Goal: Transaction & Acquisition: Purchase product/service

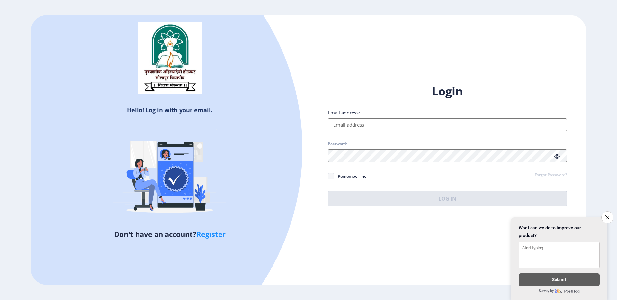
click at [402, 125] on input "Email address:" at bounding box center [447, 124] width 239 height 13
type input "[EMAIL_ADDRESS][DOMAIN_NAME]"
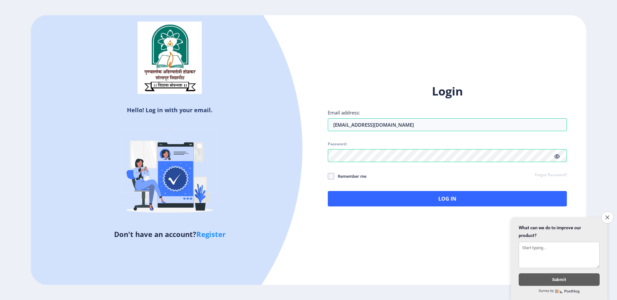
click at [358, 173] on span "Remember me" at bounding box center [350, 176] width 32 height 8
click at [328, 176] on input "Remember me" at bounding box center [328, 176] width 0 height 0
click at [361, 176] on span "Remember me" at bounding box center [350, 176] width 32 height 8
click at [328, 176] on input "Remember me" at bounding box center [328, 176] width 0 height 0
click at [363, 178] on span "Remember me" at bounding box center [350, 176] width 32 height 8
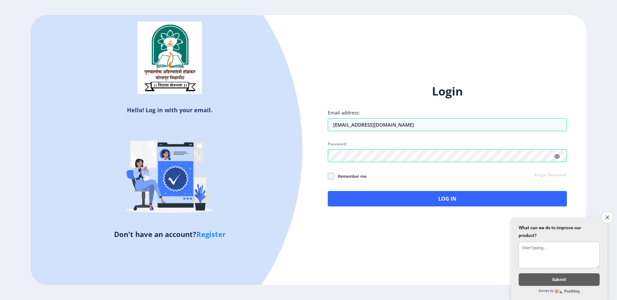
click at [328, 176] on input "Remember me" at bounding box center [328, 176] width 0 height 0
checkbox input "true"
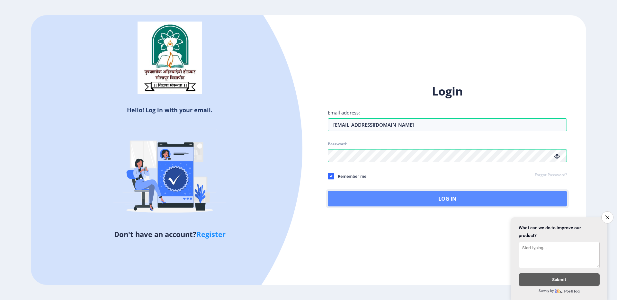
click at [378, 202] on button "Log In" at bounding box center [447, 198] width 239 height 15
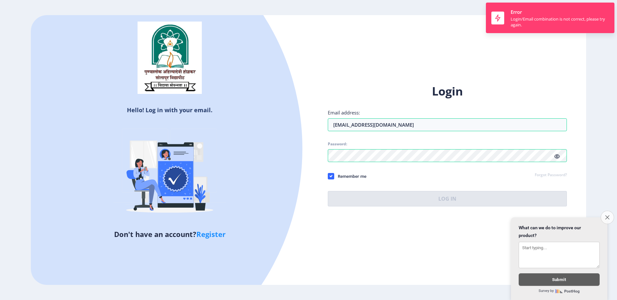
click at [608, 216] on icon "Close survey" at bounding box center [607, 217] width 4 height 4
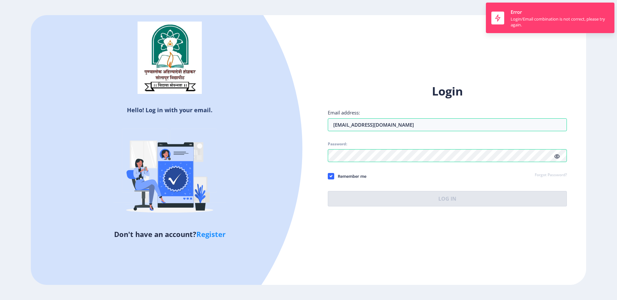
click at [557, 158] on icon at bounding box center [556, 156] width 5 height 5
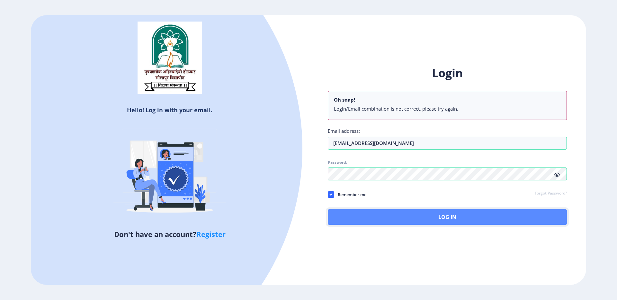
click at [443, 214] on button "Log In" at bounding box center [447, 216] width 239 height 15
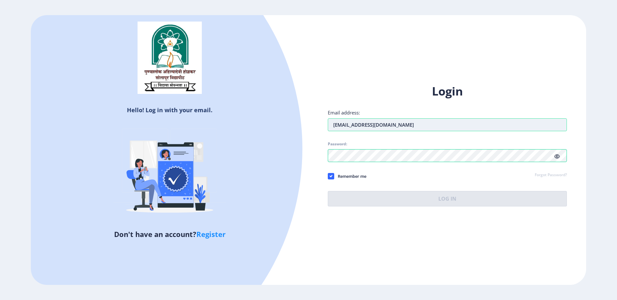
click at [361, 125] on input "[EMAIL_ADDRESS][DOMAIN_NAME]" at bounding box center [447, 124] width 239 height 13
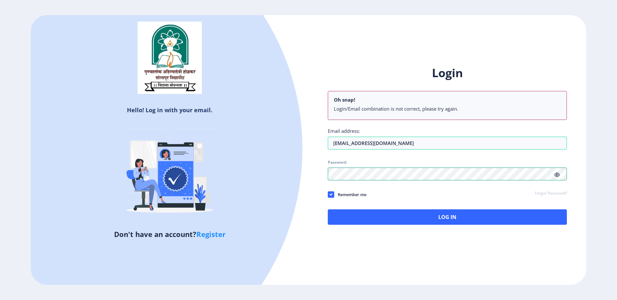
click at [363, 156] on div "Login Oh snap! Login/Email combination is not correct, please try again. Email …" at bounding box center [447, 144] width 239 height 159
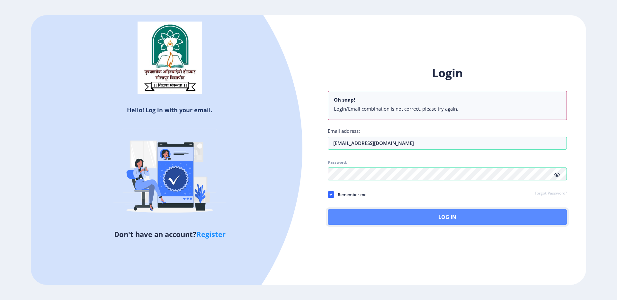
click at [409, 211] on button "Log In" at bounding box center [447, 216] width 239 height 15
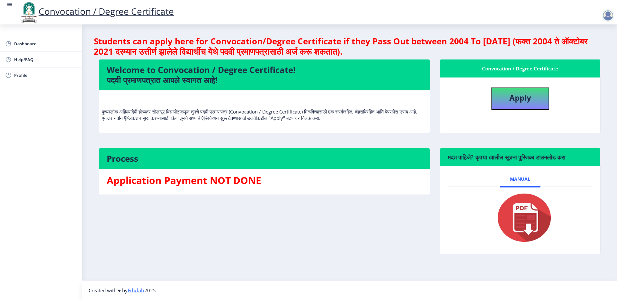
drag, startPoint x: 589, startPoint y: 43, endPoint x: 407, endPoint y: 47, distance: 181.9
click at [407, 47] on h4 "Students can apply here for Convocation/Degree Certificate if they Pass Out bet…" at bounding box center [349, 46] width 511 height 21
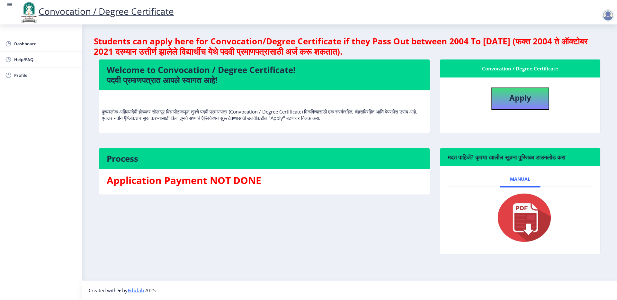
click at [407, 47] on h4 "Students can apply here for Convocation/Degree Certificate if they Pass Out bet…" at bounding box center [349, 46] width 511 height 21
click at [516, 95] on b "Apply" at bounding box center [520, 97] width 22 height 11
select select
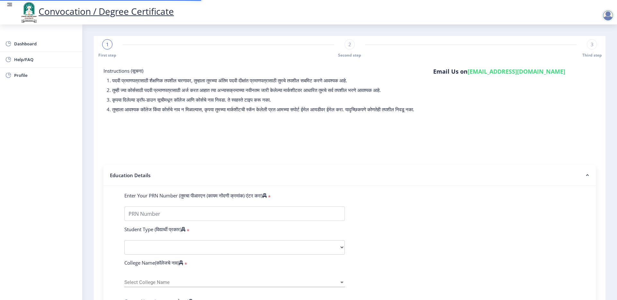
type input "1100007524"
select select "Regular"
select select "2016"
select select "April"
select select "FIRST CLASS WITH DISTINCTION"
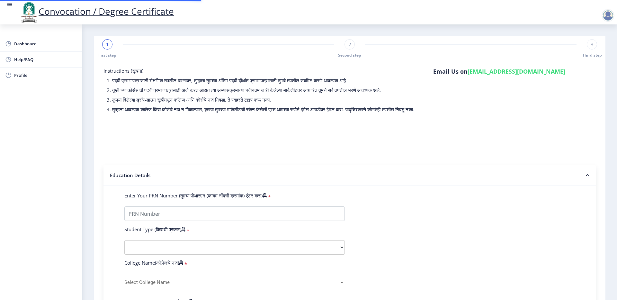
type input "640300"
type input "Sunita Rajendra Kulkarni"
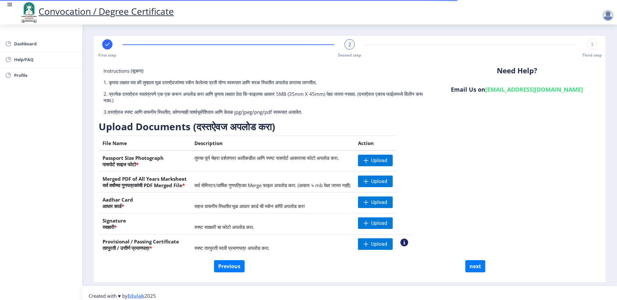
scroll to position [5, 0]
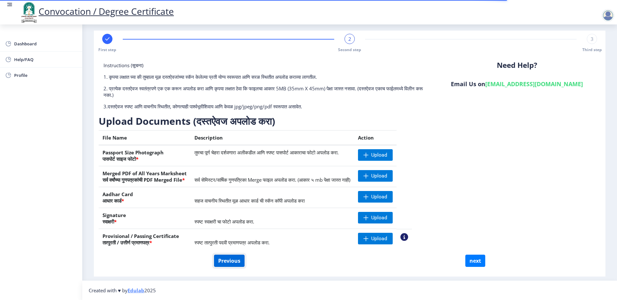
click at [235, 261] on button "Previous" at bounding box center [229, 260] width 31 height 12
select select "Regular"
select select "2016"
select select "April"
select select "FIRST CLASS WITH DISTINCTION"
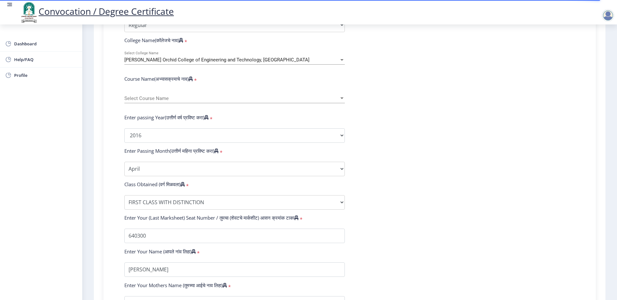
scroll to position [322, 0]
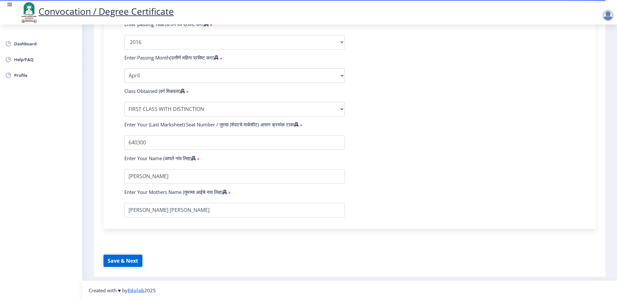
click at [136, 260] on button "Save & Next" at bounding box center [122, 260] width 39 height 12
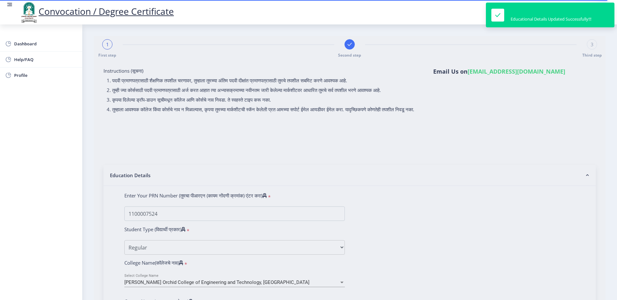
select select
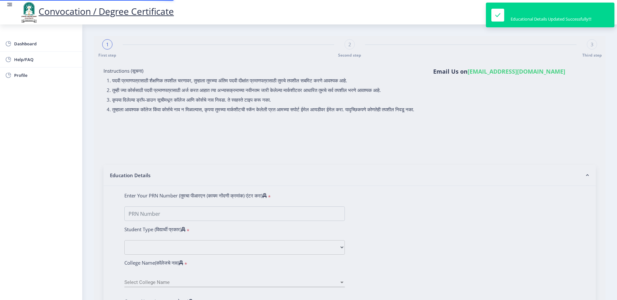
type input "1100007524"
select select "Regular"
select select "2016"
select select "April"
select select "FIRST CLASS WITH DISTINCTION"
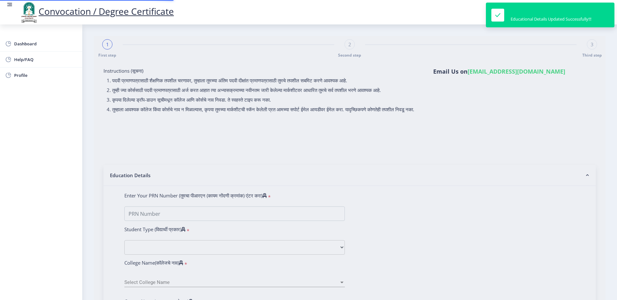
type input "640300"
type input "Sunita Rajendra Kulkarni"
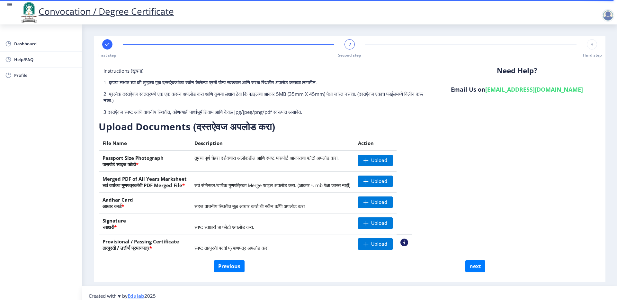
scroll to position [5, 0]
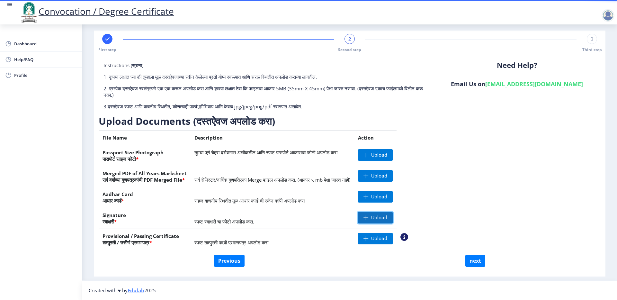
click at [391, 221] on span "Upload" at bounding box center [375, 218] width 35 height 12
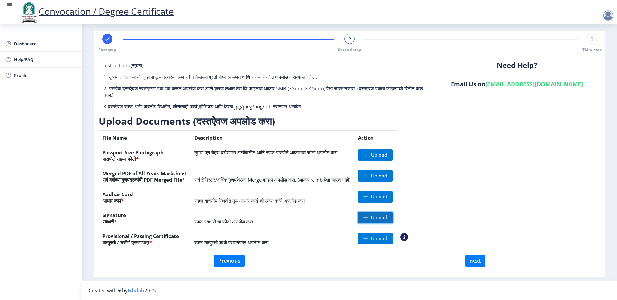
click at [381, 215] on span "Upload" at bounding box center [379, 217] width 16 height 6
click at [377, 216] on nb-action at bounding box center [367, 218] width 19 height 12
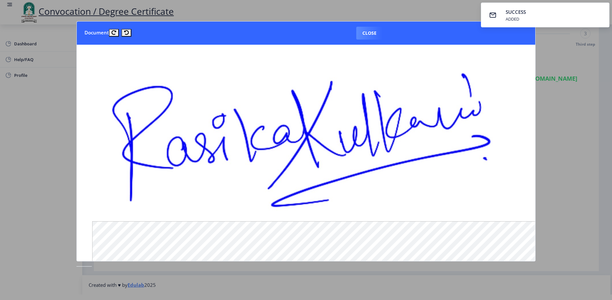
drag, startPoint x: 499, startPoint y: 16, endPoint x: 592, endPoint y: 77, distance: 111.6
click at [592, 73] on div "SUCCESS ADDED Document Close" at bounding box center [306, 150] width 612 height 300
click at [592, 77] on div at bounding box center [306, 150] width 612 height 300
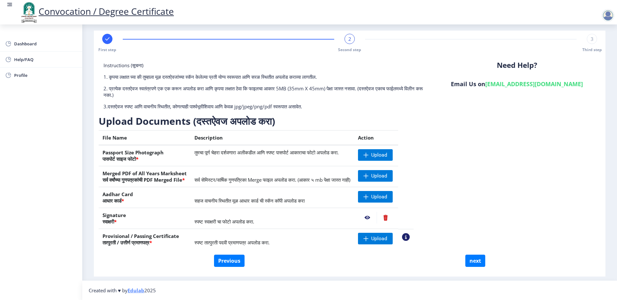
drag, startPoint x: 198, startPoint y: 200, endPoint x: 354, endPoint y: 200, distance: 156.1
click at [353, 200] on td "सहज वाचनीय स्थितीत मूळ आधार कार्ड ची स्कॅन कॉपी अपलोड करा" at bounding box center [273, 197] width 164 height 21
click at [295, 203] on span "सहज वाचनीय स्थितीत मूळ आधार कार्ड ची स्कॅन कॉपी अपलोड करा" at bounding box center [249, 200] width 110 height 6
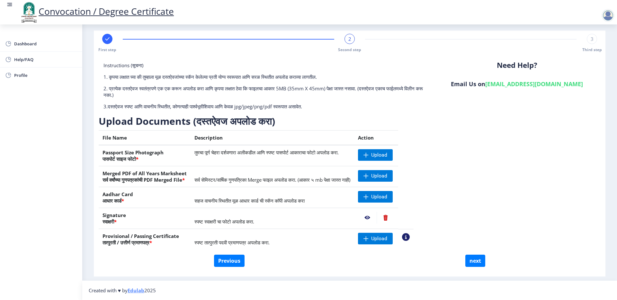
drag, startPoint x: 198, startPoint y: 241, endPoint x: 293, endPoint y: 240, distance: 95.1
click at [293, 241] on td "स्पष्ट तात्पुरती पदवी प्रमाणपत्र अपलोड करा." at bounding box center [273, 239] width 164 height 21
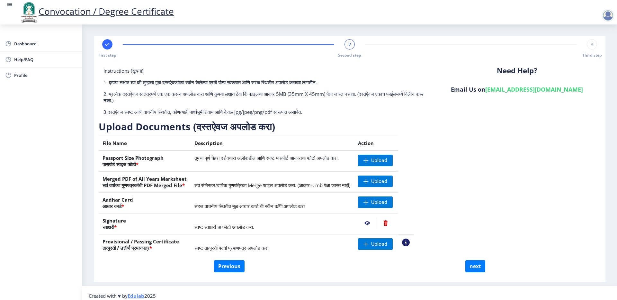
drag, startPoint x: 491, startPoint y: 74, endPoint x: 565, endPoint y: 108, distance: 82.4
click at [570, 94] on div "Need Help? Email Us on su.sfc@studentscenter.in" at bounding box center [516, 93] width 167 height 53
click at [565, 108] on div "Need Help? Email Us on su.sfc@studentscenter.in" at bounding box center [516, 93] width 167 height 53
drag, startPoint x: 103, startPoint y: 71, endPoint x: 315, endPoint y: 111, distance: 215.2
click at [315, 111] on div "Instructions (सूचना) 1. कृपया लक्षात घ्या की तुम्हाला मूळ दस्तऐवजांच्या स्कॅन क…" at bounding box center [266, 93] width 334 height 53
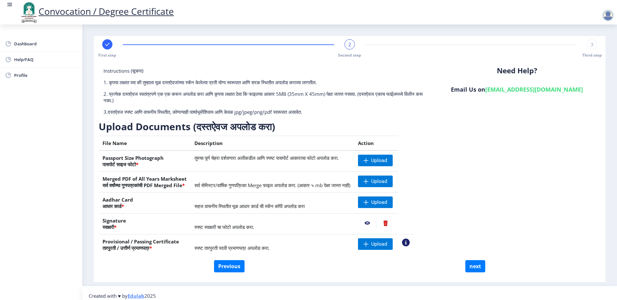
click at [315, 111] on p "3.दस्तऐवज स्पष्ट आणि वाचनीय स्थितीत, कोणत्याही पार्श्वभूमीशिवाय आणि केवळ jpg/jp…" at bounding box center [265, 112] width 325 height 6
drag, startPoint x: 325, startPoint y: 111, endPoint x: 101, endPoint y: 69, distance: 227.3
click at [101, 69] on div "Instructions (सूचना) 1. कृपया लक्षात घ्या की तुम्हाला मूळ दस्तऐवजांच्या स्कॅन क…" at bounding box center [266, 93] width 334 height 53
drag, startPoint x: 102, startPoint y: 70, endPoint x: 322, endPoint y: 110, distance: 223.5
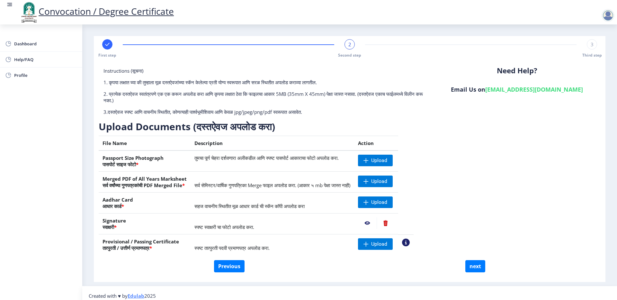
click at [322, 110] on div "Instructions (सूचना) 1. कृपया लक्षात घ्या की तुम्हाला मूळ दस्तऐवजांच्या स्कॅन क…" at bounding box center [266, 93] width 334 height 53
click at [322, 110] on p "3.दस्तऐवज स्पष्ट आणि वाचनीय स्थितीत, कोणत्याही पार्श्वभूमीशिवाय आणि केवळ jpg/jp…" at bounding box center [265, 112] width 325 height 6
drag, startPoint x: 322, startPoint y: 110, endPoint x: 101, endPoint y: 73, distance: 223.5
click at [101, 73] on div "Instructions (सूचना) 1. कृपया लक्षात घ्या की तुम्हाला मूळ दस्तऐवजांच्या स्कॅन क…" at bounding box center [266, 93] width 334 height 53
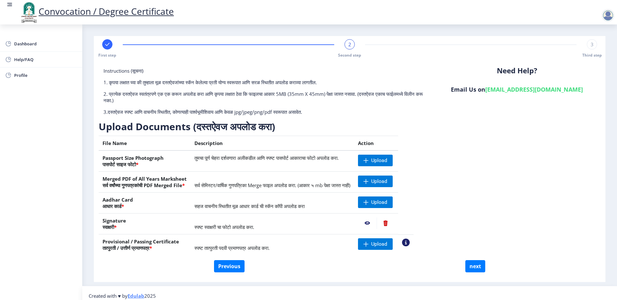
click at [101, 73] on div "Instructions (सूचना) 1. कृपया लक्षात घ्या की तुम्हाला मूळ दस्तऐवजांच्या स्कॅन क…" at bounding box center [266, 93] width 334 height 53
click at [118, 77] on div "Instructions (सूचना) 1. कृपया लक्षात घ्या की तुम्हाला मूळ दस्तऐवजांच्या स्कॅन क…" at bounding box center [266, 93] width 334 height 53
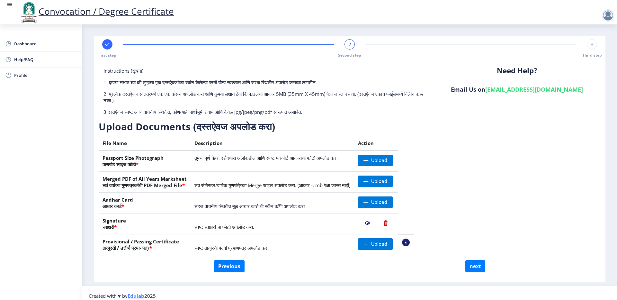
click at [117, 99] on p "2. प्रत्येक दस्तऐवज स्वतंत्रपणे एक एक करून अपलोड करा आणि कृपया लक्षात ठेवा कि फ…" at bounding box center [265, 97] width 325 height 13
click at [145, 103] on p "2. प्रत्येक दस्तऐवज स्वतंत्रपणे एक एक करून अपलोड करा आणि कृपया लक्षात ठेवा कि फ…" at bounding box center [265, 97] width 325 height 13
drag, startPoint x: 104, startPoint y: 111, endPoint x: 348, endPoint y: 111, distance: 244.5
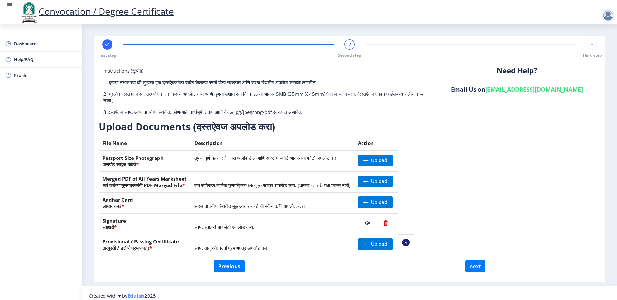
click at [348, 111] on p "3.दस्तऐवज स्पष्ट आणि वाचनीय स्थितीत, कोणत्याही पार्श्वभूमीशिवाय आणि केवळ jpg/jp…" at bounding box center [265, 112] width 325 height 6
drag, startPoint x: 348, startPoint y: 111, endPoint x: 222, endPoint y: 111, distance: 125.9
click at [222, 111] on p "3.दस्तऐवज स्पष्ट आणि वाचनीय स्थितीत, कोणत्याही पार्श्वभूमीशिवाय आणि केवळ jpg/jp…" at bounding box center [265, 112] width 325 height 6
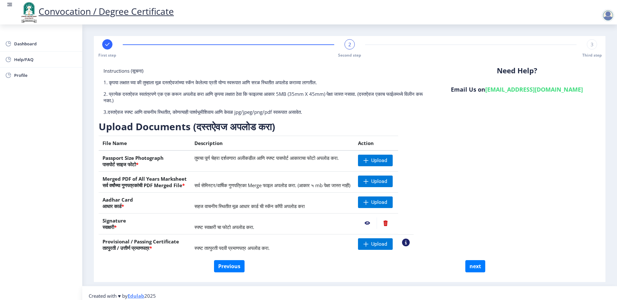
click at [609, 12] on div at bounding box center [607, 15] width 13 height 13
click at [423, 41] on div "First step 2 Second step 3 Third step" at bounding box center [349, 48] width 505 height 19
drag, startPoint x: 105, startPoint y: 68, endPoint x: 327, endPoint y: 120, distance: 228.0
click at [327, 120] on div "Instructions (सूचना) 1. कृपया लक्षात घ्या की तुम्हाला मूळ दस्तऐवजांच्या स्कॅन क…" at bounding box center [266, 93] width 334 height 53
click at [324, 113] on p "3.दस्तऐवज स्पष्ट आणि वाचनीय स्थितीत, कोणत्याही पार्श्वभूमीशिवाय आणि केवळ jpg/jp…" at bounding box center [265, 112] width 325 height 6
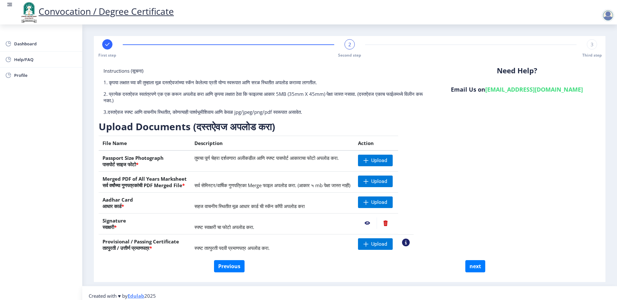
drag, startPoint x: 328, startPoint y: 119, endPoint x: 103, endPoint y: 69, distance: 230.0
click at [103, 69] on div "Instructions (सूचना) 1. कृपया लक्षात घ्या की तुम्हाला मूळ दस्तऐवजांच्या स्कॅन क…" at bounding box center [266, 93] width 334 height 53
click at [103, 69] on span "Instructions (सूचना)" at bounding box center [123, 70] width 40 height 6
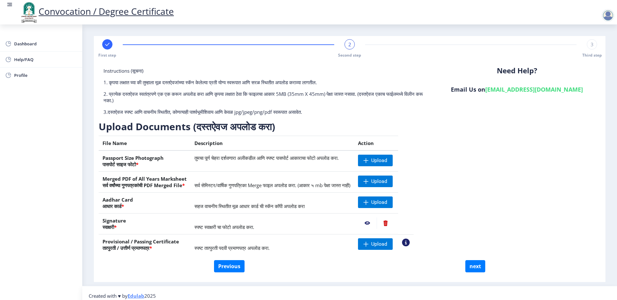
click at [109, 82] on p "1. कृपया लक्षात घ्या की तुम्हाला मूळ दस्तऐवजांच्या स्कॅन केलेल्या प्रती योग्य स…" at bounding box center [265, 82] width 325 height 6
click at [114, 96] on p "2. प्रत्येक दस्तऐवज स्वतंत्रपणे एक एक करून अपलोड करा आणि कृपया लक्षात ठेवा कि फ…" at bounding box center [265, 97] width 325 height 13
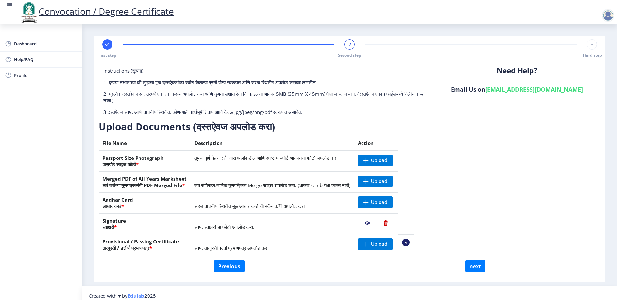
click at [114, 96] on p "2. प्रत्येक दस्तऐवज स्वतंत्रपणे एक एक करून अपलोड करा आणि कृपया लक्षात ठेवा कि फ…" at bounding box center [265, 97] width 325 height 13
drag, startPoint x: 127, startPoint y: 111, endPoint x: 291, endPoint y: 112, distance: 164.5
click at [291, 112] on p "3.दस्तऐवज स्पष्ट आणि वाचनीय स्थितीत, कोणत्याही पार्श्वभूमीशिवाय आणि केवळ jpg/jp…" at bounding box center [265, 112] width 325 height 6
click at [317, 111] on p "3.दस्तऐवज स्पष्ट आणि वाचनीय स्थितीत, कोणत्याही पार्श्वभूमीशिवाय आणि केवळ jpg/jp…" at bounding box center [265, 112] width 325 height 6
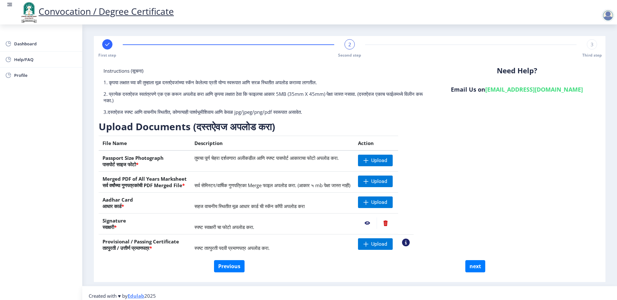
click at [317, 111] on p "3.दस्तऐवज स्पष्ट आणि वाचनीय स्थितीत, कोणत्याही पार्श्वभूमीशिवाय आणि केवळ jpg/jp…" at bounding box center [265, 112] width 325 height 6
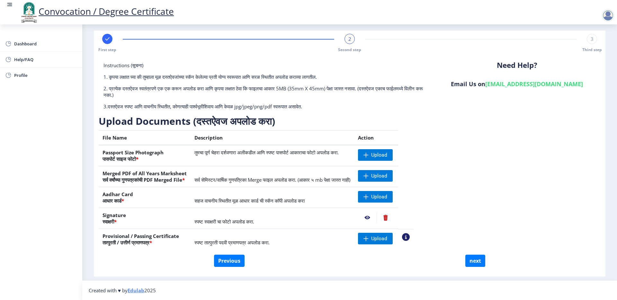
drag, startPoint x: 191, startPoint y: 182, endPoint x: 95, endPoint y: 170, distance: 96.2
click at [95, 170] on div "First step 2 Second step 3 Third step Instructions (सूचना) 1. कृपया लक्षात घ्या…" at bounding box center [349, 154] width 511 height 246
click at [116, 176] on th "Merged PDF of All Years Marksheet सर्व वर्षांच्या गुणपत्रकांची PDF Merged File *" at bounding box center [145, 176] width 92 height 21
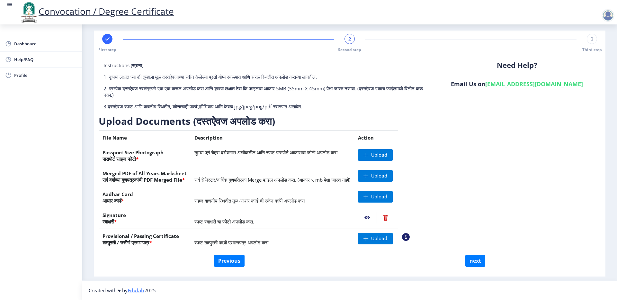
drag, startPoint x: 198, startPoint y: 178, endPoint x: 338, endPoint y: 172, distance: 140.5
click at [364, 179] on tr "Merged PDF of All Years Marksheet सर्व वर्षांच्या गुणपत्रकांची PDF Merged File …" at bounding box center [256, 176] width 315 height 21
click at [213, 151] on td "तुमचा पूर्ण चेहरा दर्शवणारा अलीकडील आणि स्पष्ट पासपोर्ट आकाराचा फोटो अपलोड करा." at bounding box center [273, 155] width 164 height 21
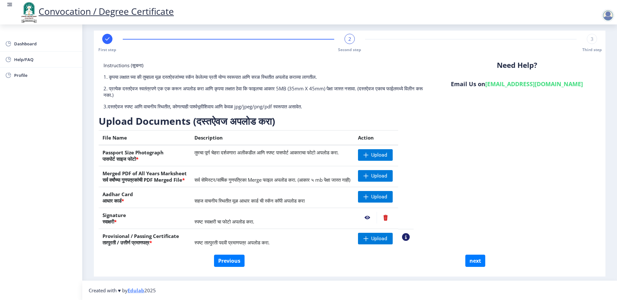
drag, startPoint x: 92, startPoint y: 152, endPoint x: 273, endPoint y: 155, distance: 180.9
click at [273, 158] on nb-layout-column "First step 2 Second step 3 Third step Instructions (सूचना) 1. कृपया लक्षात घ्या…" at bounding box center [349, 149] width 535 height 261
click at [274, 153] on td "तुमचा पूर्ण चेहरा दर्शवणारा अलीकडील आणि स्पष्ट पासपोर्ट आकाराचा फोटो अपलोड करा." at bounding box center [273, 155] width 164 height 21
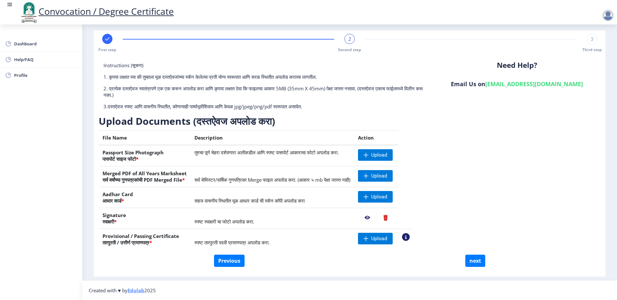
drag, startPoint x: 192, startPoint y: 118, endPoint x: 285, endPoint y: 120, distance: 92.6
click at [285, 120] on h3 "Upload Documents (दस्तऐवज अपलोड करा)" at bounding box center [256, 121] width 315 height 13
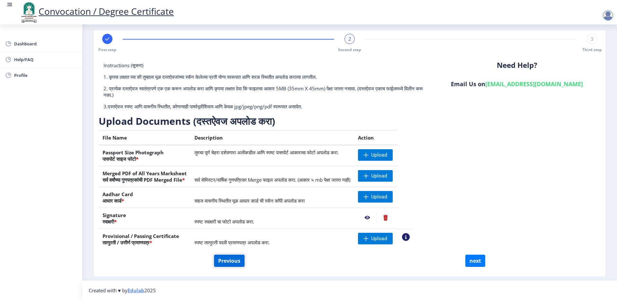
click at [242, 260] on button "Previous" at bounding box center [229, 260] width 31 height 12
select select "Regular"
select select "2016"
select select "April"
select select "FIRST CLASS WITH DISTINCTION"
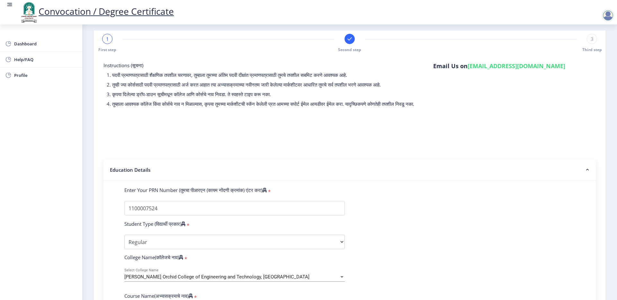
scroll to position [117, 0]
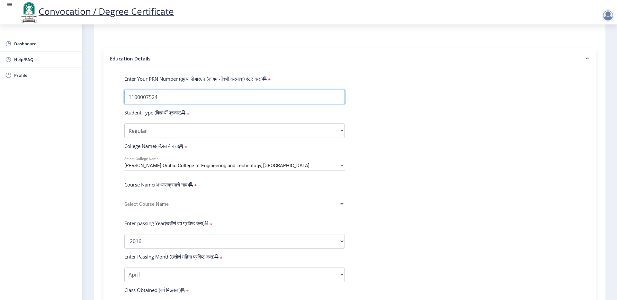
click at [150, 104] on input "Enter Your PRN Number (तुमचा पीआरएन (कायम नोंदणी क्रमांक) एंटर करा)" at bounding box center [234, 97] width 220 height 14
click at [416, 107] on form "Enter Your PRN Number (तुमचा पीआरएन (कायम नोंदणी क्रमांक) एंटर करा) * Student T…" at bounding box center [350, 246] width 460 height 341
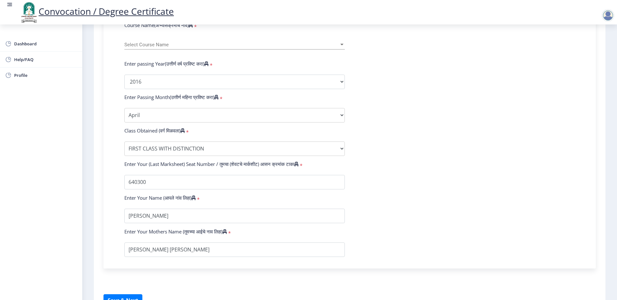
scroll to position [280, 0]
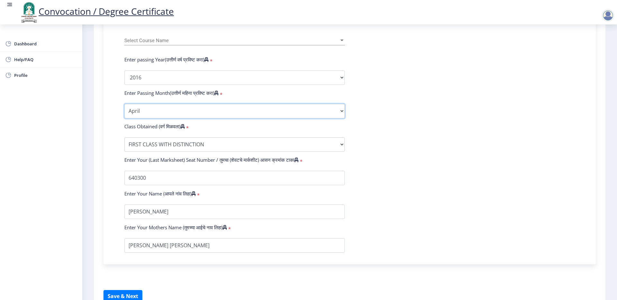
click at [274, 118] on select "Enter Passing Month March April May October November December" at bounding box center [234, 111] width 220 height 14
select select "May"
click at [124, 110] on select "Enter Passing Month March April May October November December" at bounding box center [234, 111] width 220 height 14
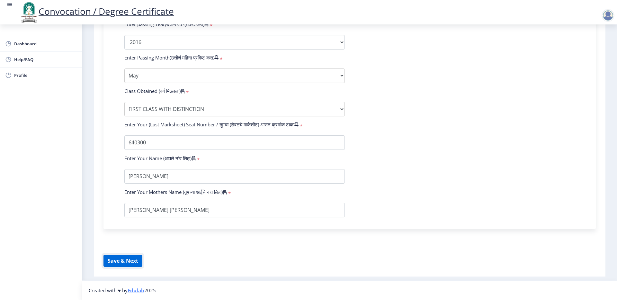
click at [132, 259] on button "Save & Next" at bounding box center [122, 260] width 39 height 12
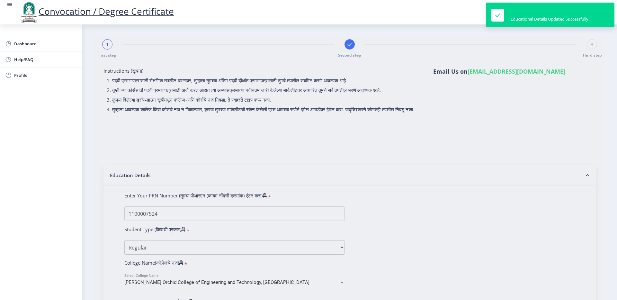
select select
type input "1100007524"
select select "Regular"
select select "2016"
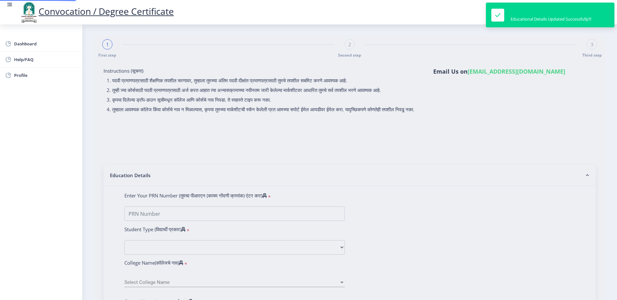
select select "May"
select select "FIRST CLASS WITH DISTINCTION"
type input "640300"
type input "Sunita Rajendra Kulkarni"
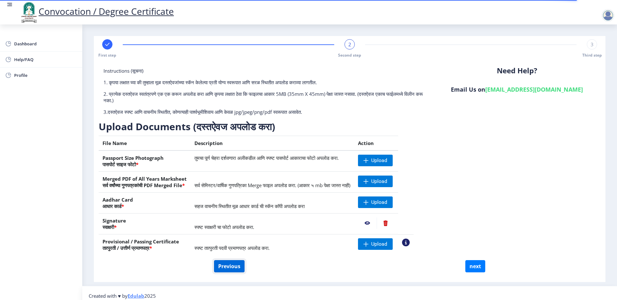
click at [222, 268] on button "Previous" at bounding box center [229, 266] width 31 height 12
select select "Regular"
select select "2016"
select select "May"
select select "FIRST CLASS WITH DISTINCTION"
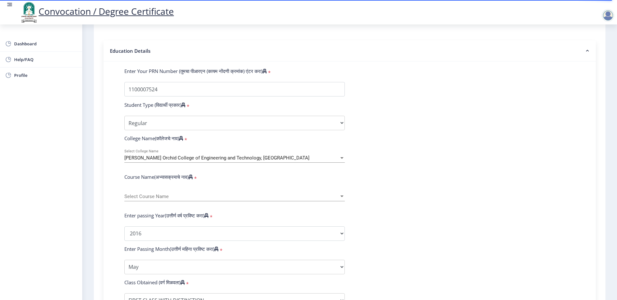
scroll to position [192, 0]
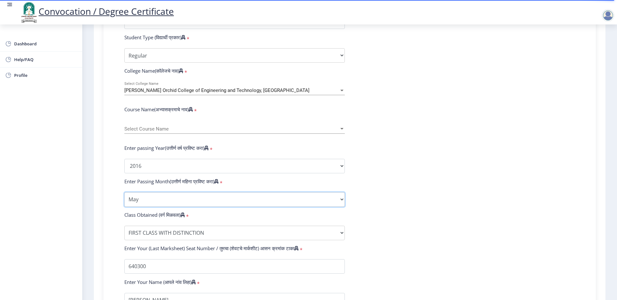
click at [177, 207] on select "Enter Passing Month March April May October November December" at bounding box center [234, 199] width 220 height 14
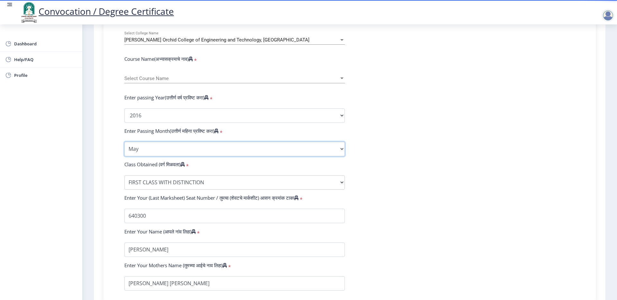
scroll to position [322, 0]
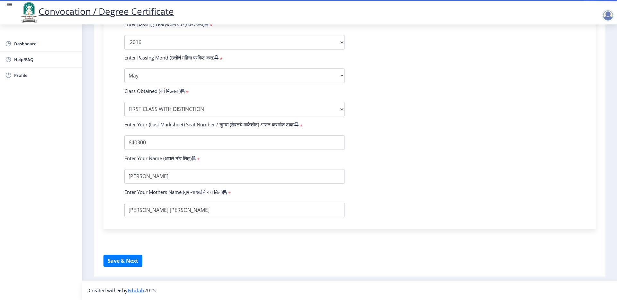
drag, startPoint x: 115, startPoint y: 187, endPoint x: 212, endPoint y: 253, distance: 117.9
click at [212, 253] on form "Instructions (सूचना) 1. पदवी प्रमाणपत्रासाठी शैक्षणिक तपशील चरणावर, तुम्हाला तु…" at bounding box center [349, 9] width 492 height 515
click at [195, 248] on form "Instructions (सूचना) 1. पदवी प्रमाणपत्रासाठी शैक्षणिक तपशील चरणावर, तुम्हाला तु…" at bounding box center [349, 9] width 492 height 515
click at [129, 261] on button "Save & Next" at bounding box center [122, 260] width 39 height 12
select select
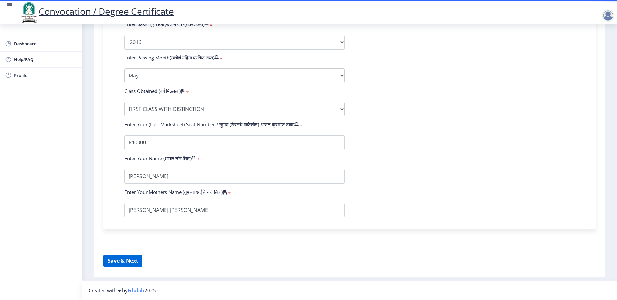
select select
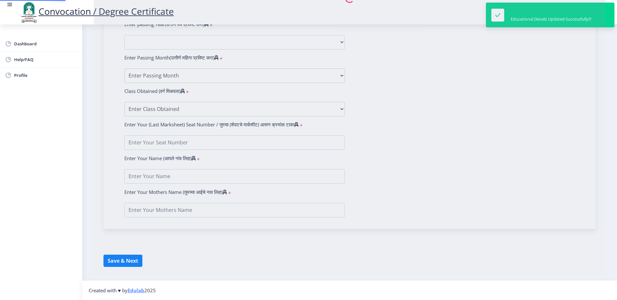
type input "Rasika Rajendra Kulkarni"
type input "Kulkarni"
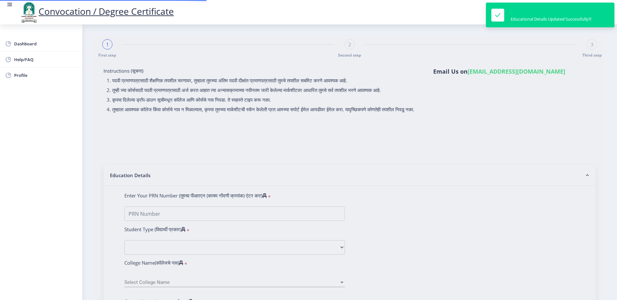
type input "1100007524"
select select "Regular"
select select "2016"
select select "May"
select select "FIRST CLASS WITH DISTINCTION"
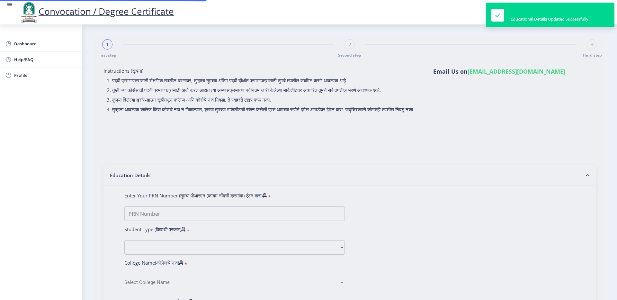
type input "640300"
type input "Sunita Rajendra Kulkarni"
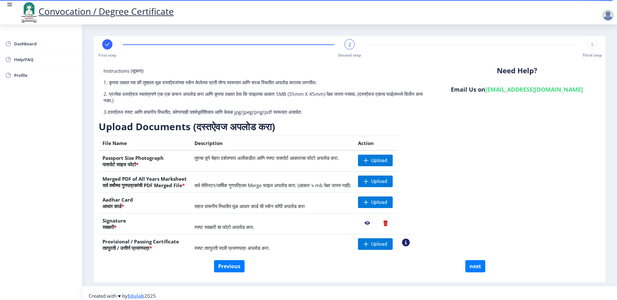
drag, startPoint x: 94, startPoint y: 127, endPoint x: 308, endPoint y: 122, distance: 214.0
click at [308, 122] on div "First step 2 Second step 3 Third step Instructions (सूचना) 1. कृपया लक्षात घ्या…" at bounding box center [349, 159] width 511 height 246
click at [280, 98] on p "2. प्रत्येक दस्तऐवज स्वतंत्रपणे एक एक करून अपलोड करा आणि कृपया लक्षात ठेवा कि फ…" at bounding box center [265, 97] width 325 height 13
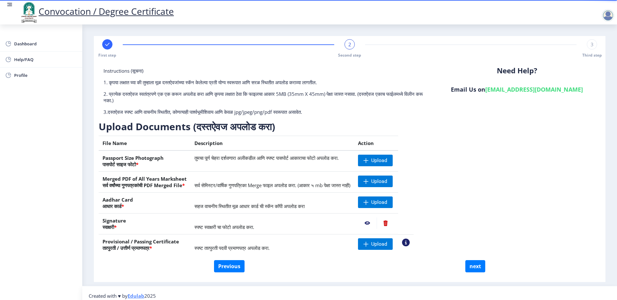
click at [336, 93] on p "2. प्रत्येक दस्तऐवज स्वतंत्रपणे एक एक करून अपलोड करा आणि कृपया लक्षात ठेवा कि फ…" at bounding box center [265, 97] width 325 height 13
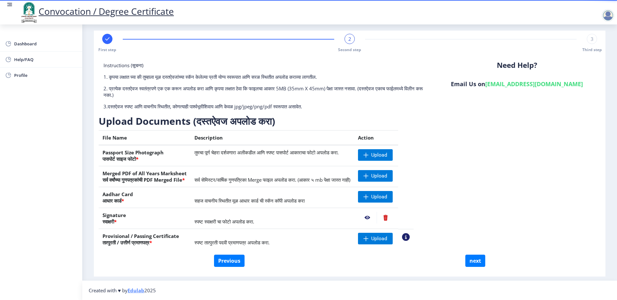
drag, startPoint x: 144, startPoint y: 236, endPoint x: 202, endPoint y: 243, distance: 58.5
click at [202, 243] on tr "Provisional / Passing Certificate तात्पुरती / उत्तीर्ण प्रमाणपत्र * स्पष्ट तात्…" at bounding box center [256, 239] width 315 height 21
click at [387, 239] on span "Upload" at bounding box center [379, 238] width 16 height 6
click at [369, 197] on span at bounding box center [365, 196] width 5 height 5
click at [376, 197] on nb-action at bounding box center [367, 197] width 19 height 12
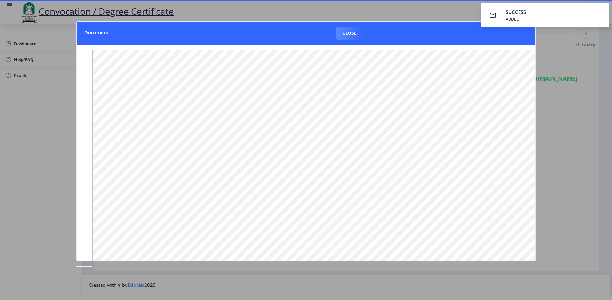
click at [562, 104] on div at bounding box center [306, 150] width 612 height 300
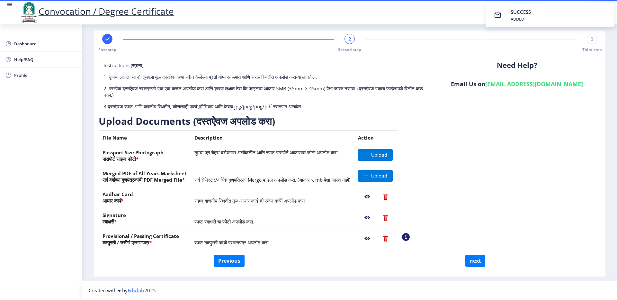
click at [377, 218] on nb-action at bounding box center [367, 218] width 19 height 12
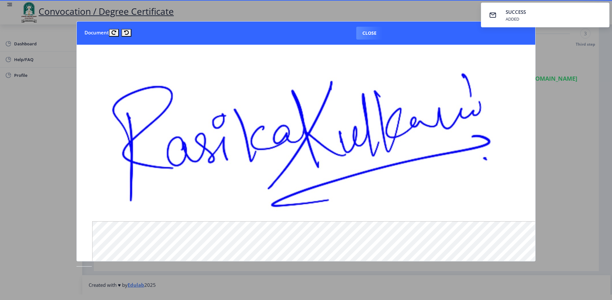
click at [567, 134] on div at bounding box center [306, 150] width 612 height 300
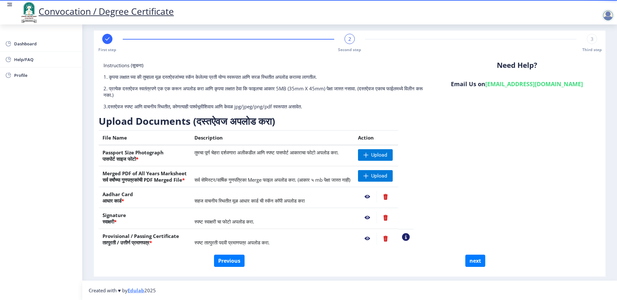
click at [377, 237] on nb-action at bounding box center [367, 239] width 19 height 12
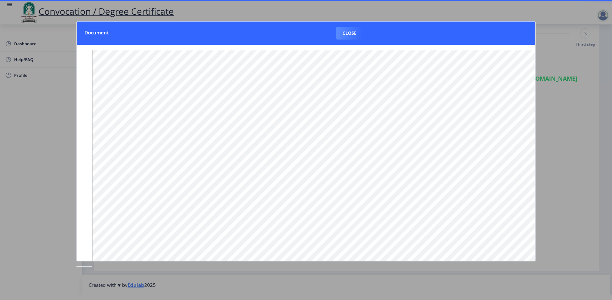
click at [572, 108] on div at bounding box center [306, 150] width 612 height 300
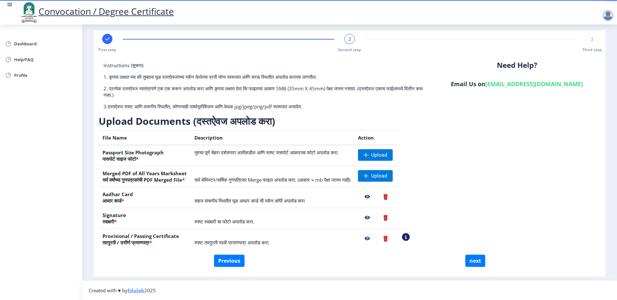
drag, startPoint x: 112, startPoint y: 153, endPoint x: 177, endPoint y: 155, distance: 64.6
click at [177, 155] on th "Passport Size Photograph पासपोर्ट साइज फोटो *" at bounding box center [145, 155] width 92 height 21
click at [201, 151] on td "तुमचा पूर्ण चेहरा दर्शवणारा अलीकडील आणि स्पष्ट पासपोर्ट आकाराचा फोटो अपलोड करा." at bounding box center [273, 155] width 164 height 21
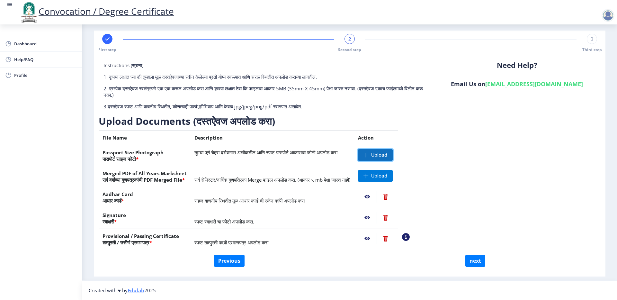
click at [387, 154] on span "Upload" at bounding box center [379, 155] width 16 height 6
click at [377, 155] on nb-action at bounding box center [367, 155] width 19 height 12
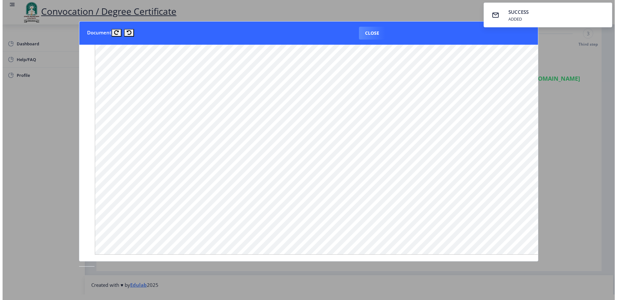
scroll to position [405, 0]
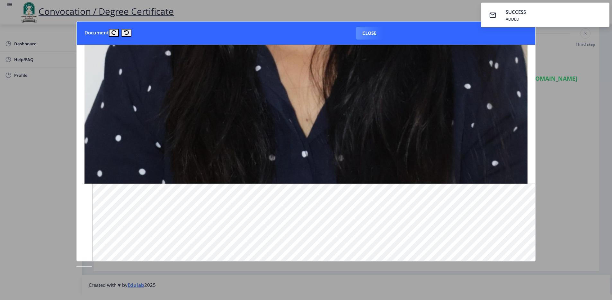
click at [564, 155] on div at bounding box center [306, 150] width 612 height 300
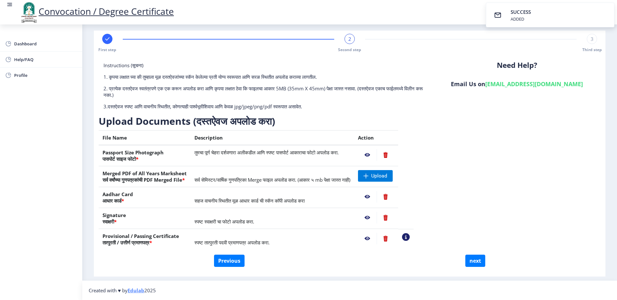
drag, startPoint x: 527, startPoint y: 13, endPoint x: 526, endPoint y: 112, distance: 99.6
click at [555, 133] on nb-layout "Convocation / Degree Certificate Dashboard Help/FAQ Profile First step 2 Second…" at bounding box center [308, 150] width 617 height 300
click at [526, 112] on div "Need Help? Email Us on su.sfc@studentscenter.in" at bounding box center [516, 88] width 167 height 53
click at [369, 175] on span at bounding box center [365, 175] width 5 height 5
drag, startPoint x: 378, startPoint y: 174, endPoint x: 333, endPoint y: 174, distance: 45.3
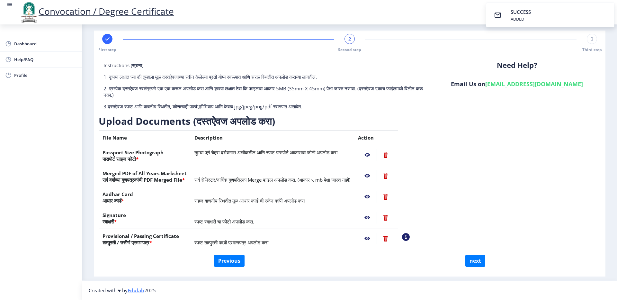
click at [333, 174] on tr "Merged PDF of All Years Marksheet सर्व वर्षांच्या गुणपत्रकांची PDF Merged File …" at bounding box center [256, 176] width 315 height 21
click at [377, 174] on nb-action at bounding box center [367, 176] width 19 height 12
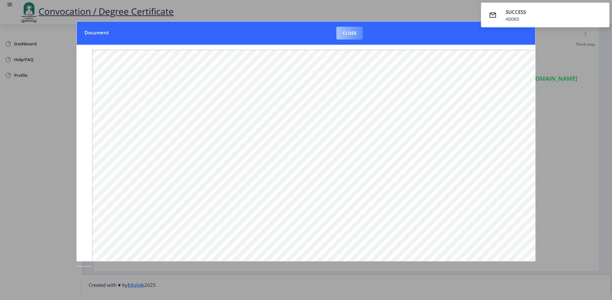
click at [358, 32] on button "Close" at bounding box center [349, 33] width 26 height 13
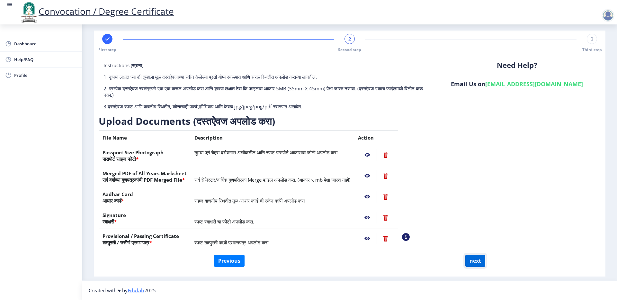
click at [473, 260] on button "next" at bounding box center [475, 260] width 20 height 12
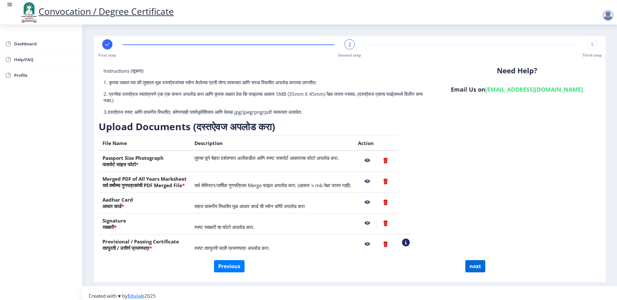
select select
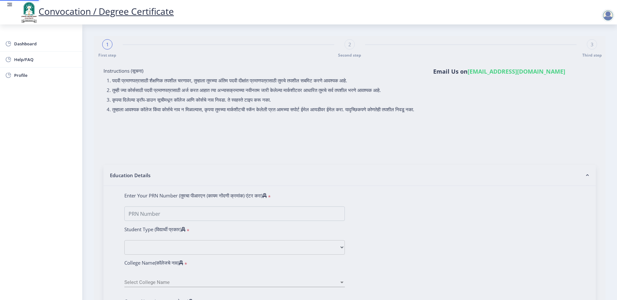
type input "Rasika Rajendra Kulkarni"
type input "Kulkarni"
select select
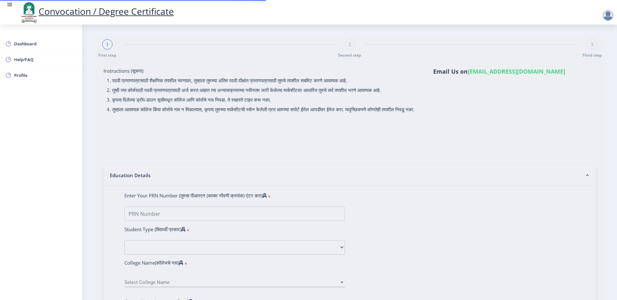
select select
type input "1100007524"
select select "Regular"
select select "2016"
select select "May"
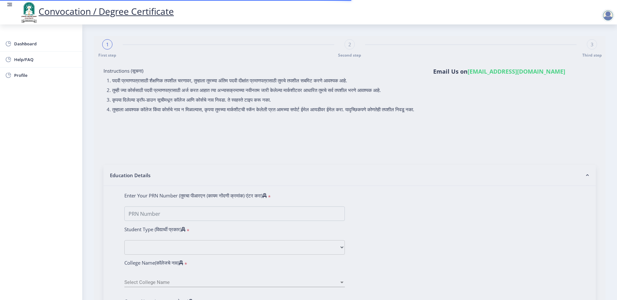
select select "FIRST CLASS WITH DISTINCTION"
type input "640300"
type input "Sunita Rajendra Kulkarni"
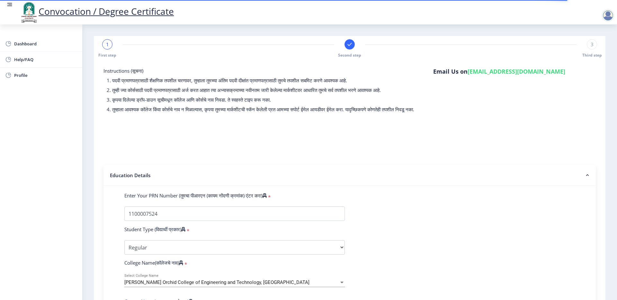
select select
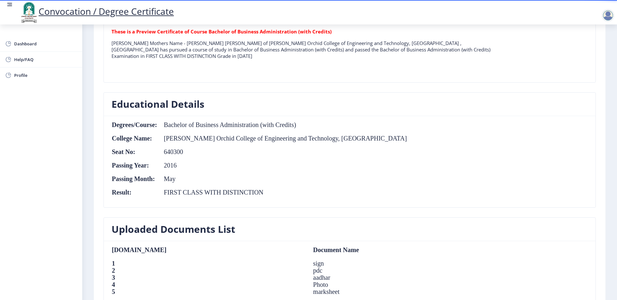
scroll to position [378, 0]
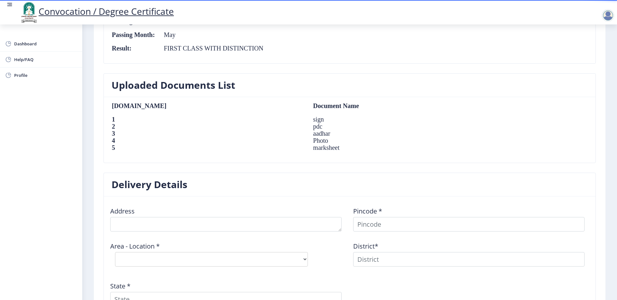
drag, startPoint x: 203, startPoint y: 120, endPoint x: 266, endPoint y: 151, distance: 70.1
click at [266, 151] on table "Sr.No Document Name 1 sign 2 pdc 3 aadhar 4 Photo 5 marksheet" at bounding box center [301, 129] width 381 height 55
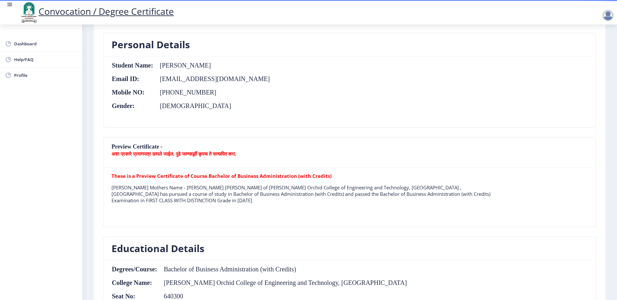
scroll to position [214, 0]
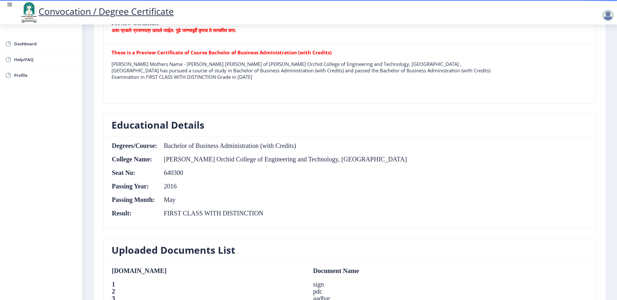
drag, startPoint x: 171, startPoint y: 161, endPoint x: 263, endPoint y: 160, distance: 92.5
click at [264, 160] on td "Nagesh Karajagi Orchid College of Engineering and Technology, Solapur" at bounding box center [282, 159] width 250 height 7
click at [219, 149] on table "Degrees/Course: Bachelor of Business Administration (with Credits) College Name…" at bounding box center [259, 182] width 296 height 81
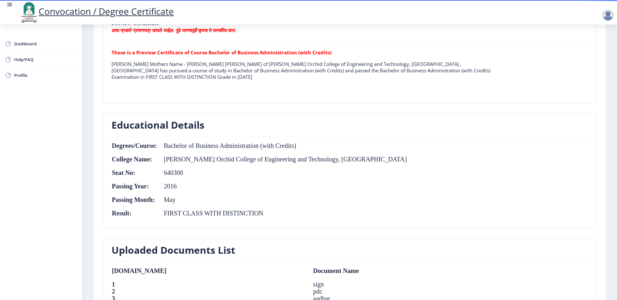
click at [235, 158] on td "Nagesh Karajagi Orchid College of Engineering and Technology, Solapur" at bounding box center [282, 159] width 250 height 7
click at [186, 148] on td "Bachelor of Business Administration (with Credits)" at bounding box center [282, 145] width 250 height 7
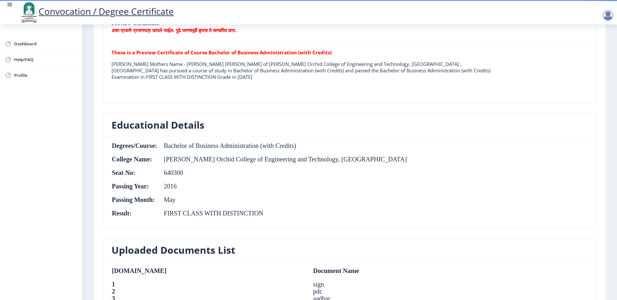
click at [186, 148] on td "Bachelor of Business Administration (with Credits)" at bounding box center [282, 145] width 250 height 7
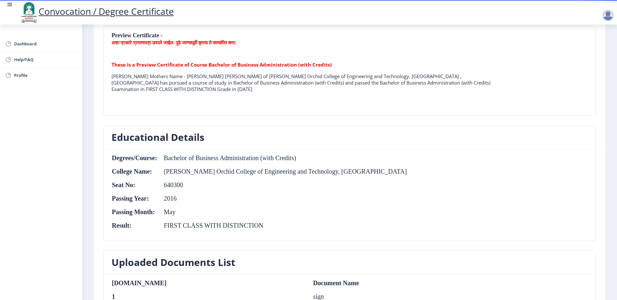
scroll to position [197, 0]
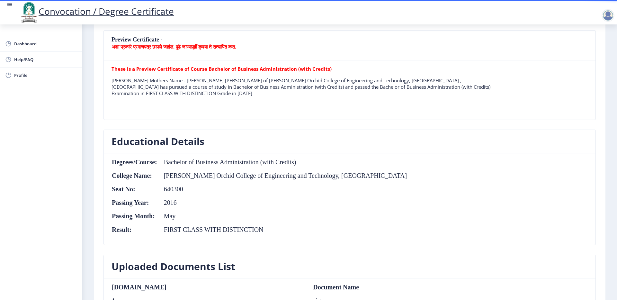
drag, startPoint x: 264, startPoint y: 84, endPoint x: 514, endPoint y: 84, distance: 250.3
click at [514, 84] on div "These is a Preview Certificate of Course Bachelor of Business Administration (w…" at bounding box center [350, 90] width 486 height 49
click at [514, 85] on div "These is a Preview Certificate of Course Bachelor of Business Administration (w…" at bounding box center [350, 90] width 486 height 49
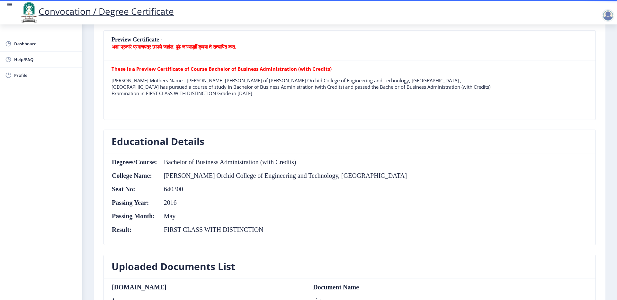
click at [409, 87] on p "Rasika Rajendra Kulkarni Mothers Name - Sunita Rajendra Kulkarni of Nagesh Kara…" at bounding box center [301, 86] width 381 height 19
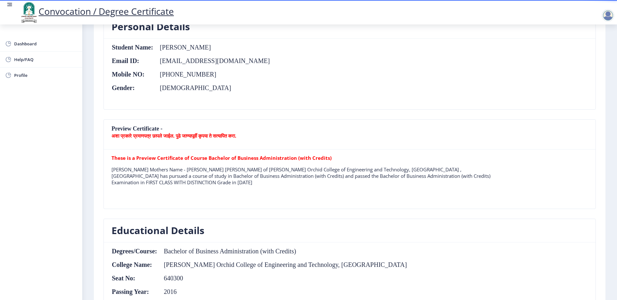
scroll to position [0, 0]
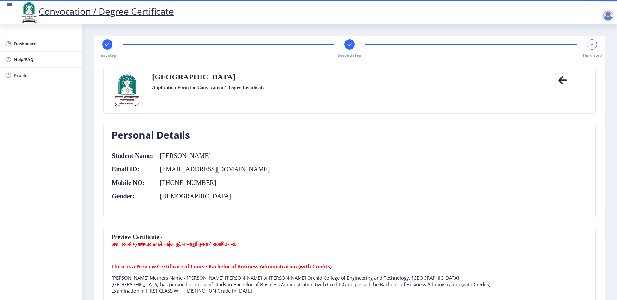
click at [609, 17] on div at bounding box center [607, 15] width 13 height 13
click at [370, 103] on div "Solapur University Application Form for Convocation / Degree Certificate" at bounding box center [349, 90] width 405 height 35
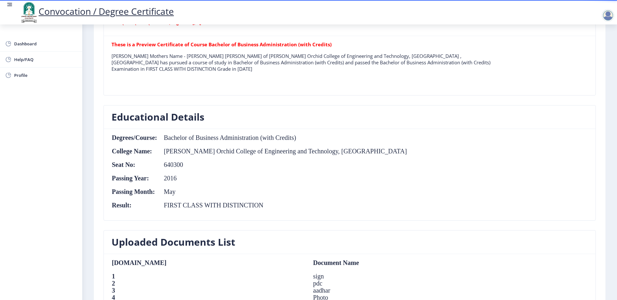
scroll to position [312, 0]
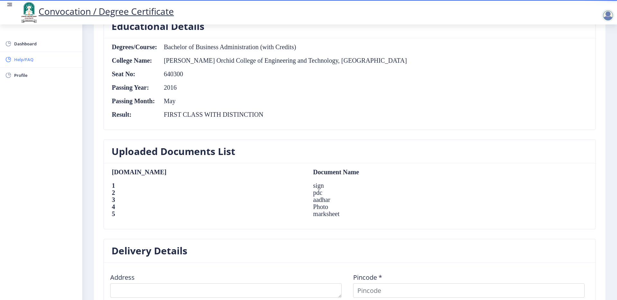
click at [32, 58] on span "Help/FAQ" at bounding box center [45, 60] width 63 height 8
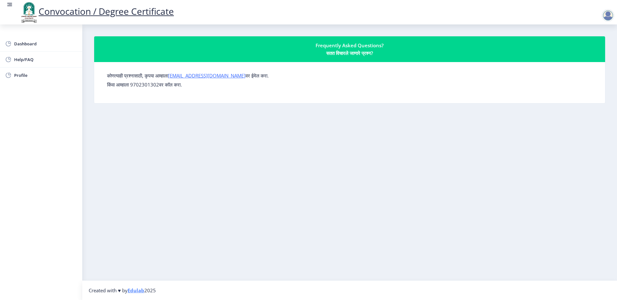
click at [147, 84] on p "किंवा आम्हाला 9702301302वर कॉल करा." at bounding box center [349, 84] width 485 height 6
click at [37, 46] on span "Dashboard" at bounding box center [45, 44] width 63 height 8
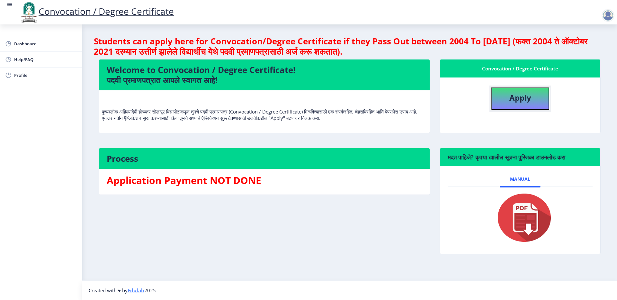
click at [497, 98] on button "Apply" at bounding box center [520, 98] width 58 height 22
select select
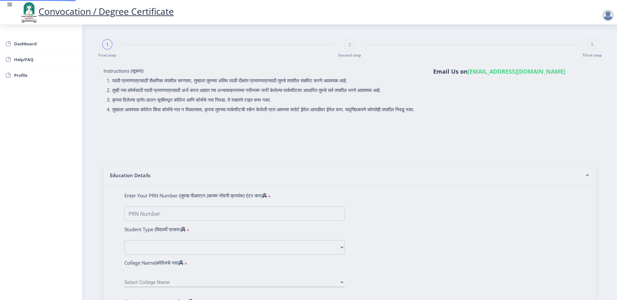
type input "1100007524"
select select "Regular"
select select "2016"
select select "May"
select select "FIRST CLASS WITH DISTINCTION"
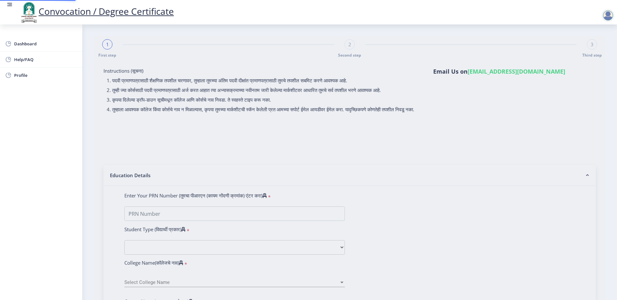
type input "640300"
type input "Sunita Rajendra Kulkarni"
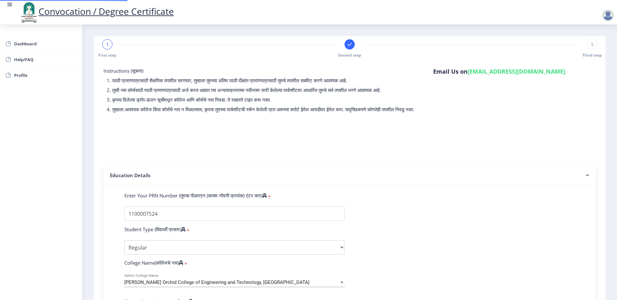
select select
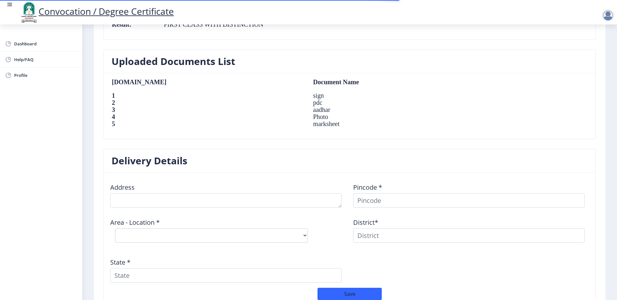
scroll to position [469, 0]
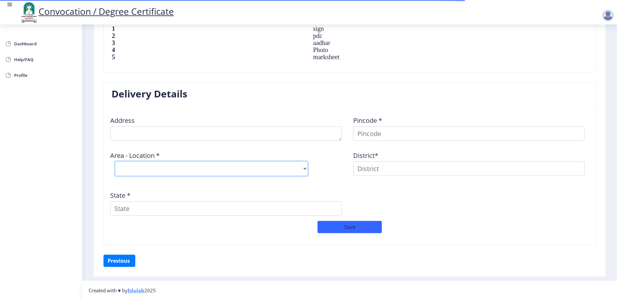
click at [301, 166] on select "Select Area Location" at bounding box center [211, 168] width 193 height 14
click at [269, 136] on textarea at bounding box center [225, 133] width 231 height 14
type textarea "4B Chitransh Enclave, Chitragupta Nagar, Road No 2, Bargain Road, Bariatu, Ranc…"
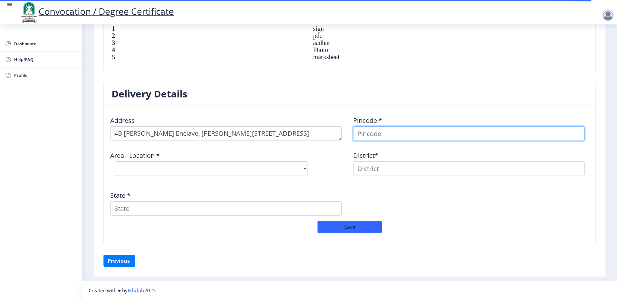
type input "Kumar"
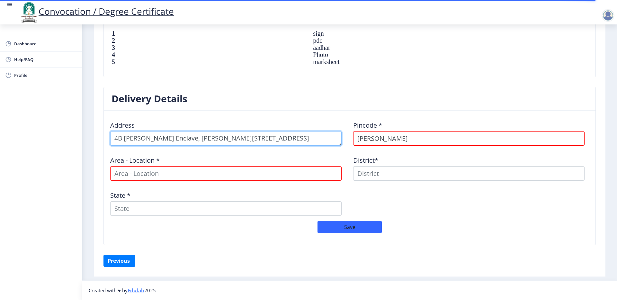
scroll to position [464, 0]
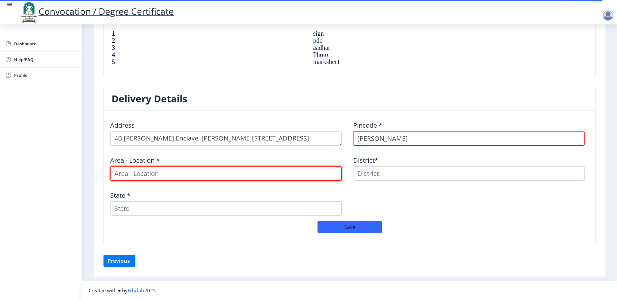
click at [295, 169] on input at bounding box center [225, 173] width 231 height 14
click at [303, 161] on div "Area - Location *" at bounding box center [228, 166] width 243 height 30
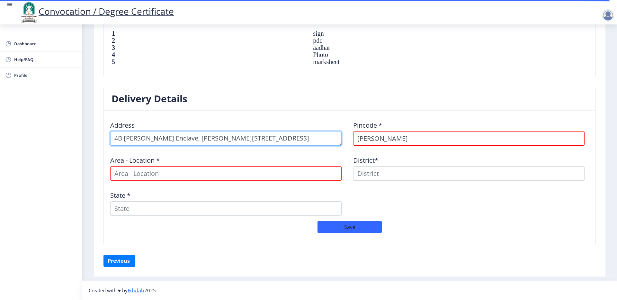
click at [325, 139] on textarea at bounding box center [225, 138] width 231 height 14
type textarea "\"
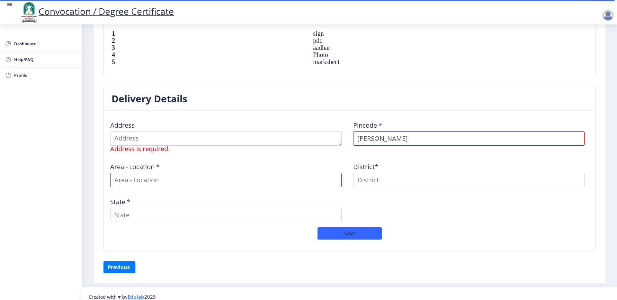
click at [367, 159] on div "District*" at bounding box center [471, 172] width 243 height 30
click at [237, 205] on div "State *" at bounding box center [228, 207] width 243 height 30
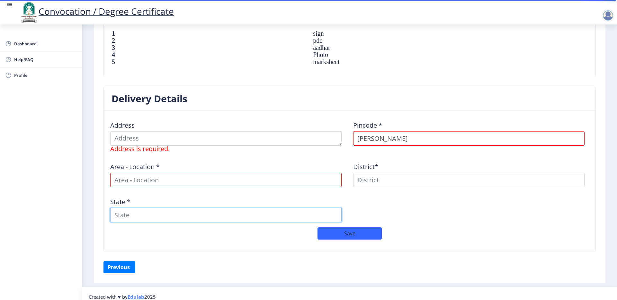
click at [229, 213] on input "State *" at bounding box center [225, 215] width 231 height 14
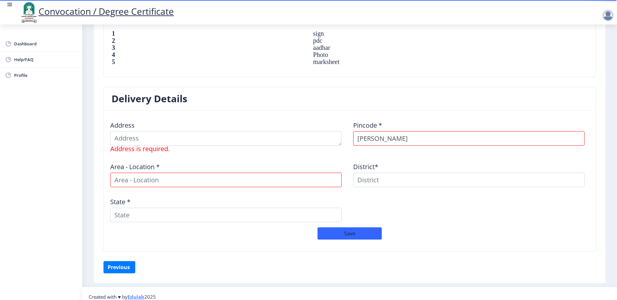
click at [208, 155] on div "Address Address is required. Pincode * Kumar Area - Location * District* State *" at bounding box center [350, 171] width 486 height 111
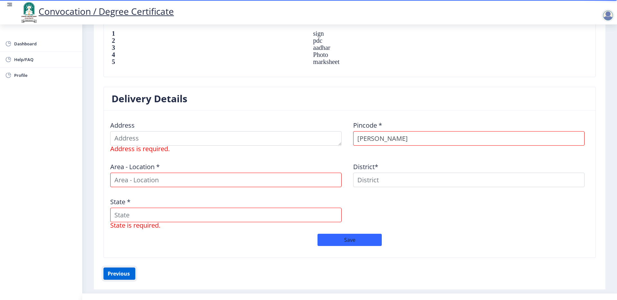
click at [129, 270] on button "Previous ‍" at bounding box center [119, 273] width 32 height 12
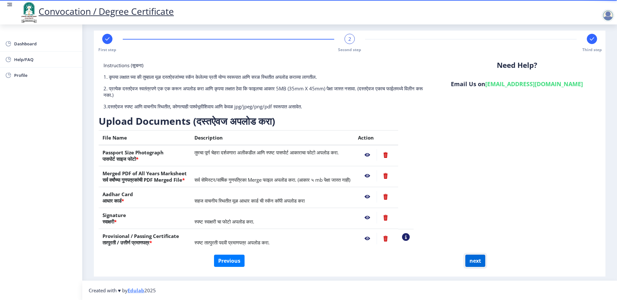
click at [472, 257] on button "next" at bounding box center [475, 260] width 20 height 12
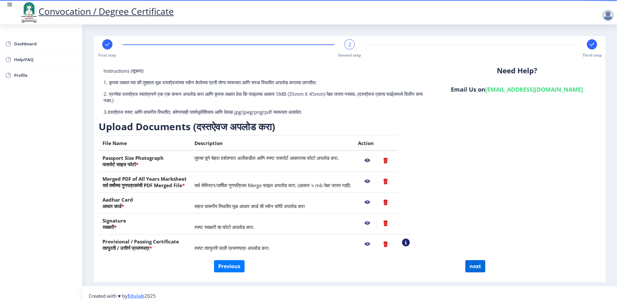
select select
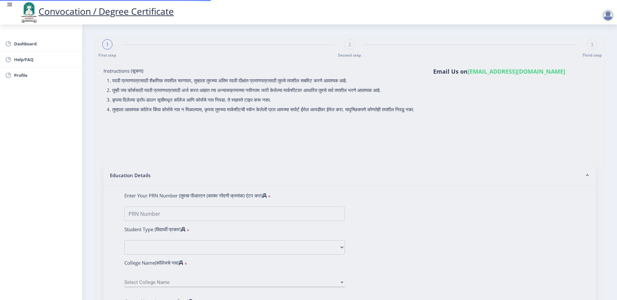
select select
type input "1100007524"
select select "Regular"
select select "2016"
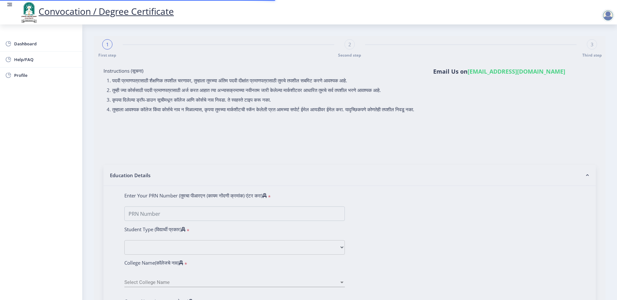
select select "May"
select select "FIRST CLASS WITH DISTINCTION"
type input "640300"
type input "Sunita Rajendra Kulkarni"
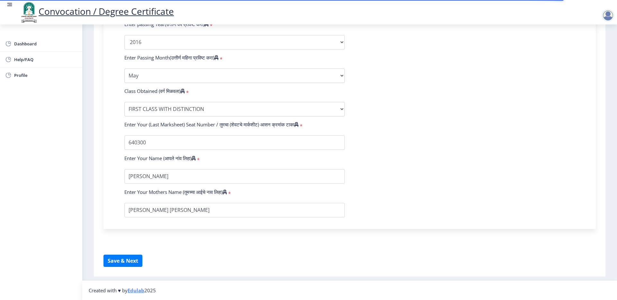
select select
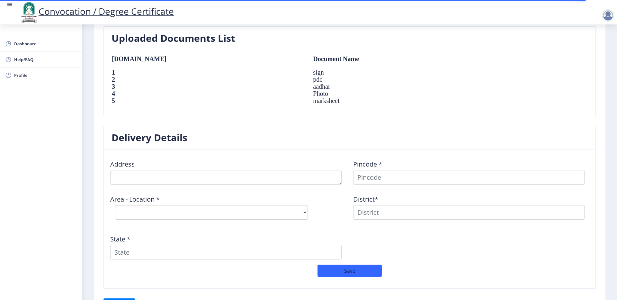
scroll to position [469, 0]
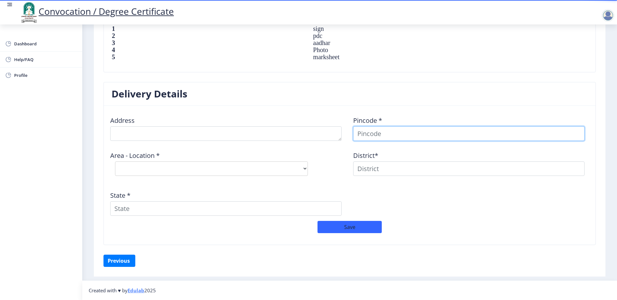
click at [382, 138] on input at bounding box center [468, 133] width 231 height 14
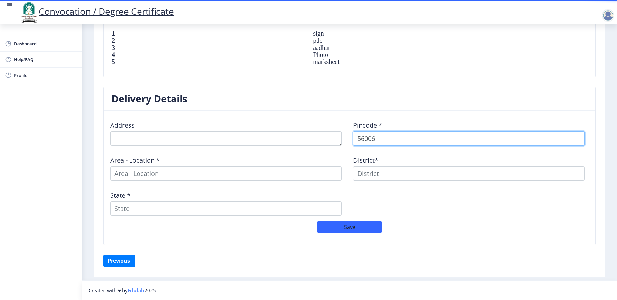
type input "560067"
select select
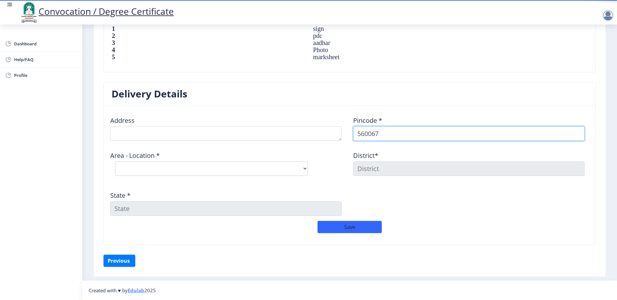
type input "560067"
click at [330, 153] on div "Area - Location * Select Area Location Kadugodi S.O Naduvathi B.O" at bounding box center [228, 163] width 243 height 35
click at [303, 168] on select "Select Area Location Kadugodi S.O Naduvathi B.O" at bounding box center [211, 168] width 193 height 14
select select "1: Object"
click at [115, 161] on select "Select Area Location Kadugodi S.O Naduvathi B.O" at bounding box center [211, 168] width 193 height 14
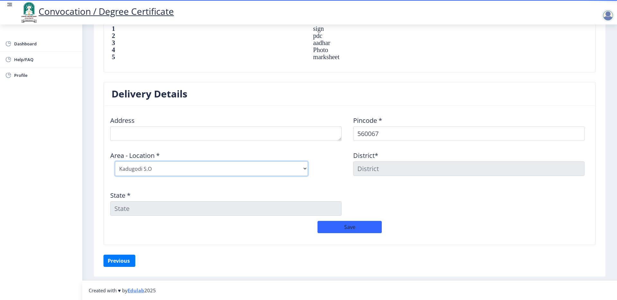
type input "BENGALURU"
type input "Karnataka"
click at [348, 177] on div "Area - Location * Select Area Location Kadugodi S.O Naduvathi B.O" at bounding box center [228, 163] width 243 height 35
click at [209, 138] on textarea at bounding box center [225, 133] width 231 height 14
click at [307, 58] on td "marksheet" at bounding box center [400, 56] width 186 height 7
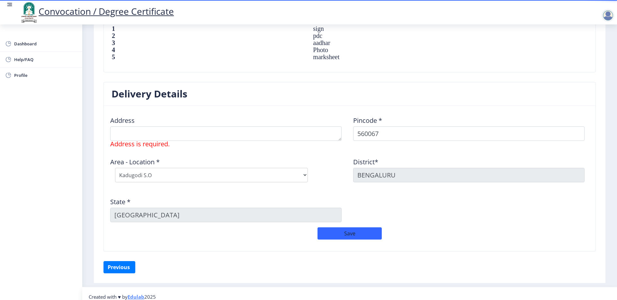
click at [307, 58] on td "marksheet" at bounding box center [400, 56] width 186 height 7
click at [163, 129] on textarea at bounding box center [225, 133] width 231 height 14
type textarea "207, Midtown Raaga, Survey 3, Kodigehalli Main Road Kodigehalli, Kr Pura"
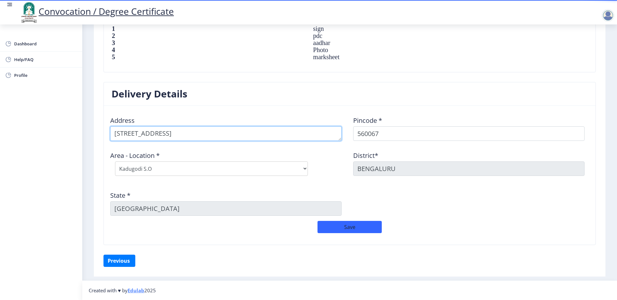
drag, startPoint x: 215, startPoint y: 133, endPoint x: 291, endPoint y: 131, distance: 76.2
click at [291, 131] on textarea at bounding box center [225, 133] width 231 height 14
click at [289, 132] on textarea at bounding box center [225, 133] width 231 height 14
click at [272, 150] on div "Area - Location * Select Area Location Kadugodi S.O Naduvathi B.O" at bounding box center [228, 163] width 243 height 35
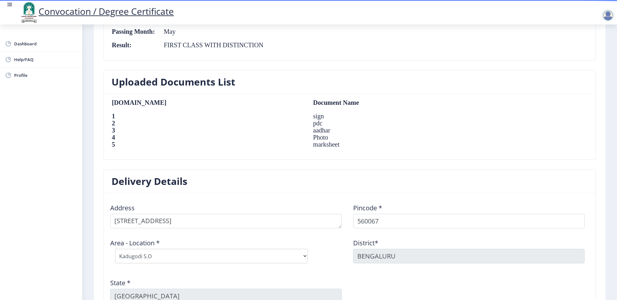
scroll to position [469, 0]
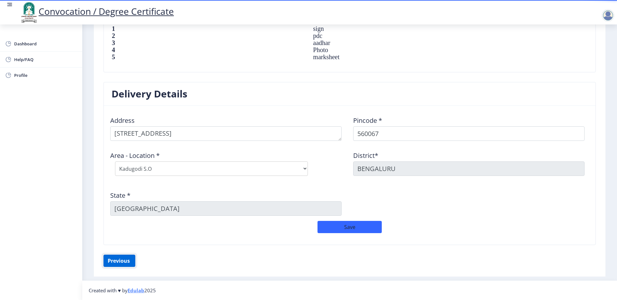
click at [123, 256] on button "Previous ‍" at bounding box center [119, 260] width 32 height 12
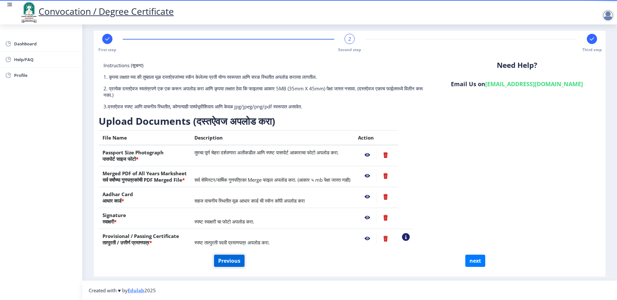
click at [240, 259] on button "Previous" at bounding box center [229, 260] width 31 height 12
select select "Regular"
select select "2016"
select select "May"
select select "FIRST CLASS WITH DISTINCTION"
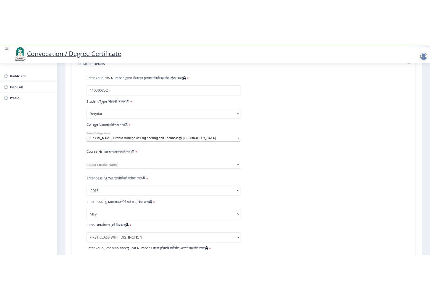
scroll to position [240, 0]
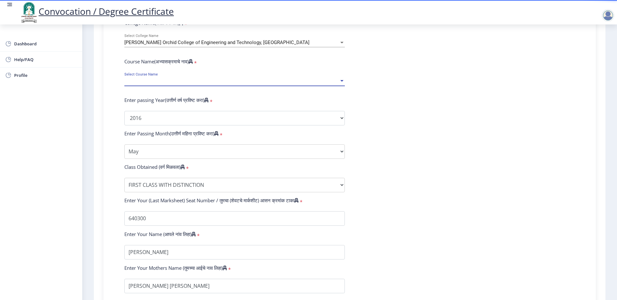
click at [145, 84] on span "Select Course Name" at bounding box center [231, 80] width 215 height 5
click at [145, 86] on input at bounding box center [234, 87] width 220 height 14
click at [145, 84] on span "Select Course Name" at bounding box center [231, 80] width 215 height 5
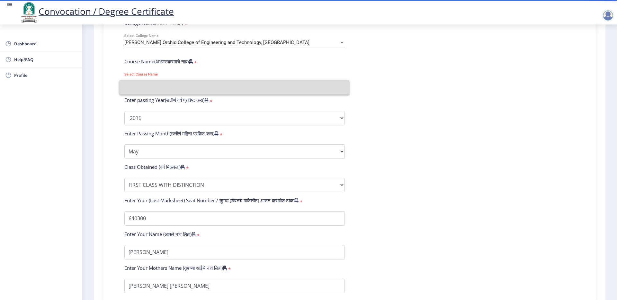
click at [145, 86] on input at bounding box center [234, 87] width 220 height 14
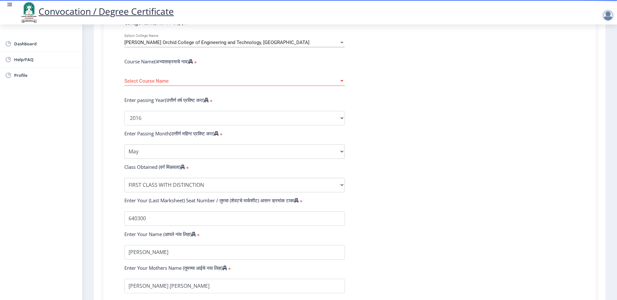
click at [145, 84] on span "Select Course Name" at bounding box center [231, 80] width 215 height 5
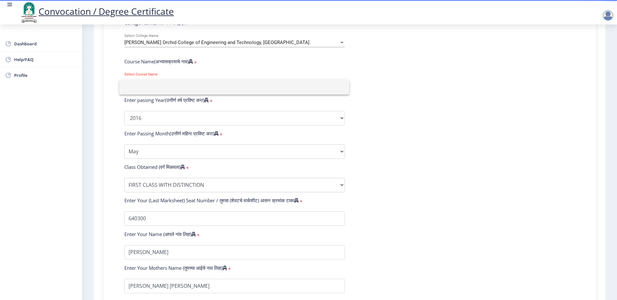
type input "A"
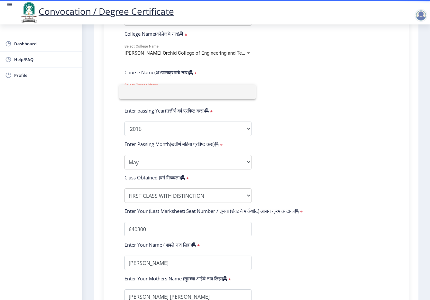
click at [347, 64] on div at bounding box center [215, 150] width 430 height 300
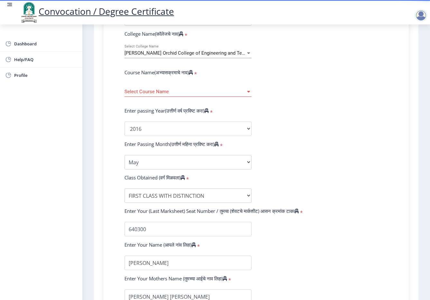
scroll to position [326, 0]
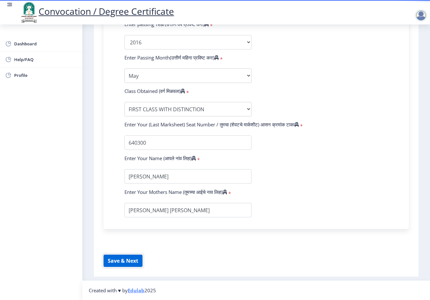
click at [134, 259] on button "Save & Next" at bounding box center [122, 260] width 39 height 12
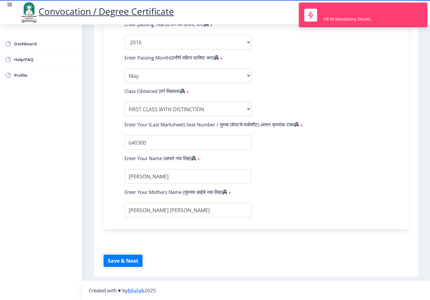
scroll to position [177, 0]
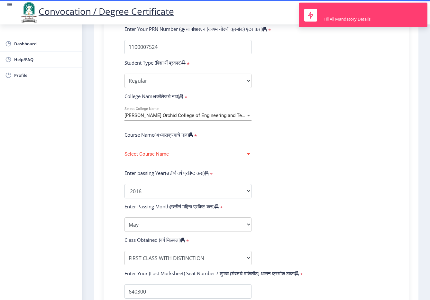
click at [213, 155] on span "Select Course Name" at bounding box center [184, 153] width 121 height 5
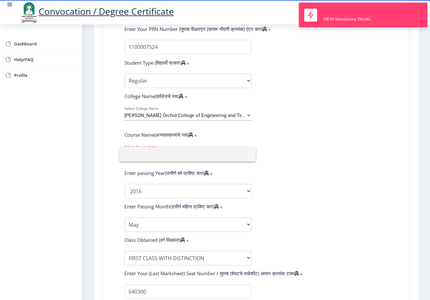
click at [335, 126] on div at bounding box center [215, 150] width 430 height 300
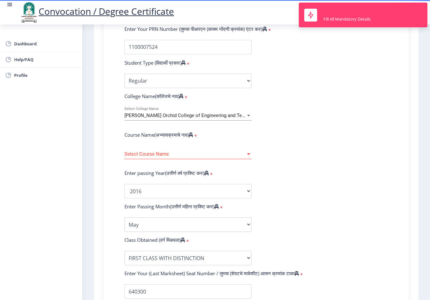
click at [335, 126] on form "Enter Your PRN Number (तुमचा पीआरएन (कायम नोंदणी क्रमांक) एंटर करा) * Student T…" at bounding box center [256, 196] width 273 height 341
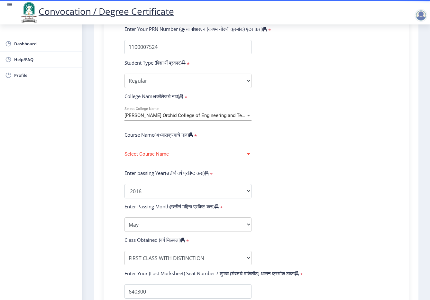
click at [293, 129] on form "Enter Your PRN Number (तुमचा पीआरएन (कायम नोंदणी क्रमांक) एंटर करा) * Student T…" at bounding box center [256, 196] width 273 height 341
drag, startPoint x: 198, startPoint y: 134, endPoint x: 212, endPoint y: 135, distance: 13.8
click at [212, 135] on div "Course Name(अभ्यासक्रमाचे नाव) *" at bounding box center [188, 135] width 137 height 9
drag, startPoint x: 147, startPoint y: 136, endPoint x: 211, endPoint y: 135, distance: 64.6
click at [211, 135] on div "Course Name(अभ्यासक्रमाचे नाव) *" at bounding box center [188, 135] width 137 height 9
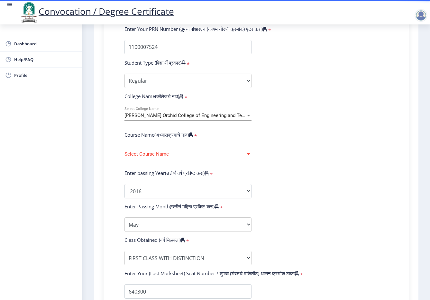
click at [211, 135] on div "Course Name(अभ्यासक्रमाचे नाव) *" at bounding box center [188, 135] width 137 height 9
click at [218, 150] on div "Select Course Name Select Course Name" at bounding box center [187, 152] width 127 height 13
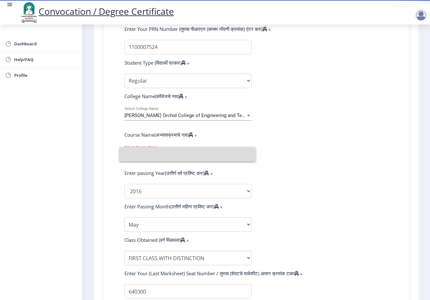
click at [222, 159] on input at bounding box center [187, 154] width 126 height 14
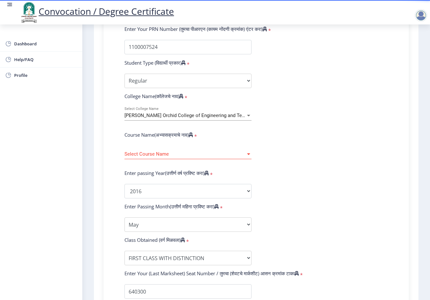
click at [222, 159] on div "Select Course Name Select Course Name" at bounding box center [187, 156] width 127 height 20
click at [215, 153] on span "Select Course Name" at bounding box center [184, 153] width 121 height 5
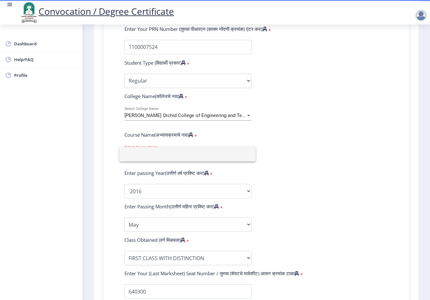
click at [284, 131] on div at bounding box center [215, 150] width 430 height 300
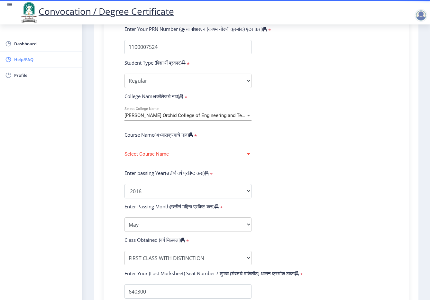
click at [28, 60] on span "Help/FAQ" at bounding box center [45, 60] width 63 height 8
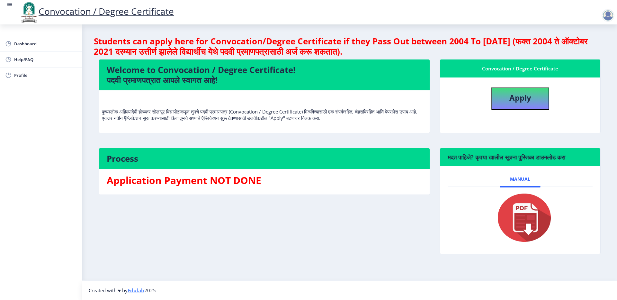
click at [481, 42] on h4 "Students can apply here for Convocation/Degree Certificate if they Pass Out bet…" at bounding box center [349, 46] width 511 height 21
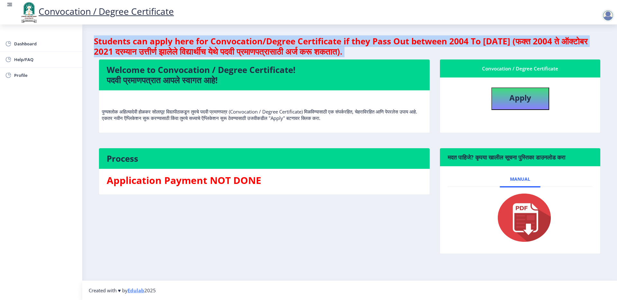
click at [481, 42] on h4 "Students can apply here for Convocation/Degree Certificate if they Pass Out bet…" at bounding box center [349, 46] width 511 height 21
drag, startPoint x: 370, startPoint y: 116, endPoint x: 94, endPoint y: 106, distance: 275.5
click at [94, 106] on div "Welcome to Convocation / Degree Certificate! पदवी प्रमाणपत्रात आपले स्वागत आहे!…" at bounding box center [264, 100] width 341 height 82
click at [239, 106] on p "पुण्यश्लोक अहिल्यादेवी होळकर सोलापूर विद्यापीठाकडून तुमचे पदवी प्रमाणपत्र (Conv…" at bounding box center [264, 108] width 325 height 26
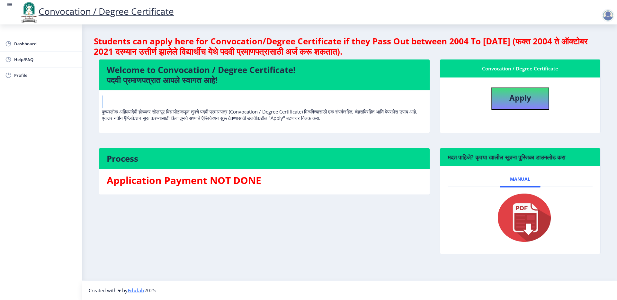
click at [239, 106] on p "पुण्यश्लोक अहिल्यादेवी होळकर सोलापूर विद्यापीठाकडून तुमचे पदवी प्रमाणपत्र (Conv…" at bounding box center [264, 108] width 325 height 26
click at [256, 112] on p "पुण्यश्लोक अहिल्यादेवी होळकर सोलापूर विद्यापीठाकडून तुमचे पदवी प्रमाणपत्र (Conv…" at bounding box center [264, 108] width 325 height 26
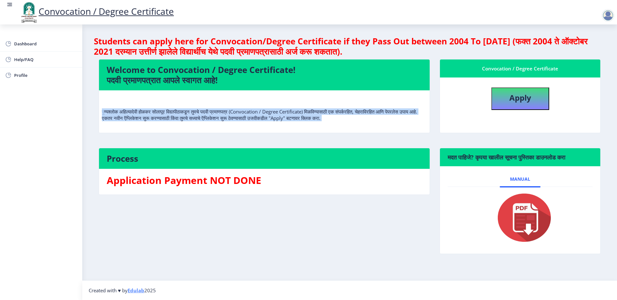
click at [256, 112] on p "पुण्यश्लोक अहिल्यादेवी होळकर सोलापूर विद्यापीठाकडून तुमचे पदवी प्रमाणपत्र (Conv…" at bounding box center [264, 108] width 325 height 26
click at [315, 114] on p "पुण्यश्लोक अहिल्यादेवी होळकर सोलापूर विद्यापीठाकडून तुमचे पदवी प्रमाणपत्र (Conv…" at bounding box center [264, 108] width 325 height 26
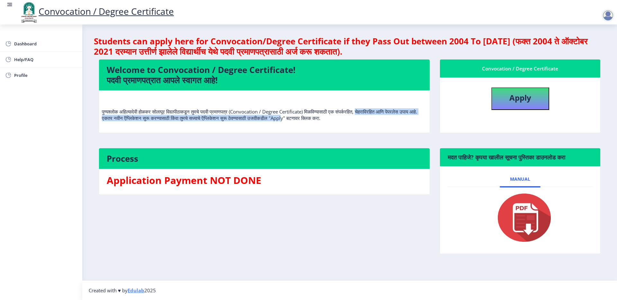
drag, startPoint x: 369, startPoint y: 111, endPoint x: 310, endPoint y: 119, distance: 59.6
click at [310, 119] on p "पुण्यश्लोक अहिल्यादेवी होळकर सोलापूर विद्यापीठाकडून तुमचे पदवी प्रमाणपत्र (Conv…" at bounding box center [264, 108] width 325 height 26
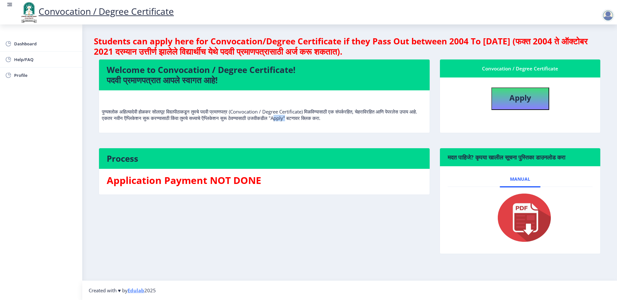
click at [310, 119] on p "पुण्यश्लोक अहिल्यादेवी होळकर सोलापूर विद्यापीठाकडून तुमचे पदवी प्रमाणपत्र (Conv…" at bounding box center [264, 108] width 325 height 26
click at [516, 66] on div "Convocation / Degree Certificate" at bounding box center [520, 69] width 145 height 8
click at [515, 101] on b "Apply" at bounding box center [520, 97] width 22 height 11
select select
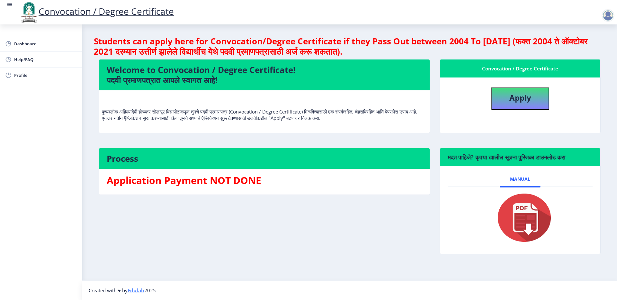
select select
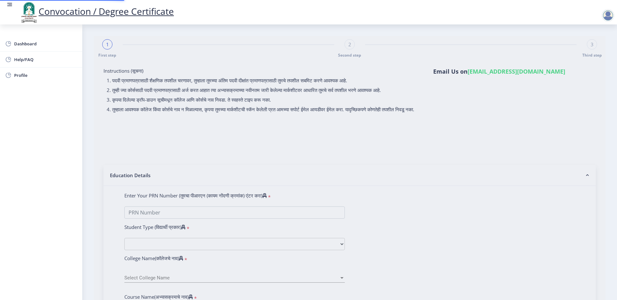
type input "1100007524"
select select "Regular"
select select "2016"
select select "May"
select select "FIRST CLASS WITH DISTINCTION"
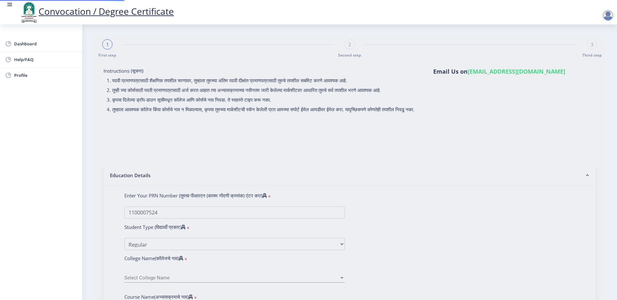
type input "640300"
type input "[PERSON_NAME] [PERSON_NAME]"
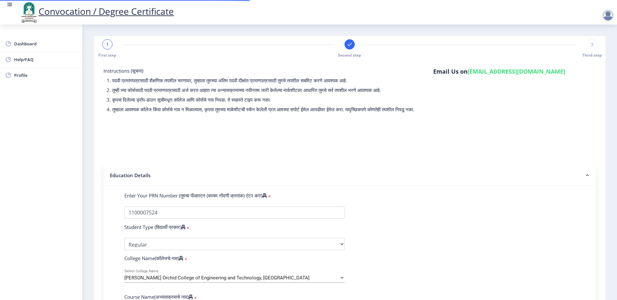
select select
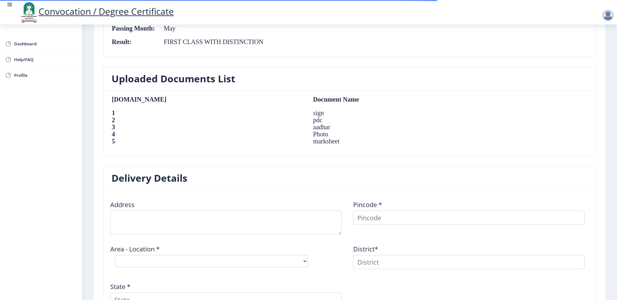
scroll to position [476, 0]
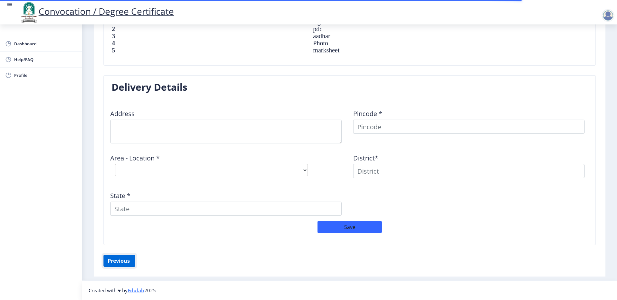
click at [132, 259] on button "Previous ‍" at bounding box center [119, 260] width 32 height 12
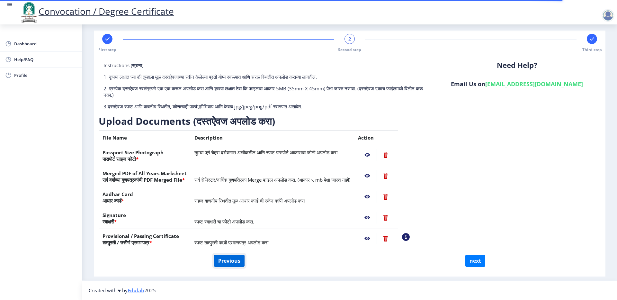
click at [216, 263] on button "Previous" at bounding box center [229, 260] width 31 height 12
select select "Regular"
select select "2016"
select select "May"
select select "FIRST CLASS WITH DISTINCTION"
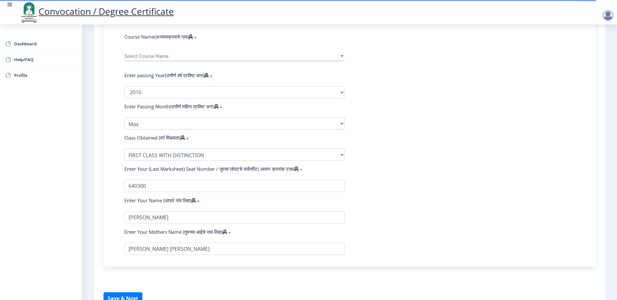
scroll to position [167, 0]
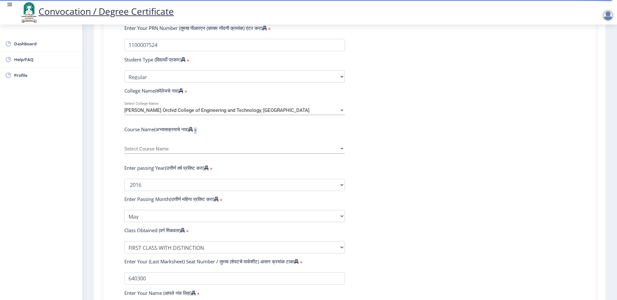
drag, startPoint x: 200, startPoint y: 136, endPoint x: 194, endPoint y: 137, distance: 6.5
click at [194, 135] on div "Course Name(अभ्यासक्रमाचे नाव) *" at bounding box center [235, 130] width 230 height 9
click at [197, 134] on span "*" at bounding box center [195, 130] width 4 height 6
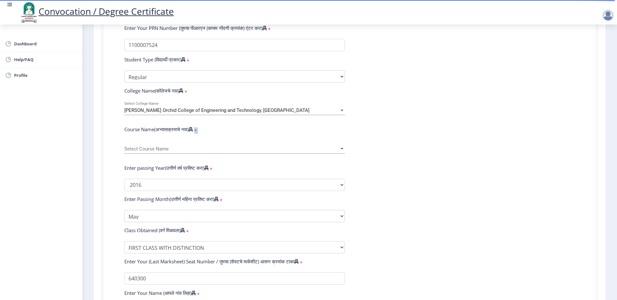
click at [202, 135] on div "Course Name(अभ्यासक्रमाचे नाव) *" at bounding box center [235, 130] width 230 height 9
click at [197, 134] on span "*" at bounding box center [195, 130] width 4 height 6
click at [392, 135] on form "Enter Your PRN Number (तुमचा पीआरएन (कायम नोंदणी क्रमांक) एंटर करा) * Student T…" at bounding box center [350, 186] width 460 height 323
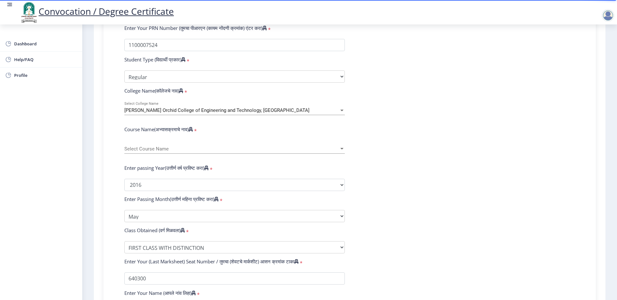
scroll to position [304, 0]
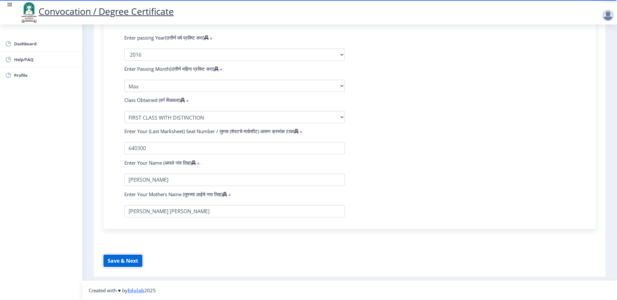
click at [131, 261] on button "Save & Next" at bounding box center [122, 260] width 39 height 12
select select
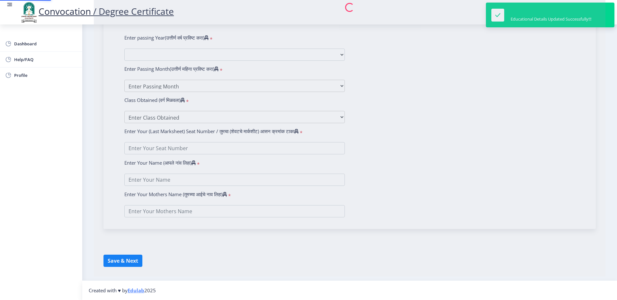
type input "[PERSON_NAME]"
type input "Kulkarni"
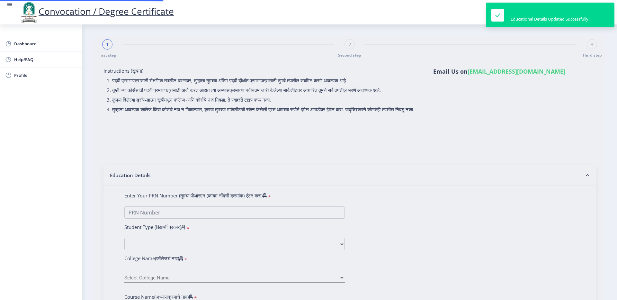
type input "1100007524"
select select "Regular"
select select "2016"
select select "May"
select select "FIRST CLASS WITH DISTINCTION"
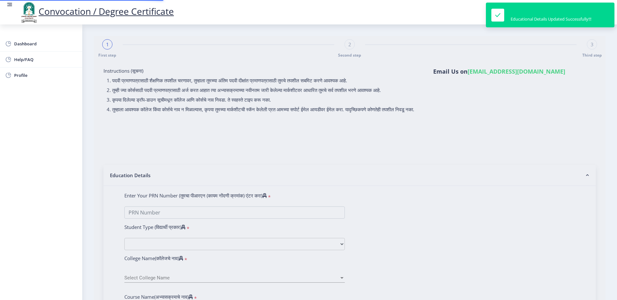
type input "640300"
type input "Sunita Rajendra Kulkarni"
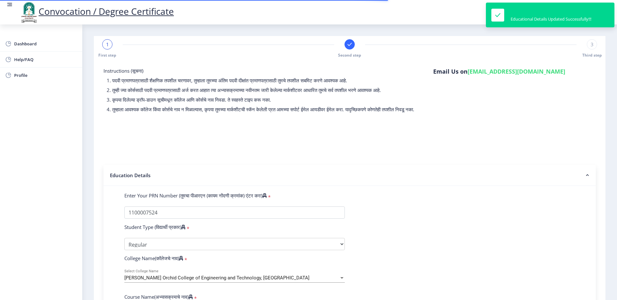
select select
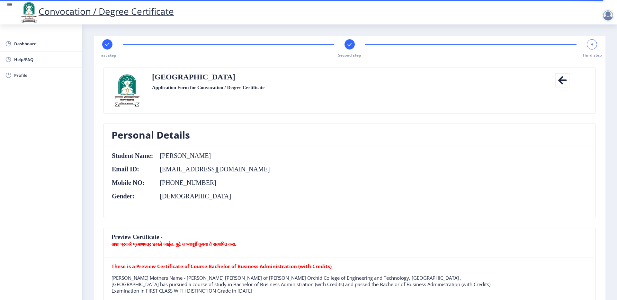
scroll to position [78, 0]
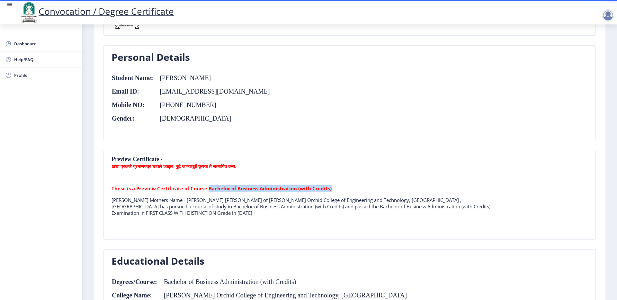
drag, startPoint x: 208, startPoint y: 189, endPoint x: 330, endPoint y: 186, distance: 122.8
click at [330, 186] on p "These is a Preview Certificate of Course Bachelor of Business Administration (w…" at bounding box center [301, 188] width 381 height 6
click at [244, 182] on nb-card-body "These is a Preview Certificate of Course Bachelor of Business Administration (w…" at bounding box center [350, 209] width 492 height 59
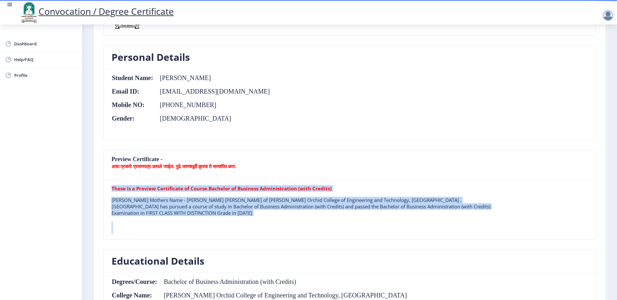
click at [244, 182] on nb-card-body "These is a Preview Certificate of Course Bachelor of Business Administration (w…" at bounding box center [350, 209] width 492 height 59
click at [24, 62] on span "Help/FAQ" at bounding box center [45, 60] width 63 height 8
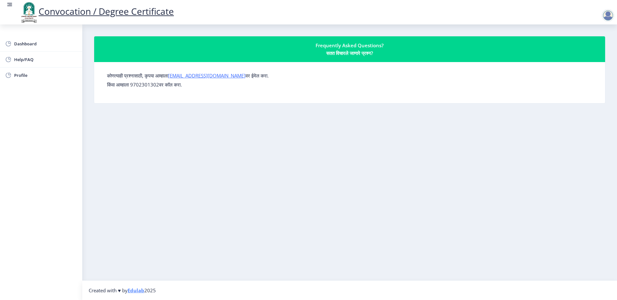
click at [147, 84] on p "किंवा आम्हाला 9702301302वर कॉल करा." at bounding box center [349, 84] width 485 height 6
click at [153, 118] on nb-layout-column "Frequently Asked Questions? सतत विचारले जाणारे प्रश्न? कोणत्याही प्रश्नासाठी, क…" at bounding box center [349, 152] width 535 height 256
click at [139, 84] on p "किंवा आम्हाला 9702301302वर कॉल करा." at bounding box center [349, 84] width 485 height 6
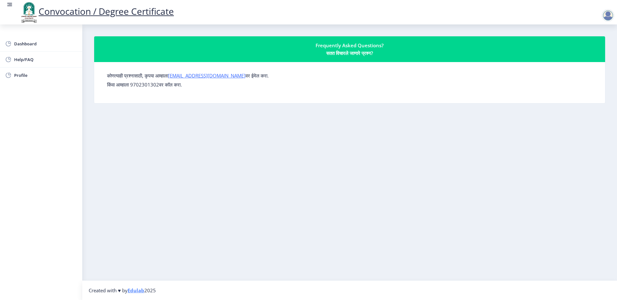
click at [341, 48] on div "Frequently Asked Questions? सतत विचारले जाणारे प्रश्न?" at bounding box center [349, 48] width 495 height 15
click at [40, 35] on div "Dashboard Help/FAQ Profile" at bounding box center [41, 161] width 82 height 275
click at [41, 45] on span "Dashboard" at bounding box center [45, 44] width 63 height 8
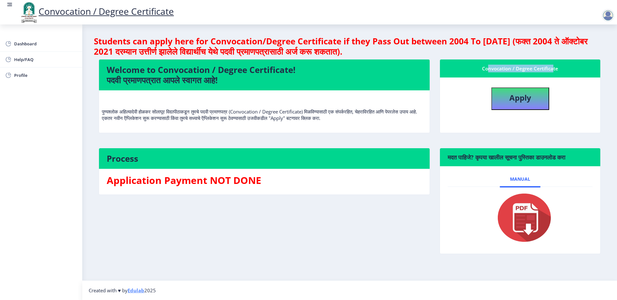
drag, startPoint x: 485, startPoint y: 67, endPoint x: 549, endPoint y: 71, distance: 63.7
click at [549, 71] on div "Convocation / Degree Certificate" at bounding box center [520, 69] width 145 height 8
click at [525, 104] on button "Apply" at bounding box center [520, 98] width 58 height 22
select select
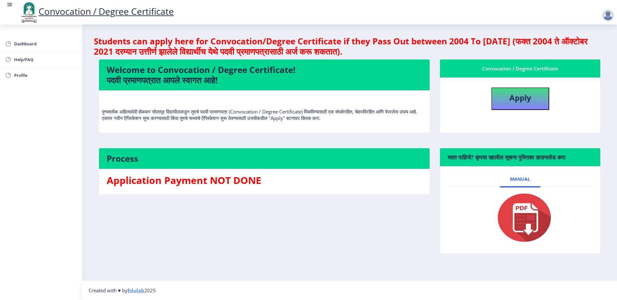
select select
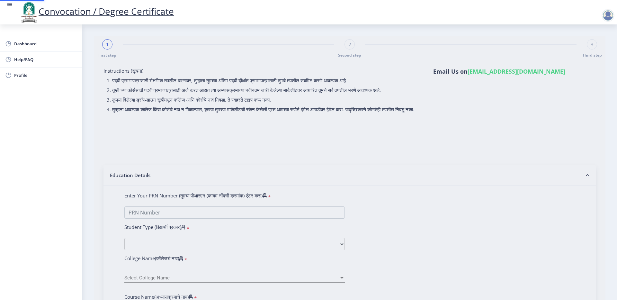
type input "1100007524"
select select "Regular"
select select "2016"
select select "May"
select select "FIRST CLASS WITH DISTINCTION"
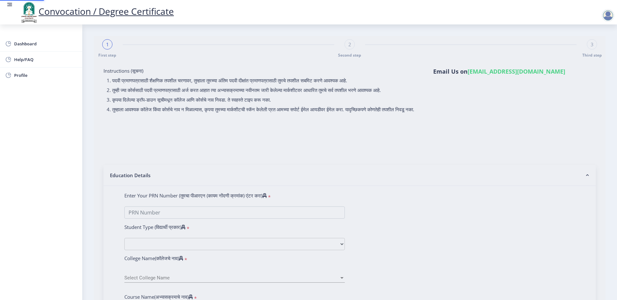
type input "640300"
type input "[PERSON_NAME] [PERSON_NAME]"
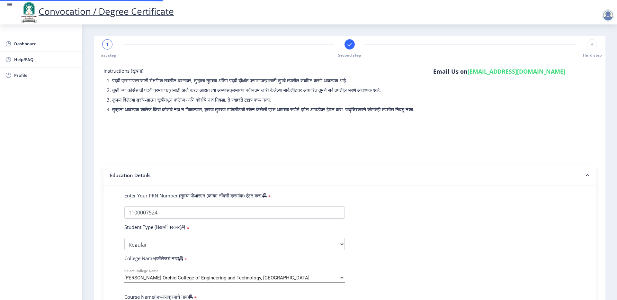
select select
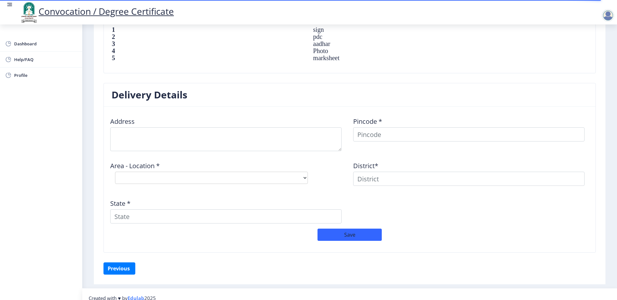
scroll to position [476, 0]
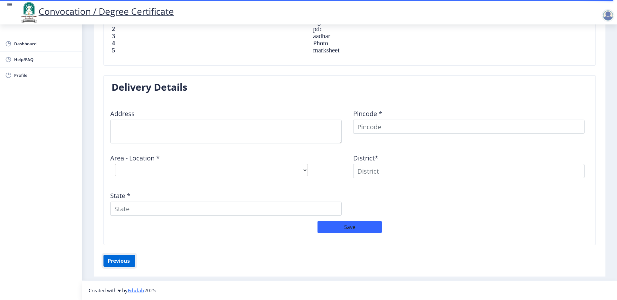
click at [114, 262] on button "Previous ‍" at bounding box center [119, 260] width 32 height 12
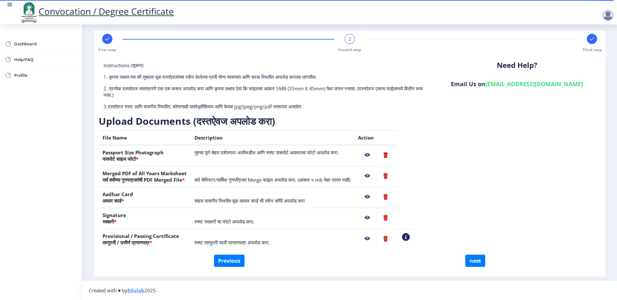
scroll to position [5, 0]
click at [233, 261] on button "Previous" at bounding box center [229, 260] width 31 height 12
select select "Regular"
select select "2016"
select select "May"
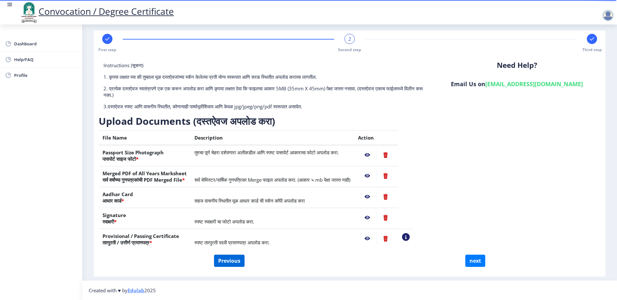
select select "FIRST CLASS WITH DISTINCTION"
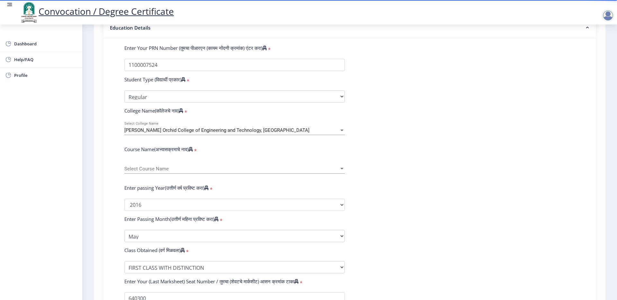
scroll to position [180, 0]
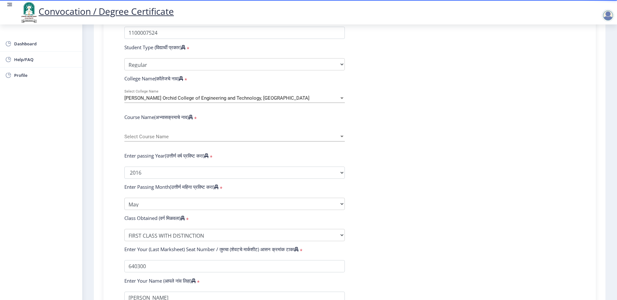
click at [148, 139] on span "Select Course Name" at bounding box center [231, 136] width 215 height 5
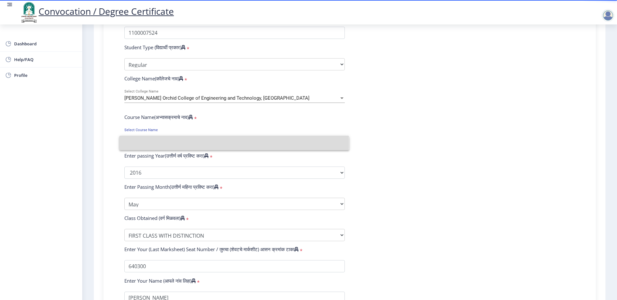
click at [148, 143] on input at bounding box center [234, 143] width 220 height 14
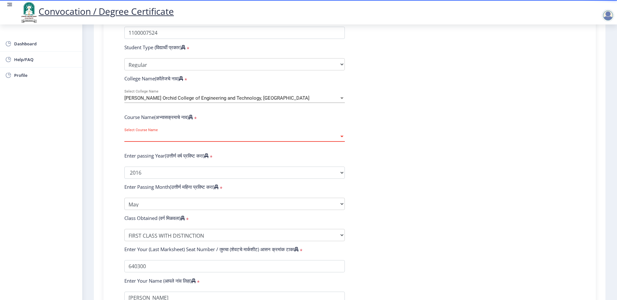
click at [148, 139] on span "Select Course Name" at bounding box center [231, 136] width 215 height 5
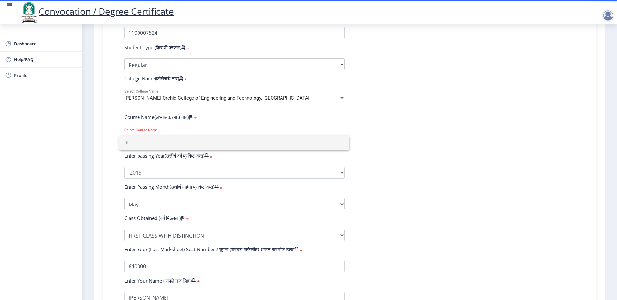
type input "j"
click at [246, 98] on div at bounding box center [308, 150] width 617 height 300
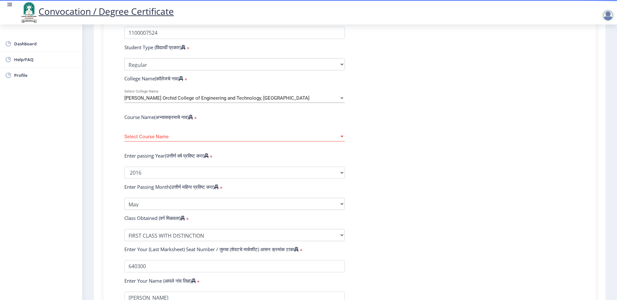
click at [247, 101] on span "[PERSON_NAME] Orchid College of Engineering and Technology, [GEOGRAPHIC_DATA]" at bounding box center [216, 98] width 185 height 6
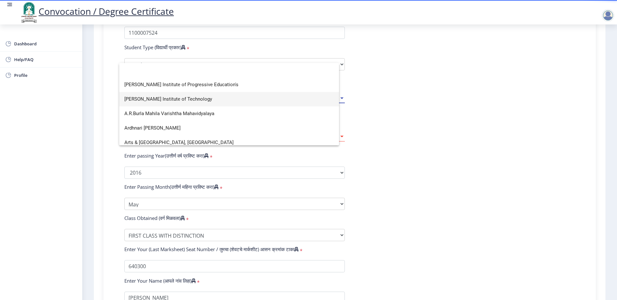
scroll to position [0, 0]
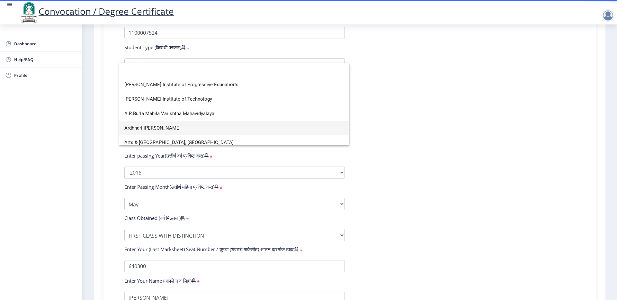
click at [239, 127] on span "Ardhnari Nateshwar Mahavidyalaya" at bounding box center [234, 128] width 220 height 14
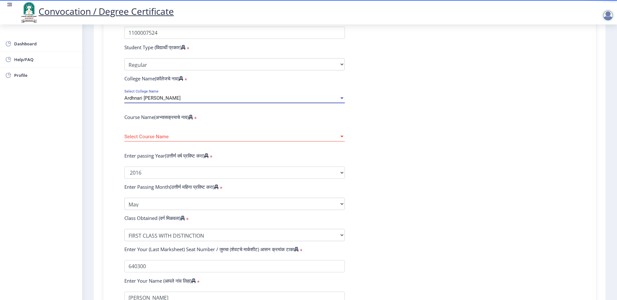
click at [238, 123] on div "Course Name(अभ्यासक्रमाचे नाव) *" at bounding box center [235, 118] width 230 height 9
click at [243, 141] on div "Select Course Name Select Course Name" at bounding box center [234, 134] width 220 height 13
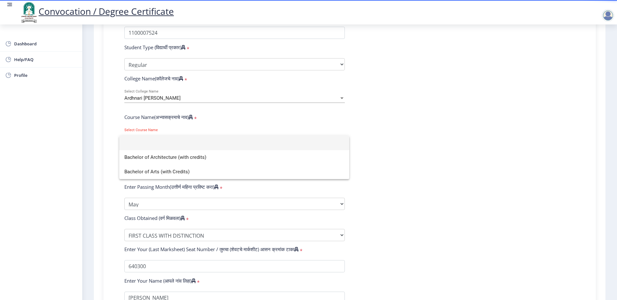
click at [217, 104] on div at bounding box center [308, 150] width 617 height 300
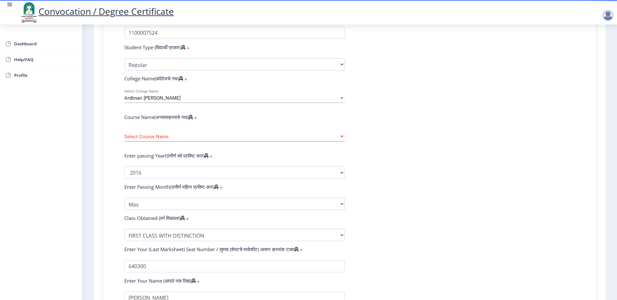
click at [214, 101] on div "Ardhnari Nateshwar Mahavidyalaya" at bounding box center [231, 97] width 215 height 5
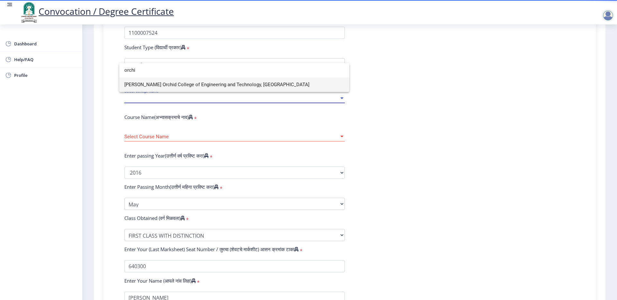
type input "orchi"
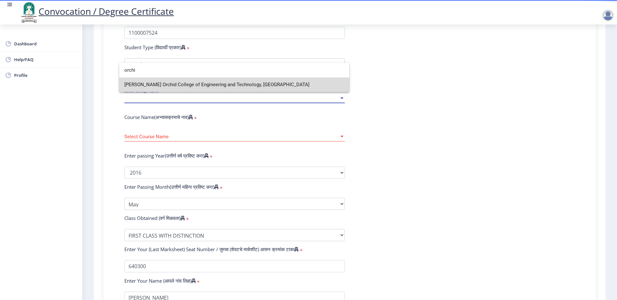
click at [249, 86] on span "[PERSON_NAME] Orchid College of Engineering and Technology, [GEOGRAPHIC_DATA]" at bounding box center [234, 84] width 220 height 14
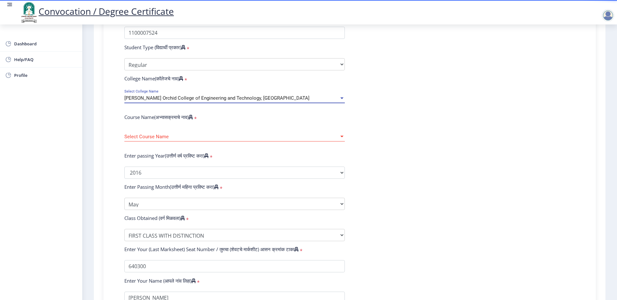
click at [180, 139] on span "Select Course Name" at bounding box center [231, 136] width 215 height 5
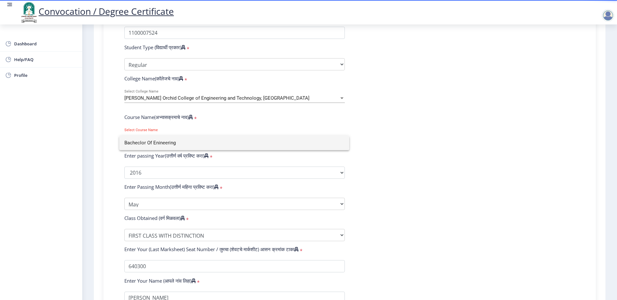
type input "Bacheclor Of Enineering"
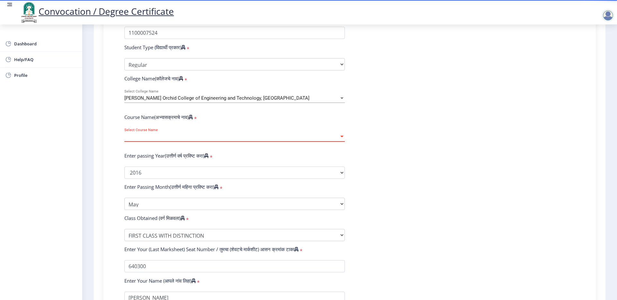
click at [164, 139] on span "Select Course Name" at bounding box center [231, 136] width 215 height 5
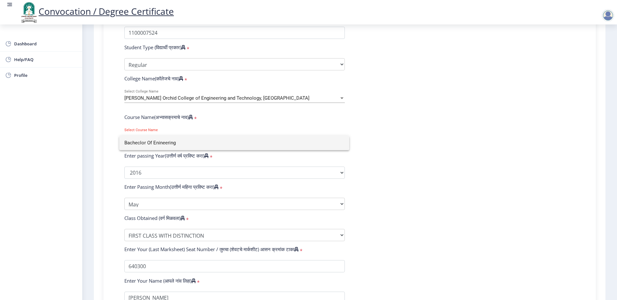
click at [423, 169] on div at bounding box center [308, 150] width 617 height 300
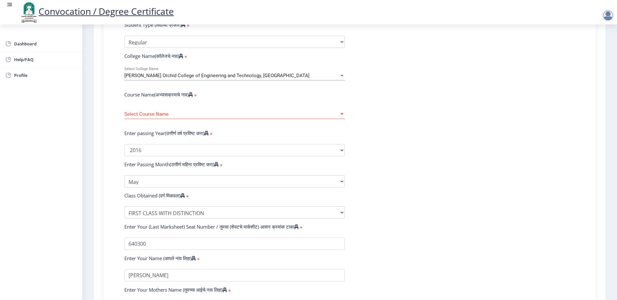
scroll to position [304, 0]
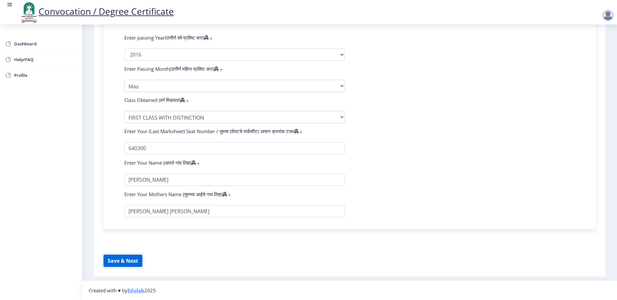
click at [122, 262] on button "Save & Next" at bounding box center [122, 260] width 39 height 12
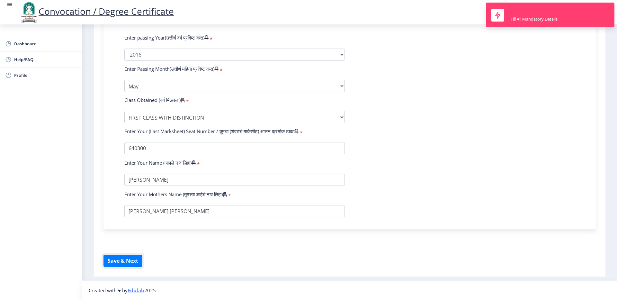
scroll to position [98, 0]
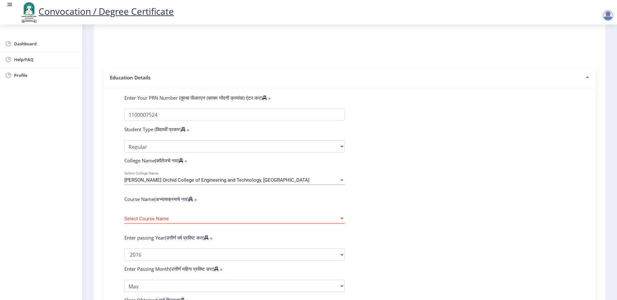
click at [181, 221] on span "Select Course Name" at bounding box center [231, 218] width 215 height 5
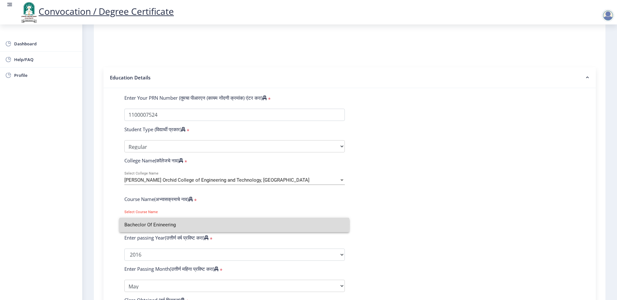
click at [178, 224] on input "Bacheclor Of Enineering" at bounding box center [234, 225] width 220 height 14
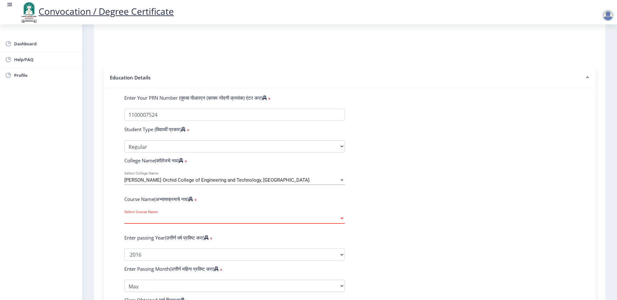
click at [178, 221] on span "Select Course Name" at bounding box center [231, 218] width 215 height 5
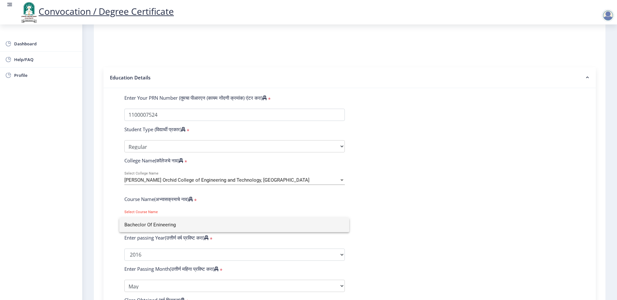
click at [487, 202] on div at bounding box center [308, 150] width 617 height 300
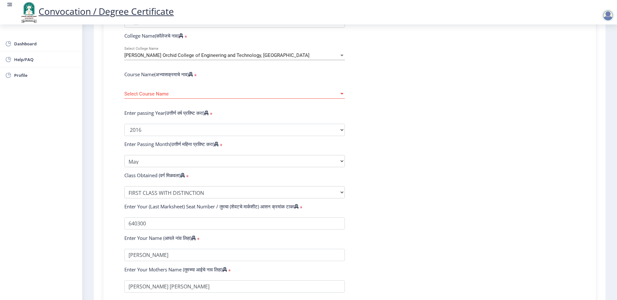
scroll to position [304, 0]
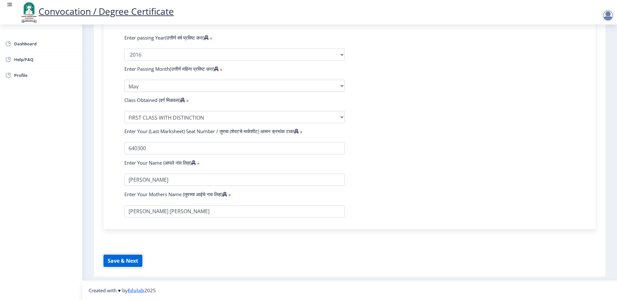
click at [129, 262] on button "Save & Next" at bounding box center [122, 260] width 39 height 12
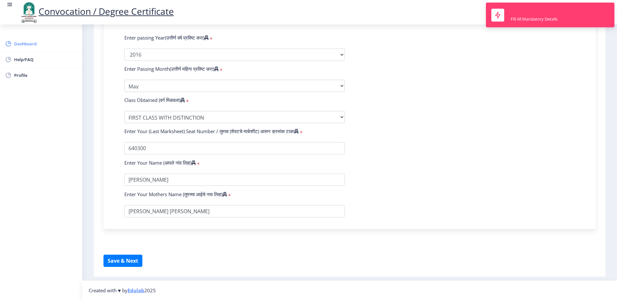
click at [24, 43] on span "Dashboard" at bounding box center [45, 44] width 63 height 8
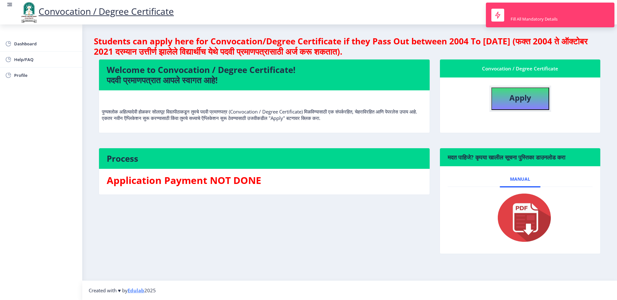
click at [506, 95] on button "Apply" at bounding box center [520, 98] width 58 height 22
select select
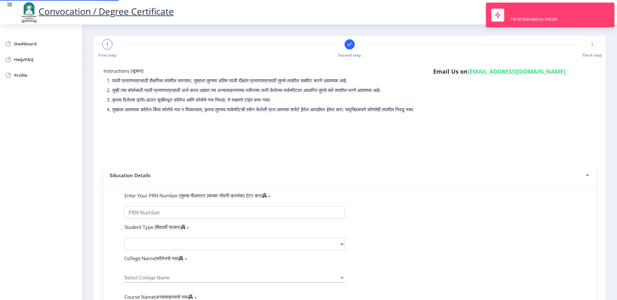
type input "1100007524"
select select "Regular"
select select "2016"
select select "May"
select select "FIRST CLASS WITH DISTINCTION"
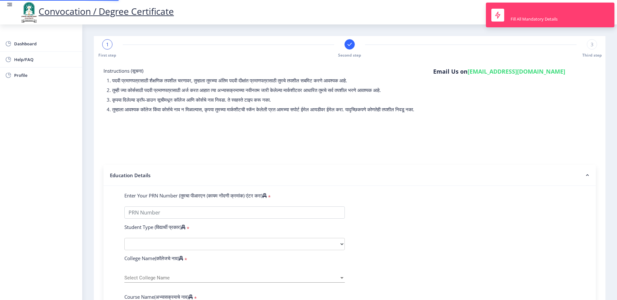
type input "640300"
type input "[PERSON_NAME] [PERSON_NAME]"
select select
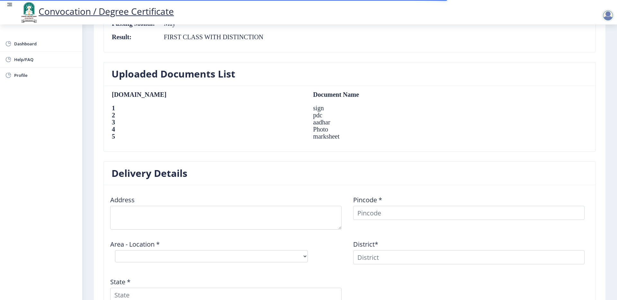
scroll to position [468, 0]
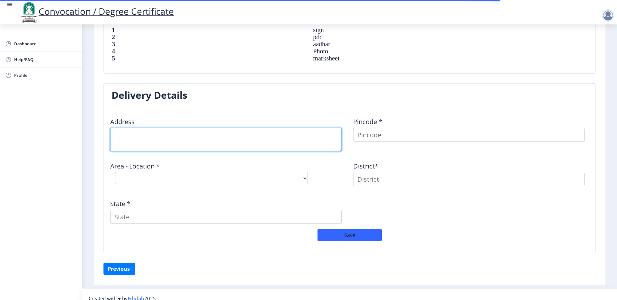
click at [243, 137] on textarea at bounding box center [225, 140] width 231 height 24
type textarea "[STREET_ADDRESS]"
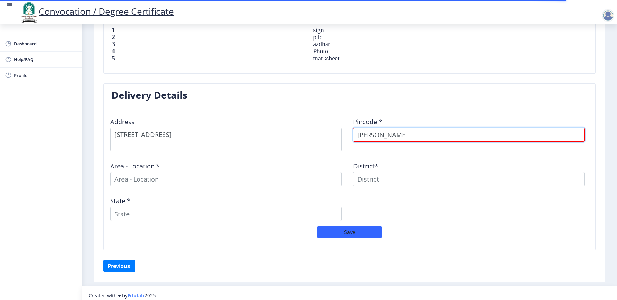
click at [357, 137] on input "[PERSON_NAME]" at bounding box center [468, 135] width 231 height 14
type input "560067"
select select
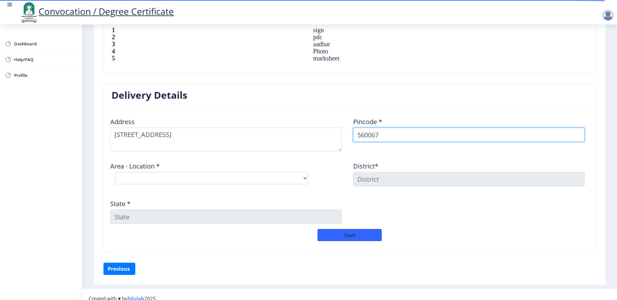
type input "560067"
click at [240, 173] on select "Select Area Location [GEOGRAPHIC_DATA] [GEOGRAPHIC_DATA] B.O" at bounding box center [211, 178] width 193 height 12
select select "1: Object"
click at [115, 172] on select "Select Area Location [GEOGRAPHIC_DATA] [GEOGRAPHIC_DATA] B.O" at bounding box center [211, 178] width 193 height 12
type input "BENGALURU"
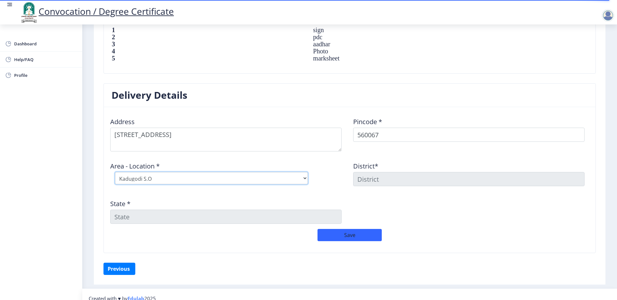
type input "[GEOGRAPHIC_DATA]"
click at [374, 233] on button "Save" at bounding box center [349, 235] width 64 height 12
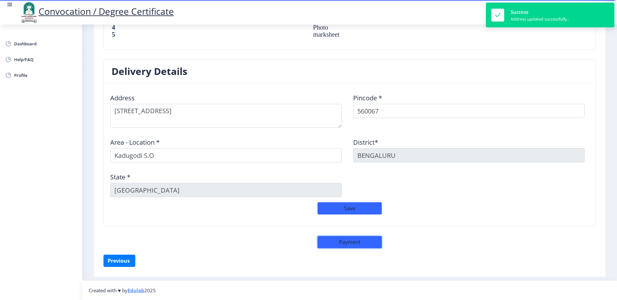
click at [369, 245] on button "Payment" at bounding box center [349, 242] width 64 height 12
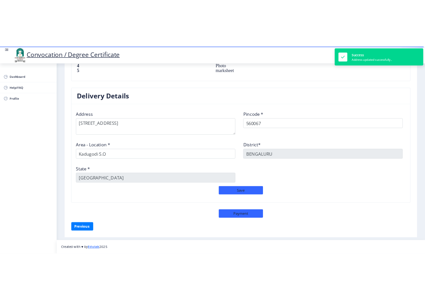
scroll to position [491, 0]
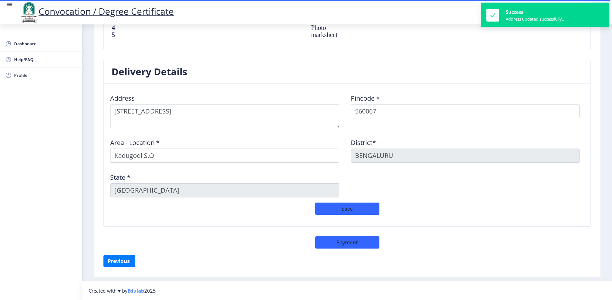
select select "sealed"
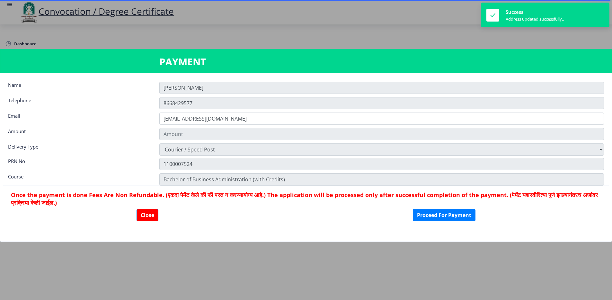
type input "2885"
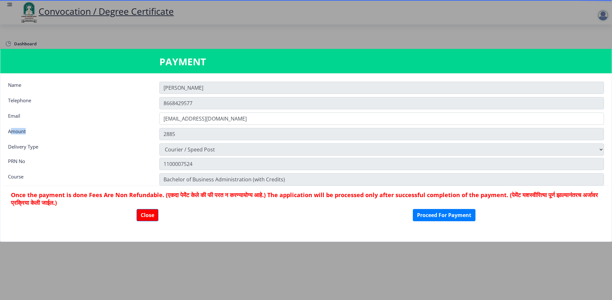
drag, startPoint x: 13, startPoint y: 132, endPoint x: 137, endPoint y: 131, distance: 124.0
click at [137, 131] on div "Amount" at bounding box center [78, 133] width 151 height 11
click at [169, 132] on input "2885" at bounding box center [381, 134] width 445 height 12
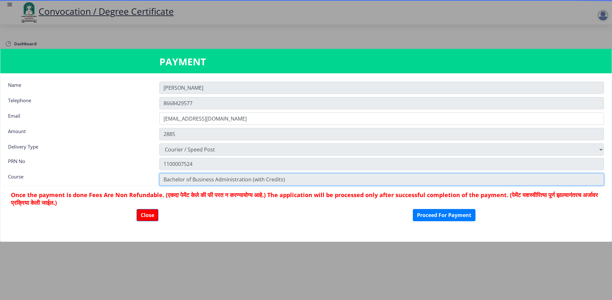
click at [174, 175] on input "Bachelor of Business Administration (with Credits)" at bounding box center [381, 179] width 445 height 12
click at [226, 179] on input "Bachelor of Business Administration (with Credits)" at bounding box center [381, 179] width 445 height 12
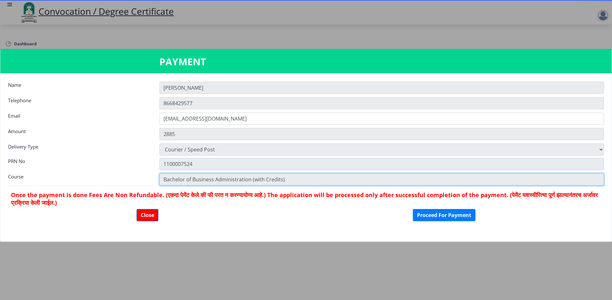
click at [226, 179] on input "Bachelor of Business Administration (with Credits)" at bounding box center [381, 179] width 445 height 12
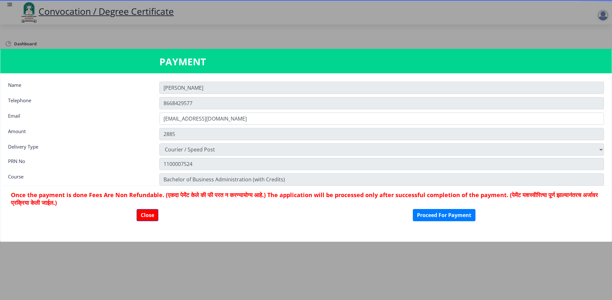
click at [290, 195] on h6 "Once the payment is done Fees Are Non Refundable. (एकदा पेमेंट केले की फी परत न…" at bounding box center [306, 198] width 590 height 15
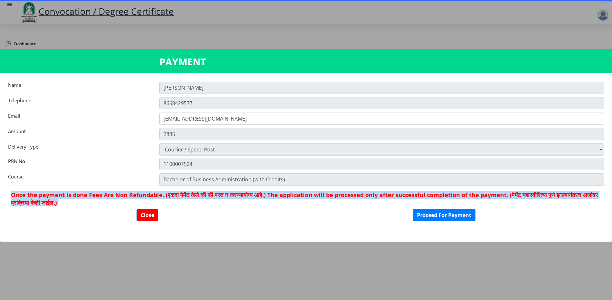
click at [290, 195] on h6 "Once the payment is done Fees Are Non Refundable. (एकदा पेमेंट केले की फी परत न…" at bounding box center [306, 198] width 590 height 15
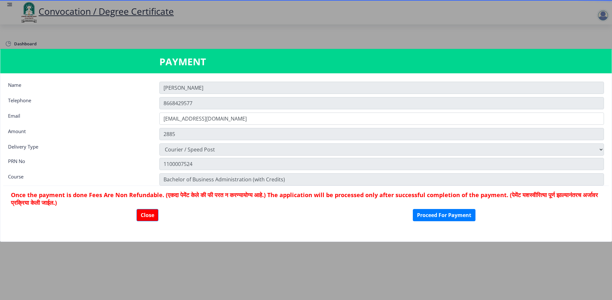
click at [177, 125] on nb-card-body "Name Rasika Telephone 8668429577 Email krasika1307@gmail.com Amount 2885 Delive…" at bounding box center [305, 157] width 611 height 168
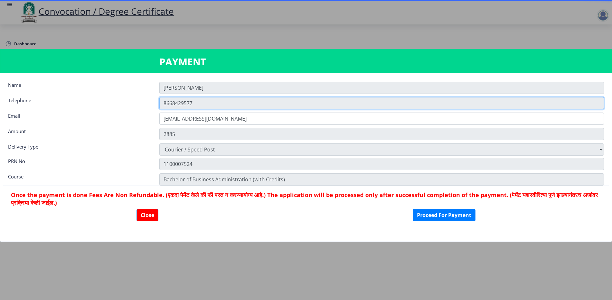
click at [165, 103] on input "8668429577" at bounding box center [381, 103] width 445 height 12
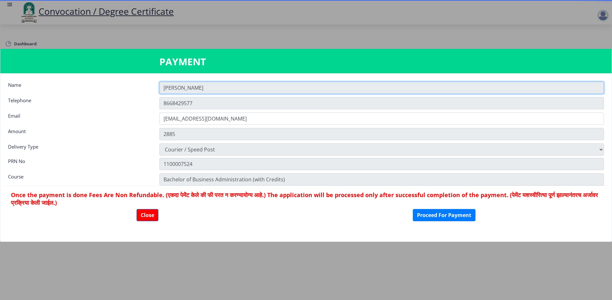
click at [169, 85] on input "Rasika" at bounding box center [381, 88] width 445 height 12
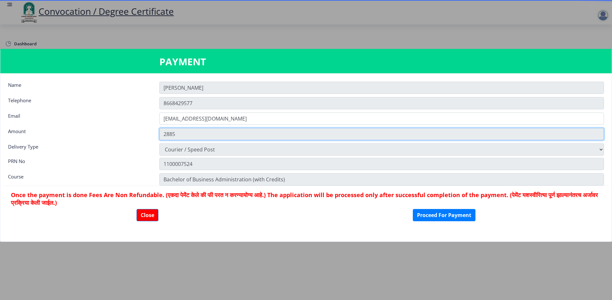
drag, startPoint x: 166, startPoint y: 134, endPoint x: 246, endPoint y: 134, distance: 80.0
click at [246, 134] on input "2885" at bounding box center [381, 134] width 445 height 12
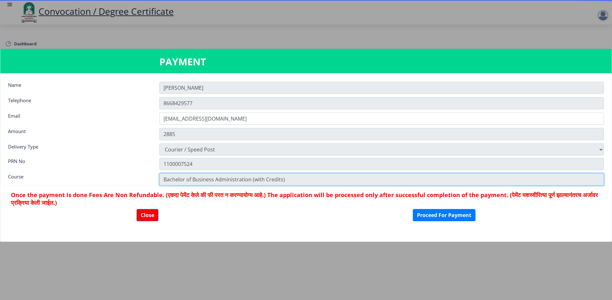
click at [252, 173] on input "Bachelor of Business Administration (with Credits)" at bounding box center [381, 179] width 445 height 12
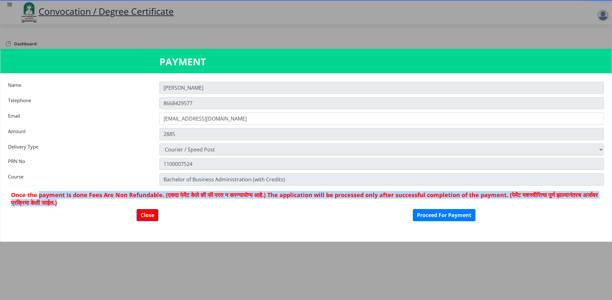
drag, startPoint x: 40, startPoint y: 197, endPoint x: 291, endPoint y: 199, distance: 250.9
click at [291, 199] on h6 "Once the payment is done Fees Are Non Refundable. (एकदा पेमेंट केले की फी परत न…" at bounding box center [306, 198] width 590 height 15
click at [293, 194] on h6 "Once the payment is done Fees Are Non Refundable. (एकदा पेमेंट केले की फी परत न…" at bounding box center [306, 198] width 590 height 15
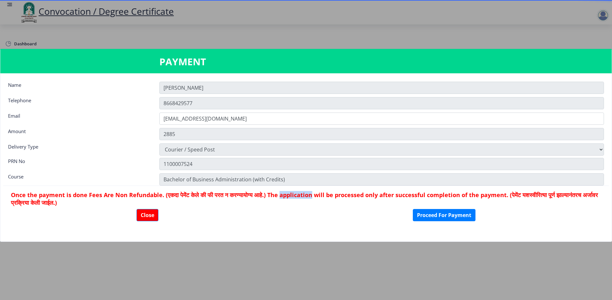
click at [293, 194] on h6 "Once the payment is done Fees Are Non Refundable. (एकदा पेमेंट केले की फी परत न…" at bounding box center [306, 198] width 590 height 15
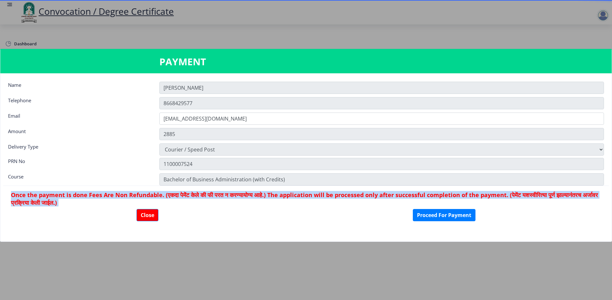
click at [293, 194] on h6 "Once the payment is done Fees Are Non Refundable. (एकदा पेमेंट केले की फी परत न…" at bounding box center [306, 198] width 590 height 15
click at [361, 192] on h6 "Once the payment is done Fees Are Non Refundable. (एकदा पेमेंट केले की फी परत न…" at bounding box center [306, 198] width 590 height 15
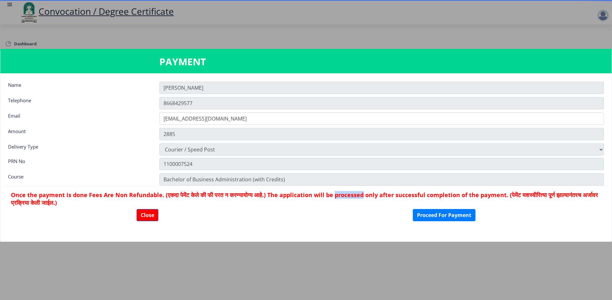
click at [361, 192] on h6 "Once the payment is done Fees Are Non Refundable. (एकदा पेमेंट केले की फी परत न…" at bounding box center [306, 198] width 590 height 15
click at [349, 199] on h6 "Once the payment is done Fees Are Non Refundable. (एकदा पेमेंट केले की फी परत न…" at bounding box center [306, 198] width 590 height 15
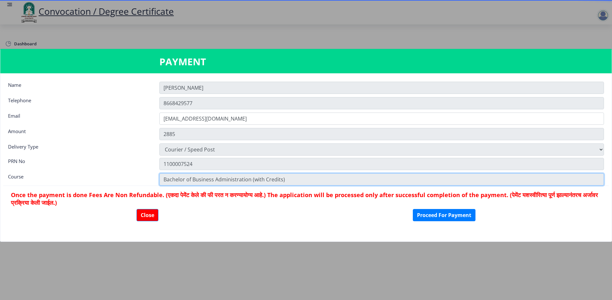
click at [196, 180] on input "Bachelor of Business Administration (with Credits)" at bounding box center [381, 179] width 445 height 12
click at [226, 181] on input "Bachelor of Business Administration (with Credits)" at bounding box center [381, 179] width 445 height 12
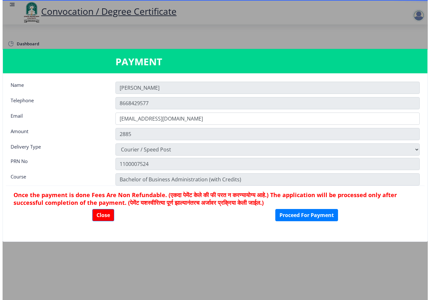
scroll to position [485, 0]
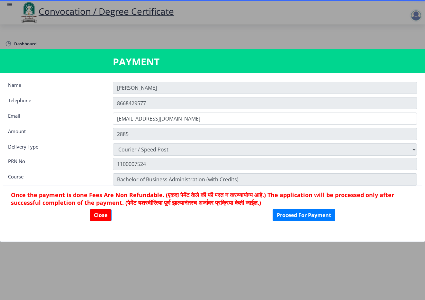
click at [331, 44] on div at bounding box center [212, 150] width 425 height 300
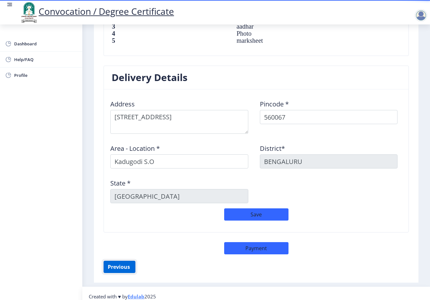
click at [124, 263] on button "Previous ‍" at bounding box center [119, 267] width 32 height 12
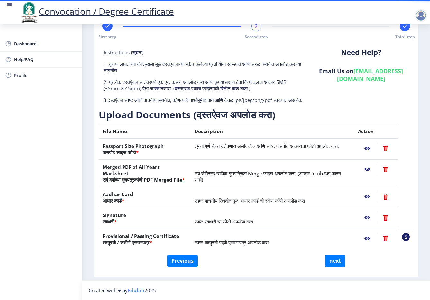
scroll to position [31, 0]
click at [182, 264] on button "Previous" at bounding box center [182, 260] width 31 height 12
select select "Regular"
select select "2016"
select select "May"
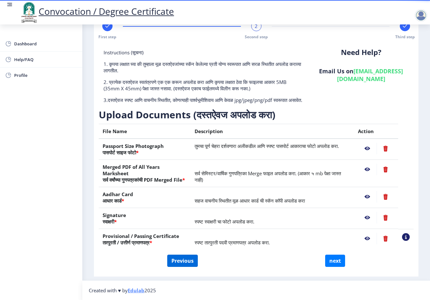
select select "FIRST CLASS WITH DISTINCTION"
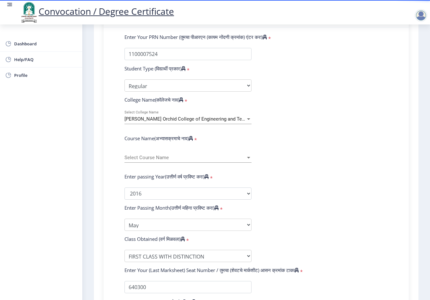
scroll to position [77, 0]
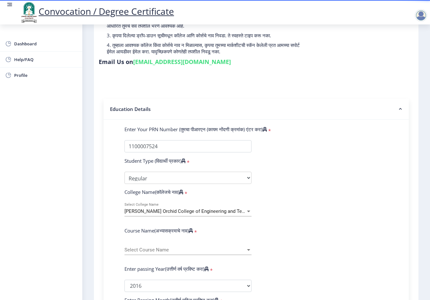
click at [164, 213] on span "[PERSON_NAME] Orchid College of Engineering and Technology, [GEOGRAPHIC_DATA]" at bounding box center [216, 211] width 185 height 6
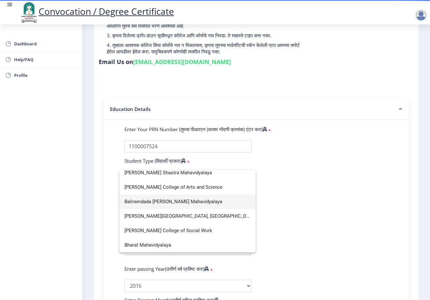
scroll to position [0, 0]
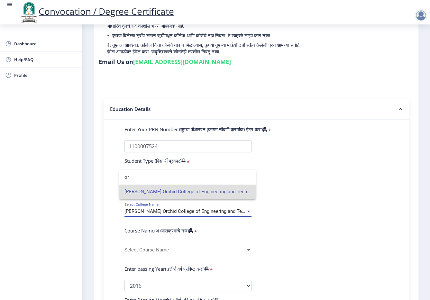
type input "o"
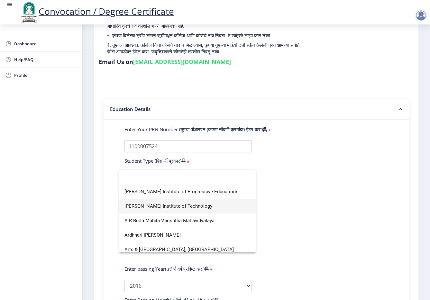
click at [163, 203] on span "A.G.Patil Institute of Technology" at bounding box center [187, 206] width 126 height 14
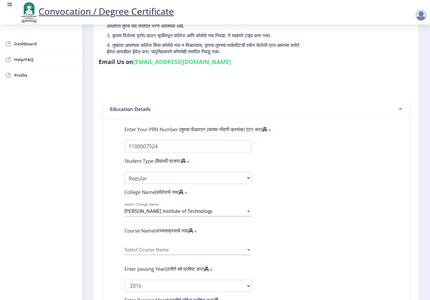
click at [161, 208] on div "A.G.Patil Institute of Technology Select College Name" at bounding box center [187, 209] width 127 height 13
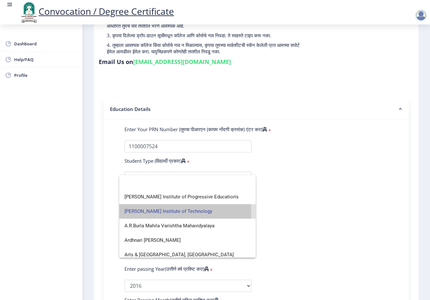
click at [142, 210] on span "A.G.Patil Institute of Technology" at bounding box center [187, 211] width 126 height 14
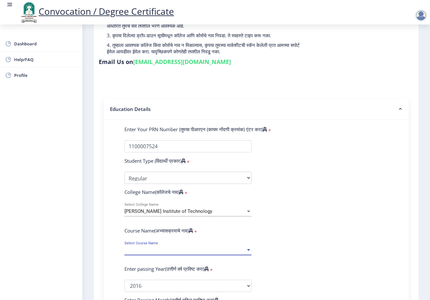
click at [149, 249] on span "Select Course Name" at bounding box center [184, 249] width 121 height 5
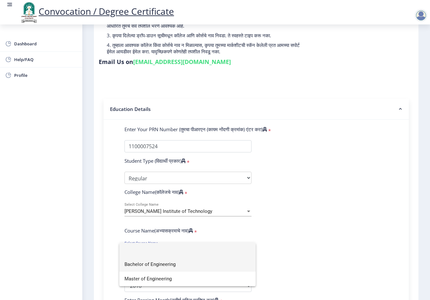
click at [172, 265] on span "Bachelor of Engineering" at bounding box center [187, 264] width 126 height 14
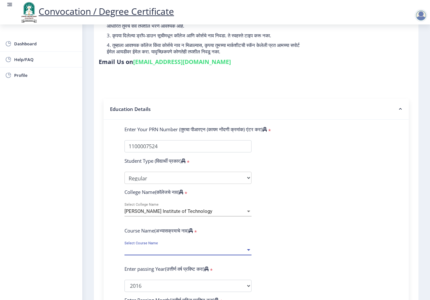
select select
click at [179, 210] on span "A.G.Patil Institute of Technology" at bounding box center [168, 211] width 88 height 6
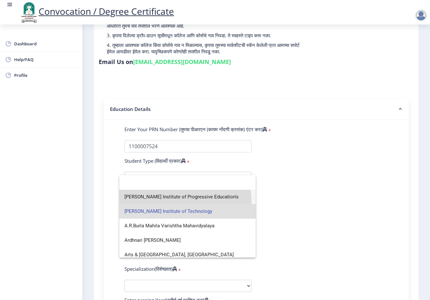
click at [156, 201] on span "Shri Vithal Institute of Progressive Education's" at bounding box center [187, 197] width 126 height 14
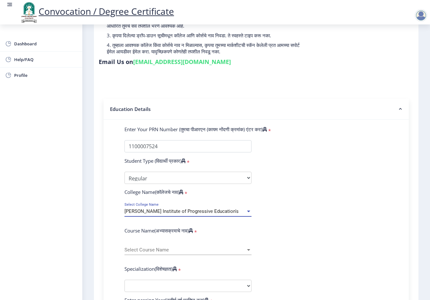
click at [208, 215] on div "Shri Vithal Institute of Progressive Education's Select College Name" at bounding box center [187, 209] width 127 height 13
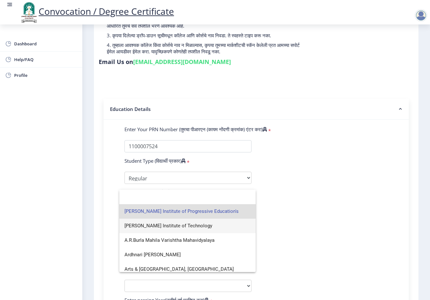
click at [176, 228] on span "A.G.Patil Institute of Technology" at bounding box center [187, 225] width 126 height 14
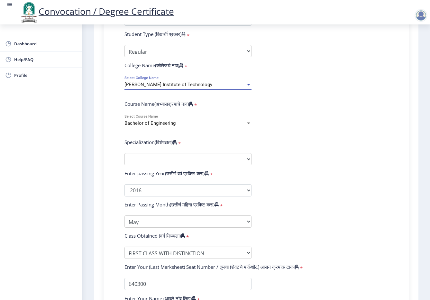
scroll to position [208, 0]
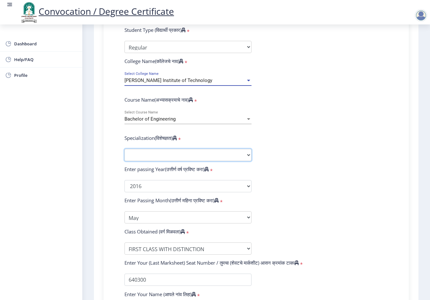
click at [176, 156] on select "Specialization Bio-Medical Engineering Civil Engineering Computer Science & Eng…" at bounding box center [187, 155] width 127 height 12
click at [161, 80] on span "A.G.Patil Institute of Technology" at bounding box center [168, 80] width 88 height 6
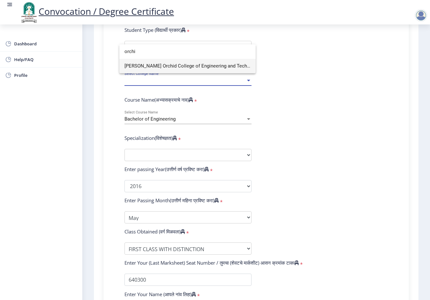
type input "orchi"
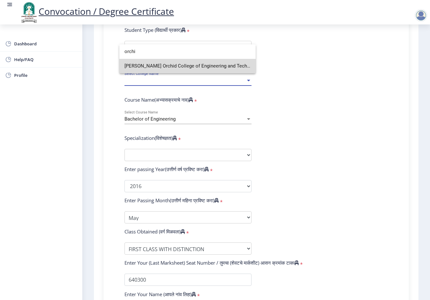
click at [181, 69] on span "[PERSON_NAME] Orchid College of Engineering and Technology, [GEOGRAPHIC_DATA]" at bounding box center [187, 66] width 126 height 14
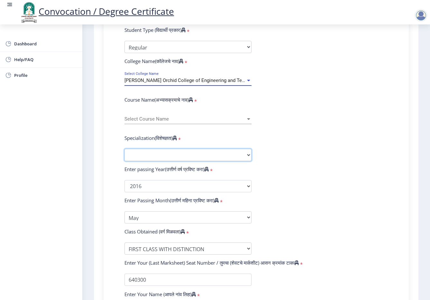
click at [178, 151] on select "Specialization Bio-Medical Engineering Civil Engineering Computer Science & Eng…" at bounding box center [187, 155] width 127 height 12
select select "Civil Engineering"
click at [124, 149] on select "Specialization Bio-Medical Engineering Civil Engineering Computer Science & Eng…" at bounding box center [187, 155] width 127 height 12
click at [303, 149] on form "Enter Your PRN Number (तुमचा पीआरएन (कायम नोंदणी क्रमांक) एंटर करा) * Student T…" at bounding box center [256, 172] width 273 height 354
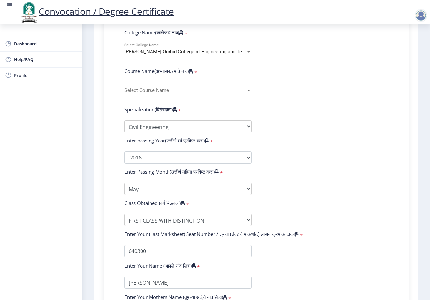
scroll to position [228, 0]
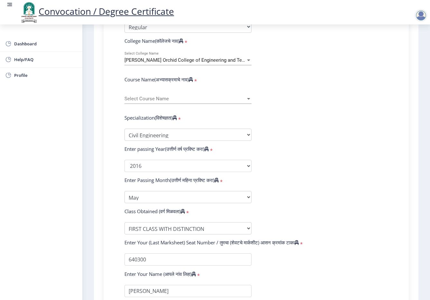
click at [213, 98] on span "Select Course Name" at bounding box center [184, 98] width 121 height 5
click at [298, 72] on div at bounding box center [215, 150] width 430 height 300
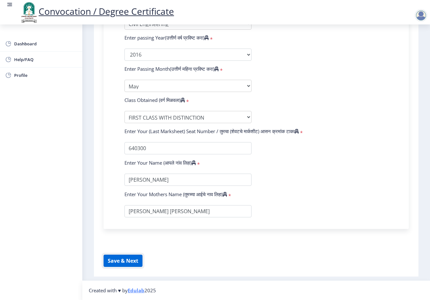
click at [127, 260] on button "Save & Next" at bounding box center [122, 260] width 39 height 12
select select
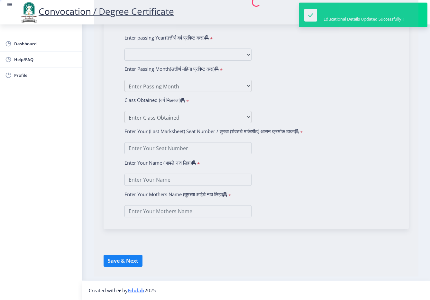
type input "[PERSON_NAME]"
type input "Kulkarni"
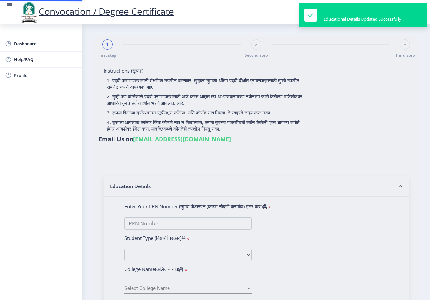
type input "1100007524"
select select "Regular"
select select "2016"
select select "May"
select select "FIRST CLASS WITH DISTINCTION"
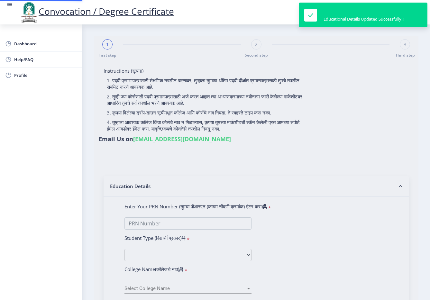
type input "640300"
type input "[PERSON_NAME] [PERSON_NAME]"
select select "Civil Engineering"
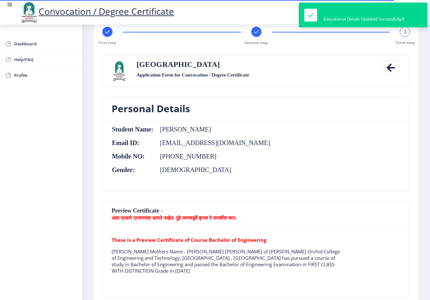
scroll to position [17, 0]
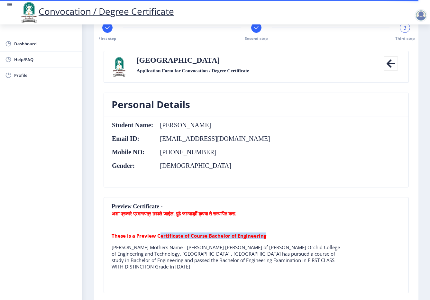
drag, startPoint x: 173, startPoint y: 236, endPoint x: 272, endPoint y: 235, distance: 98.6
click at [272, 235] on p "These is a Preview Certificate of Course Bachelor of Engineering" at bounding box center [226, 235] width 231 height 6
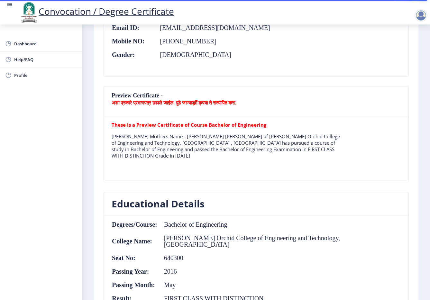
click at [220, 120] on nb-card-body "These is a Preview Certificate of Course Bachelor of Engineering Rasika Rajendr…" at bounding box center [256, 149] width 304 height 66
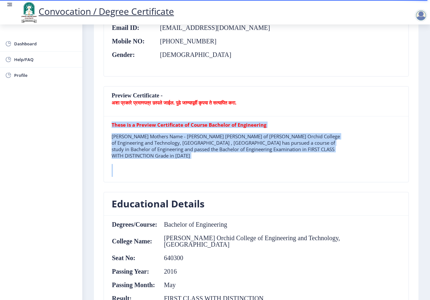
click at [220, 120] on nb-card-body "These is a Preview Certificate of Course Bachelor of Engineering Rasika Rajendr…" at bounding box center [256, 149] width 304 height 66
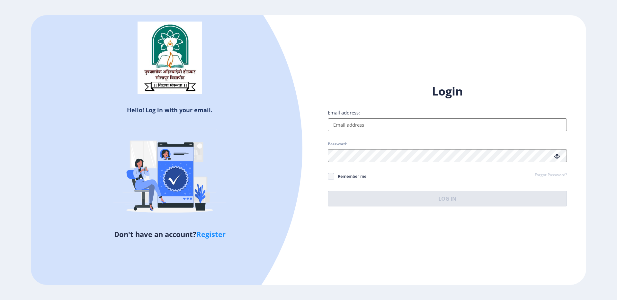
click at [327, 123] on div "Login Email address: Password: Remember me Forgot Password? Log In Don't have a…" at bounding box center [447, 150] width 278 height 152
click at [339, 124] on input "Email address:" at bounding box center [447, 124] width 239 height 13
type input "[EMAIL_ADDRESS][DOMAIN_NAME]"
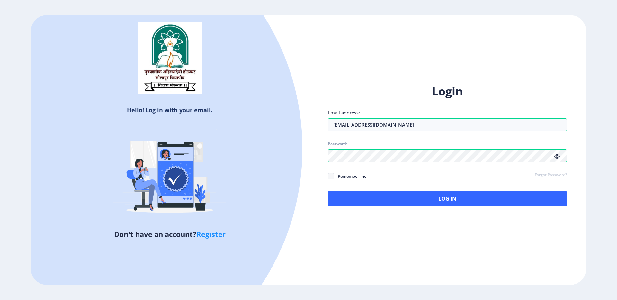
click at [345, 178] on span "Remember me" at bounding box center [350, 176] width 32 height 8
click at [328, 176] on input "Remember me" at bounding box center [328, 176] width 0 height 0
click at [345, 177] on span "Remember me" at bounding box center [350, 176] width 32 height 8
click at [328, 176] on input "Remember me" at bounding box center [328, 176] width 0 height 0
click at [351, 177] on span "Remember me" at bounding box center [350, 176] width 32 height 8
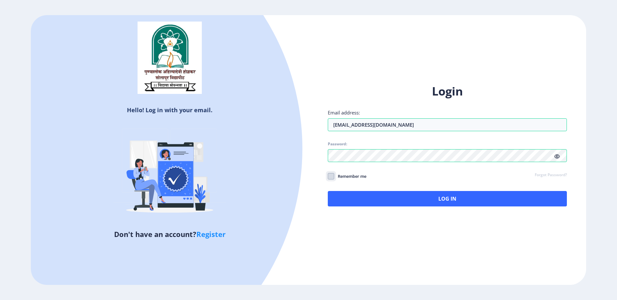
click at [328, 176] on input "Remember me" at bounding box center [328, 176] width 0 height 0
checkbox input "true"
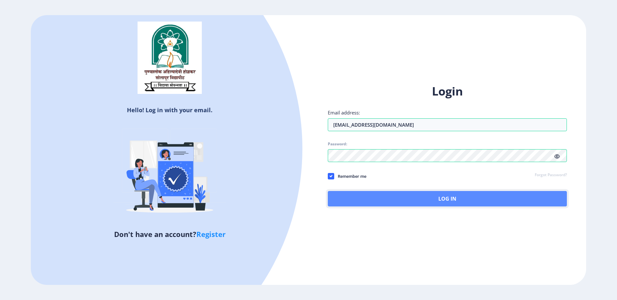
click at [357, 196] on button "Log In" at bounding box center [447, 198] width 239 height 15
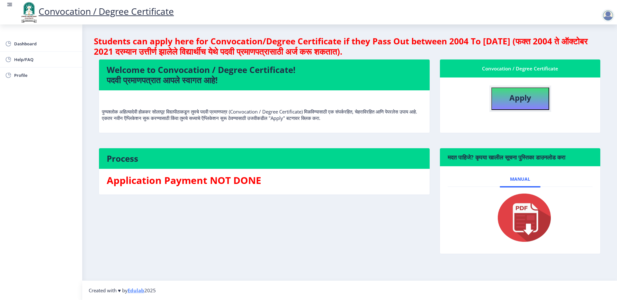
click at [508, 101] on button "Apply" at bounding box center [520, 98] width 58 height 22
select select
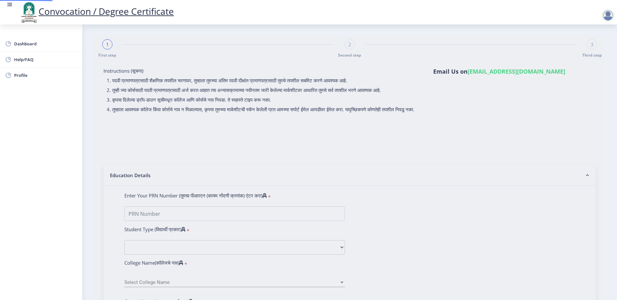
type input "1100007524"
select select "Regular"
select select "2016"
select select "May"
select select "FIRST CLASS WITH DISTINCTION"
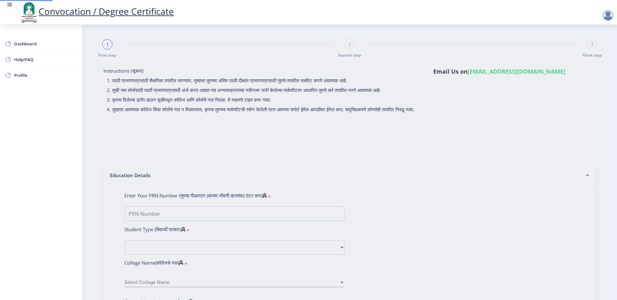
type input "640300"
type input "Sunita Rajendra Kulkarni"
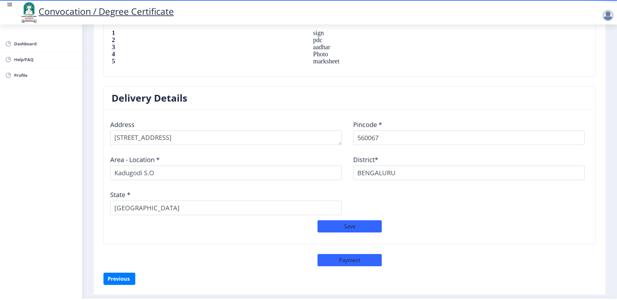
scroll to position [476, 0]
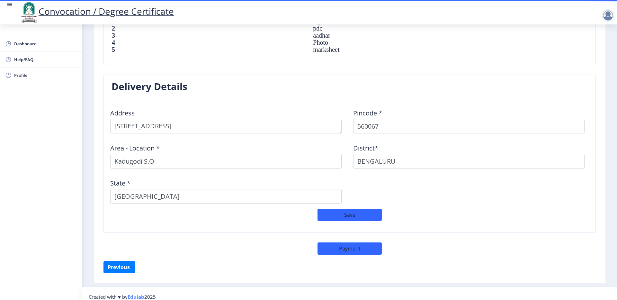
click at [307, 46] on td "marksheet" at bounding box center [400, 49] width 186 height 7
click at [213, 138] on div "Area - Location * Kadugodi S.O" at bounding box center [228, 153] width 243 height 30
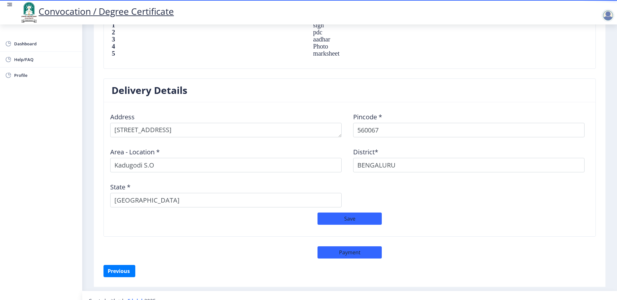
scroll to position [395, 0]
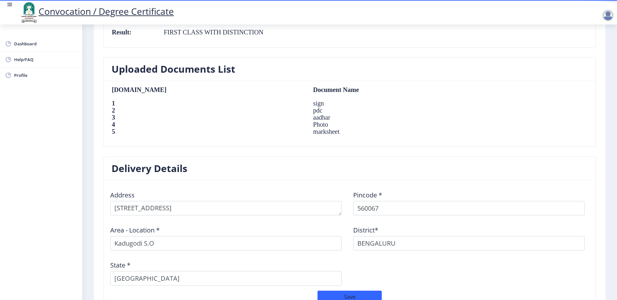
click at [307, 107] on td "pdc" at bounding box center [400, 110] width 186 height 7
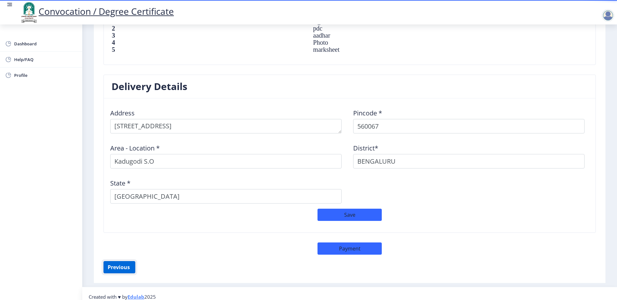
click at [123, 262] on button "Previous ‍" at bounding box center [119, 267] width 32 height 12
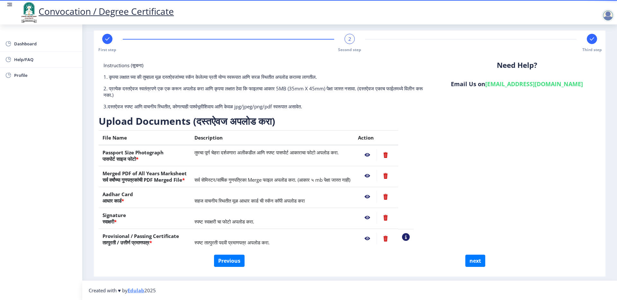
scroll to position [5, 0]
click at [223, 261] on button "Previous" at bounding box center [229, 260] width 31 height 12
select select "Regular"
select select "Civil Engineering"
select select "2016"
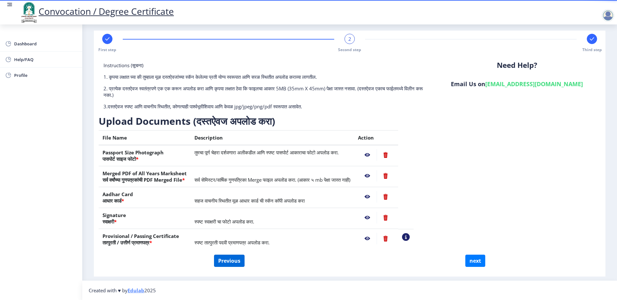
select select "May"
select select "FIRST CLASS WITH DISTINCTION"
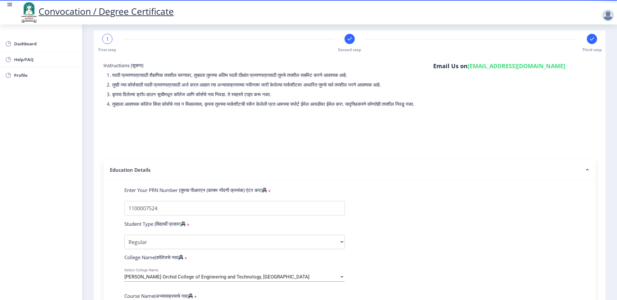
scroll to position [122, 0]
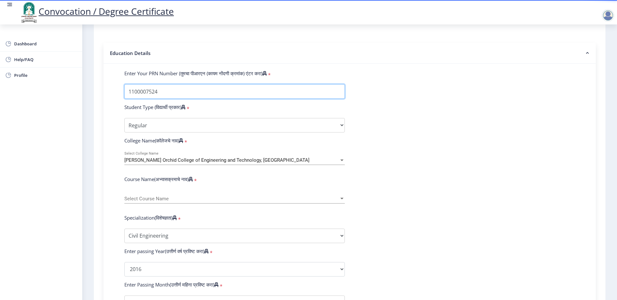
drag, startPoint x: 130, startPoint y: 99, endPoint x: 197, endPoint y: 100, distance: 66.5
click at [197, 99] on input "Enter Your PRN Number (तुमचा पीआरएन (कायम नोंदणी क्रमांक) एंटर करा)" at bounding box center [234, 91] width 220 height 14
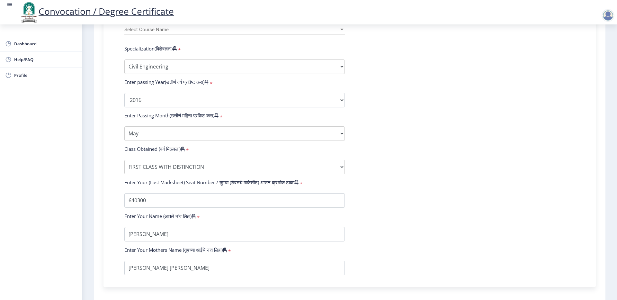
scroll to position [355, 0]
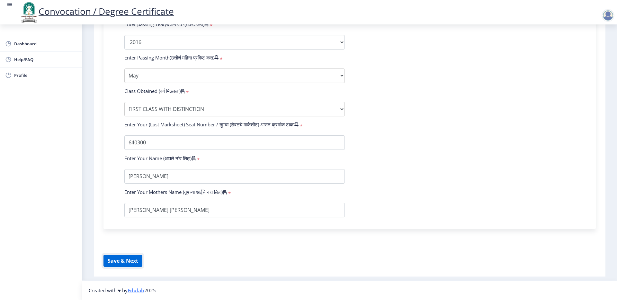
click at [130, 262] on button "Save & Next" at bounding box center [122, 260] width 39 height 12
select select
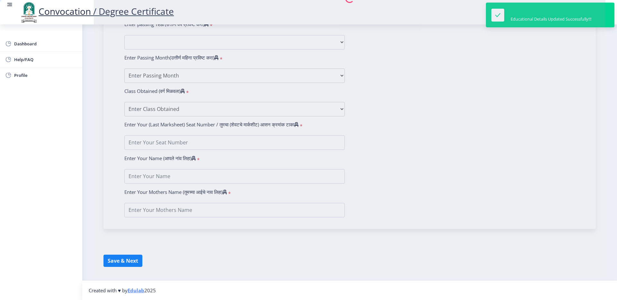
type input "[PERSON_NAME]"
type input "Kulkarni"
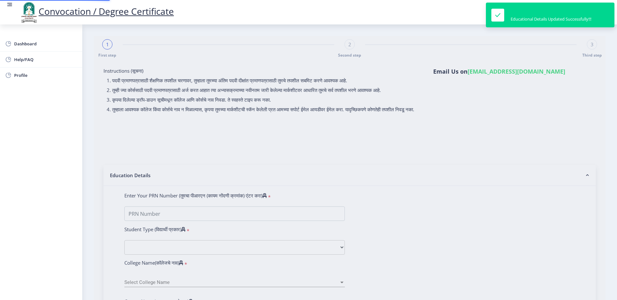
type input "1100007524"
select select "Regular"
select select "2016"
select select "May"
select select "FIRST CLASS WITH DISTINCTION"
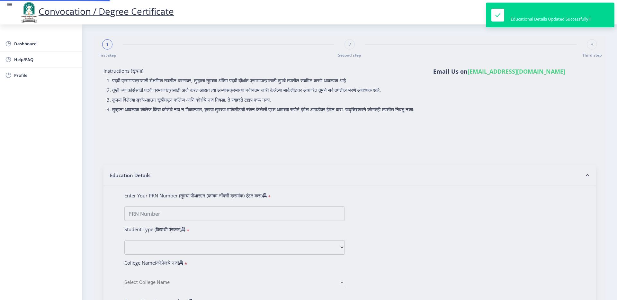
type input "640300"
type input "[PERSON_NAME] [PERSON_NAME]"
select select "Civil Engineering"
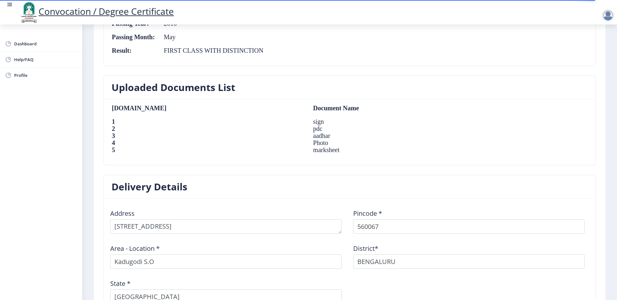
scroll to position [476, 0]
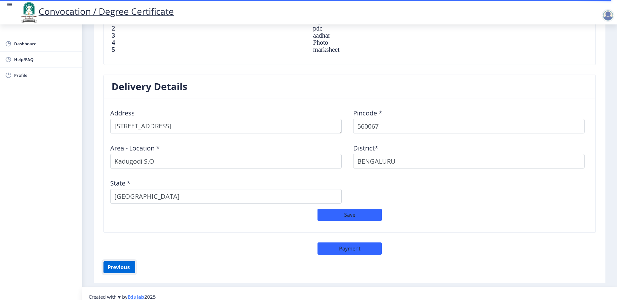
click at [132, 263] on button "Previous ‍" at bounding box center [119, 267] width 32 height 12
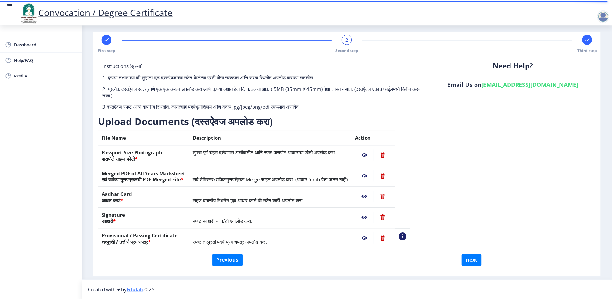
scroll to position [5, 0]
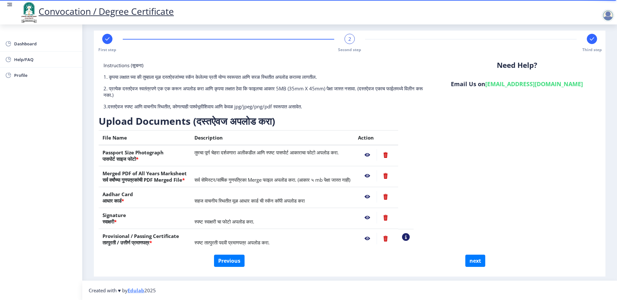
click at [376, 154] on nb-action at bounding box center [367, 155] width 19 height 12
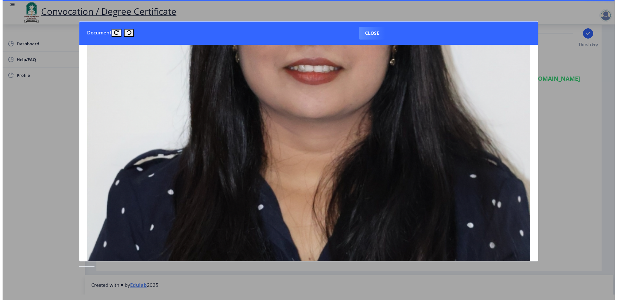
scroll to position [435, 0]
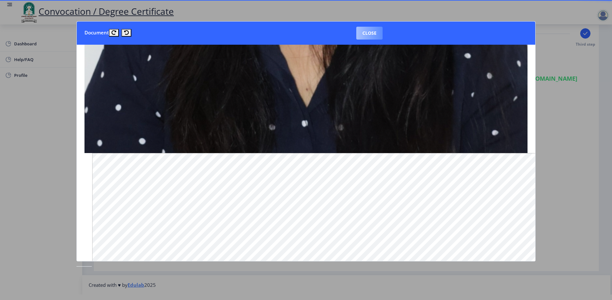
click at [376, 35] on button "Close" at bounding box center [369, 33] width 26 height 13
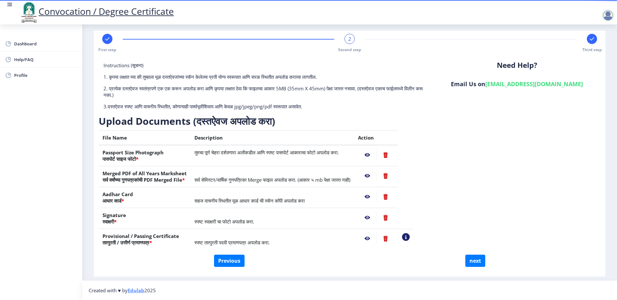
click at [377, 175] on nb-action at bounding box center [367, 176] width 19 height 12
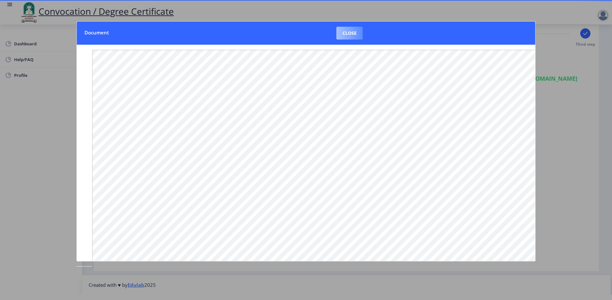
click at [345, 36] on button "Close" at bounding box center [349, 33] width 26 height 13
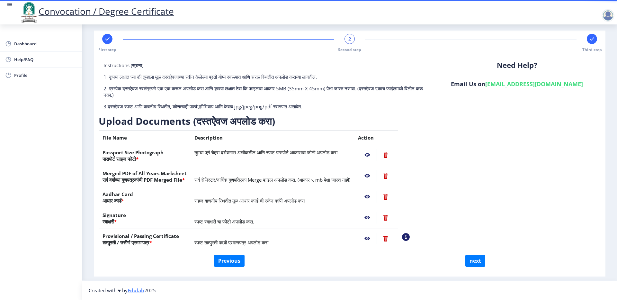
click at [375, 196] on nb-action at bounding box center [367, 197] width 19 height 12
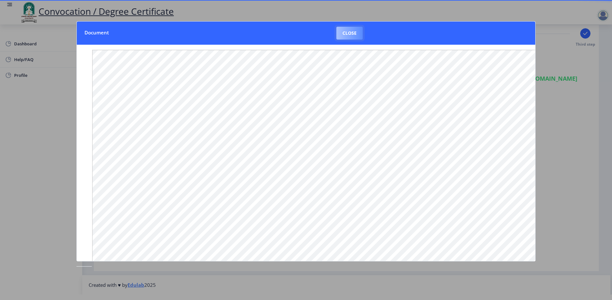
click at [351, 34] on button "Close" at bounding box center [349, 33] width 26 height 13
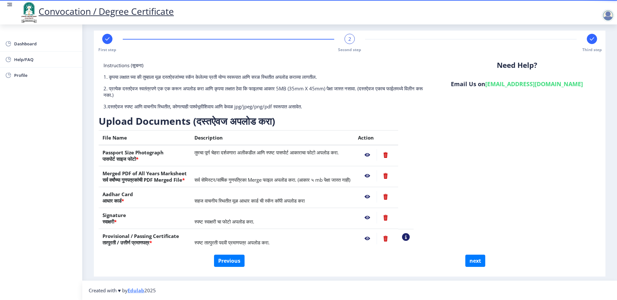
click at [377, 218] on nb-action at bounding box center [367, 218] width 19 height 12
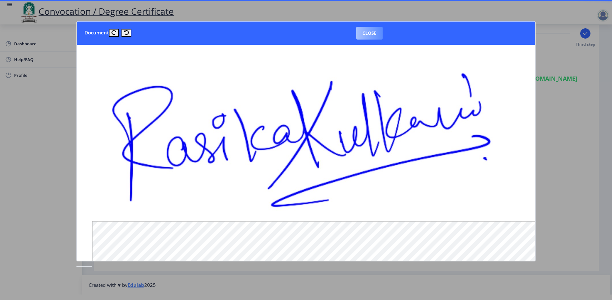
click at [369, 32] on button "Close" at bounding box center [369, 33] width 26 height 13
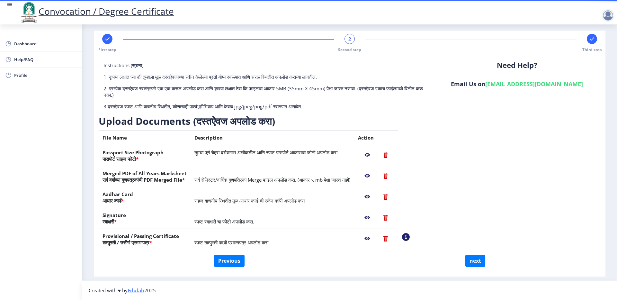
click at [377, 239] on nb-action at bounding box center [367, 239] width 19 height 12
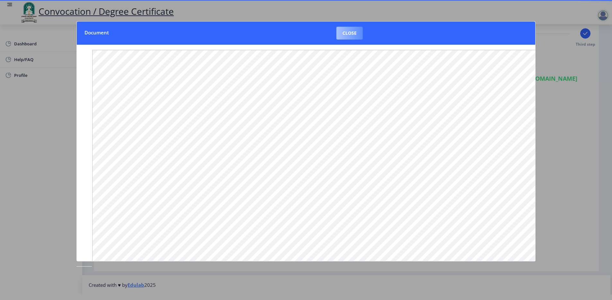
click at [345, 37] on button "Close" at bounding box center [349, 33] width 26 height 13
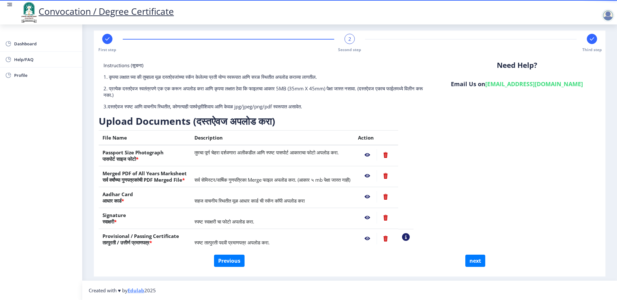
click at [466, 249] on div "Instructions (सूचना) 1. कृपया लक्षात घ्या की तुम्हाला मूळ दस्तऐवजांच्या स्कॅन क…" at bounding box center [350, 158] width 502 height 192
click at [471, 254] on button "next" at bounding box center [475, 260] width 20 height 12
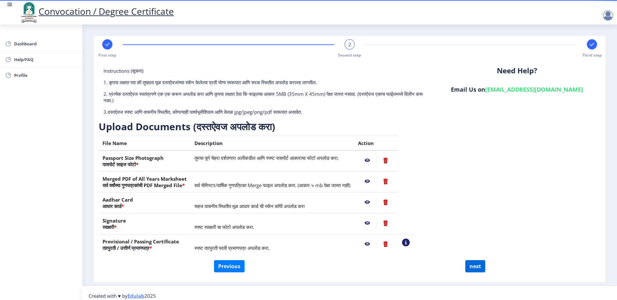
select select
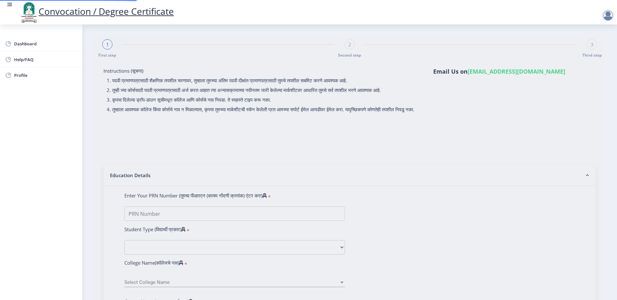
select select
type input "1100007524"
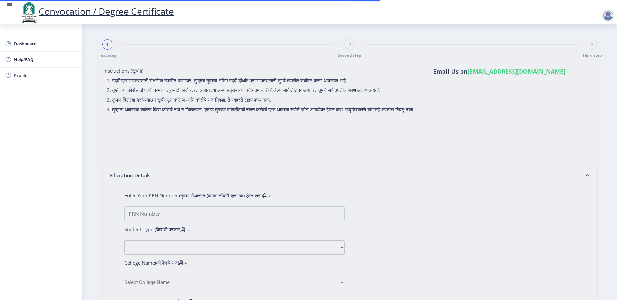
select select "Regular"
select select "2016"
select select "May"
select select "FIRST CLASS WITH DISTINCTION"
type input "640300"
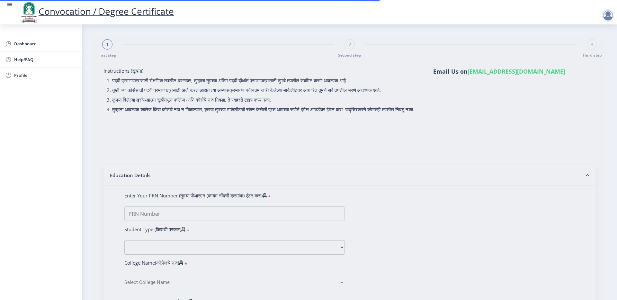
type input "[PERSON_NAME] [PERSON_NAME]"
select select "Civil Engineering"
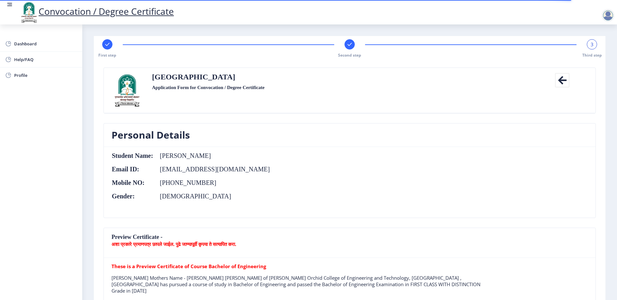
scroll to position [98, 0]
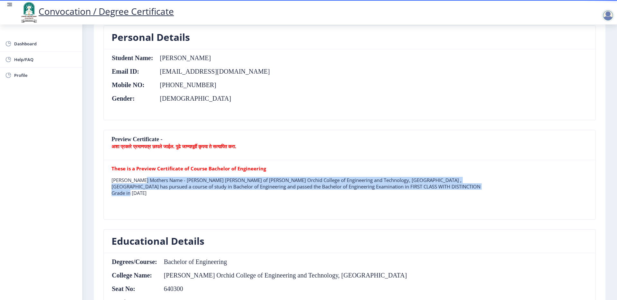
drag, startPoint x: 136, startPoint y: 181, endPoint x: 448, endPoint y: 185, distance: 312.6
click at [448, 185] on p "Rasika Rajendra Kulkarni Mothers Name - Sunita Rajendra Kulkarni of Nagesh Kara…" at bounding box center [301, 186] width 381 height 19
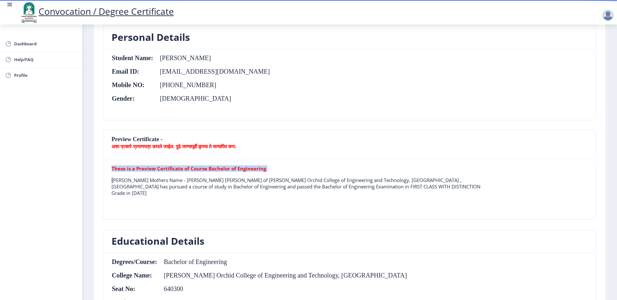
click at [448, 185] on p "Rasika Rajendra Kulkarni Mothers Name - Sunita Rajendra Kulkarni of Nagesh Kara…" at bounding box center [301, 186] width 381 height 19
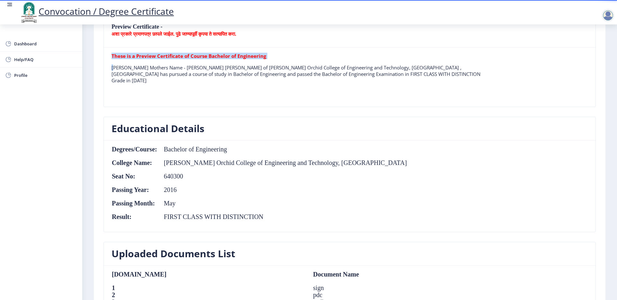
scroll to position [243, 0]
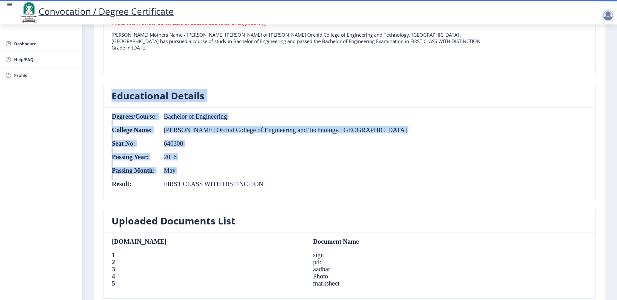
drag, startPoint x: 112, startPoint y: 86, endPoint x: 315, endPoint y: 184, distance: 225.2
click at [315, 184] on nb-card "Educational Details Degrees/Course: Bachelor of Engineering College Name: Nages…" at bounding box center [349, 141] width 492 height 115
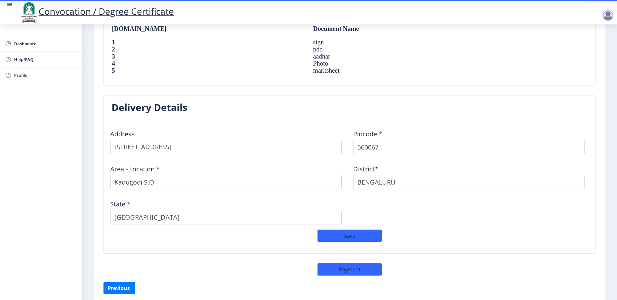
scroll to position [476, 0]
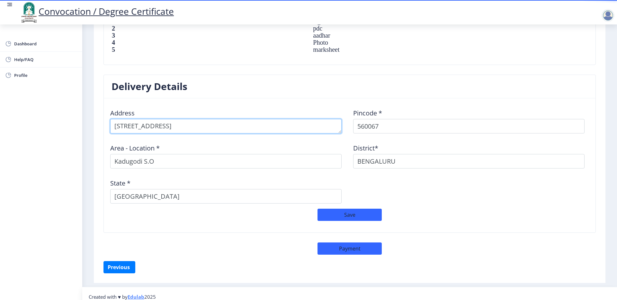
click at [187, 120] on textarea at bounding box center [225, 126] width 231 height 14
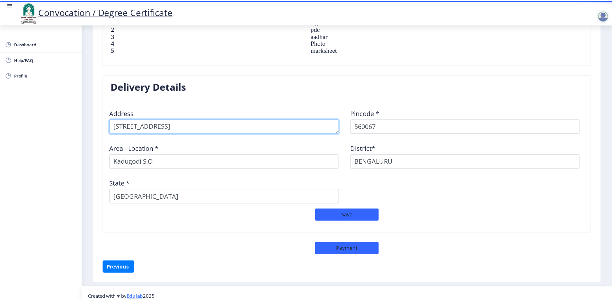
scroll to position [9, 0]
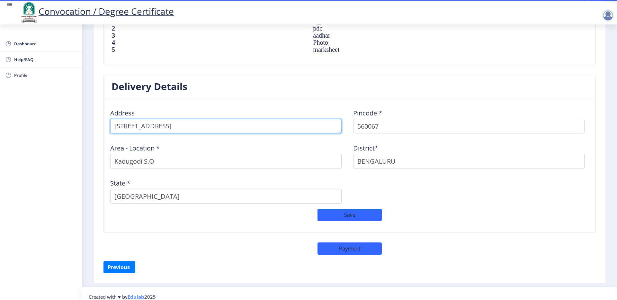
drag, startPoint x: 170, startPoint y: 120, endPoint x: 154, endPoint y: 120, distance: 16.4
click at [154, 120] on textarea at bounding box center [225, 126] width 231 height 14
type textarea "207, Midtown Raaga, Survey 3, Kodigehalli Main Road Kodigehalli, Krishnarajpura"
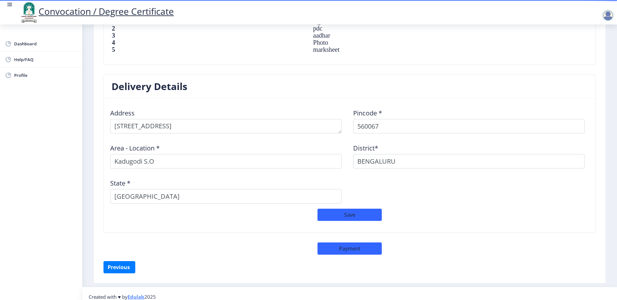
click at [256, 138] on div "Area - Location * Kadugodi S.O" at bounding box center [228, 153] width 243 height 30
click at [378, 209] on button "Save" at bounding box center [349, 215] width 64 height 12
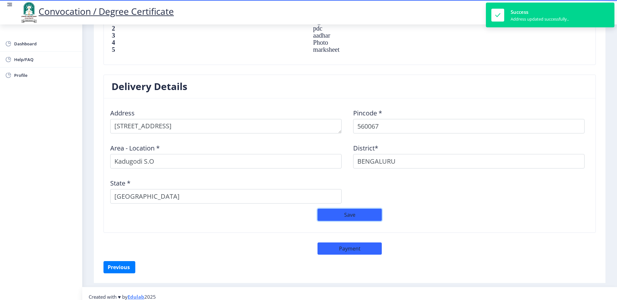
click at [377, 209] on button "Save" at bounding box center [349, 215] width 64 height 12
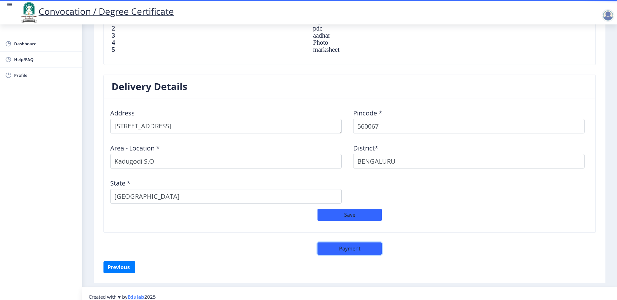
click at [349, 242] on button "Payment" at bounding box center [349, 248] width 64 height 12
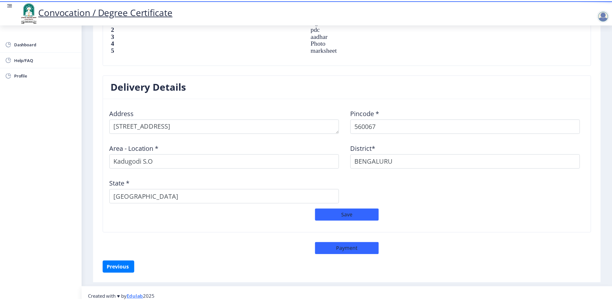
scroll to position [476, 0]
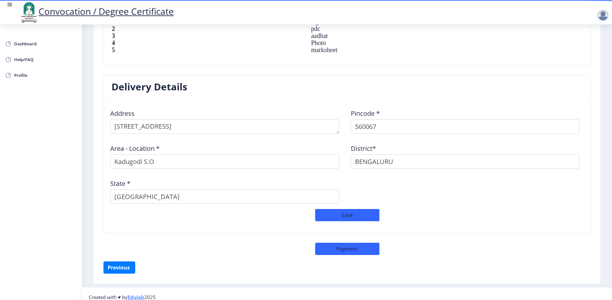
select select "sealed"
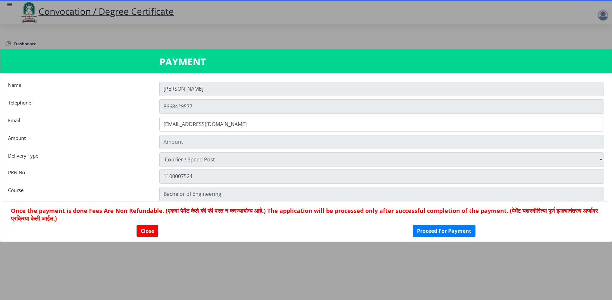
type input "2885"
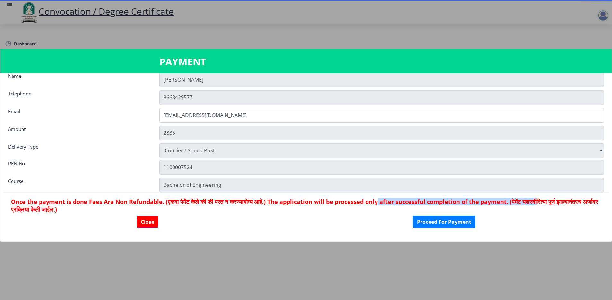
drag, startPoint x: 384, startPoint y: 202, endPoint x: 541, endPoint y: 202, distance: 157.1
click at [541, 202] on h6 "Once the payment is done Fees Are Non Refundable. (एकदा पेमेंट केले की फी परत न…" at bounding box center [306, 205] width 590 height 15
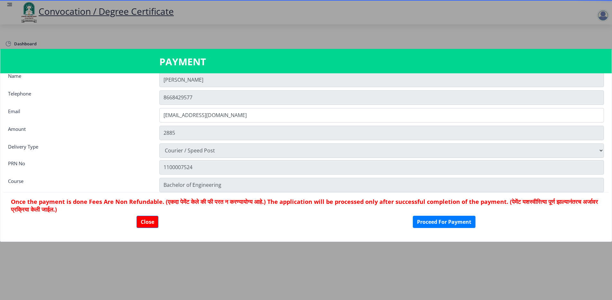
click at [541, 202] on h6 "Once the payment is done Fees Are Non Refundable. (एकदा पेमेंट केले की फी परत न…" at bounding box center [306, 205] width 590 height 15
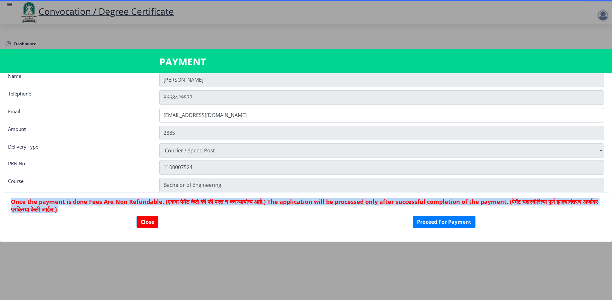
click at [541, 202] on h6 "Once the payment is done Fees Are Non Refundable. (एकदा पेमेंट केले की फी परत न…" at bounding box center [306, 205] width 590 height 15
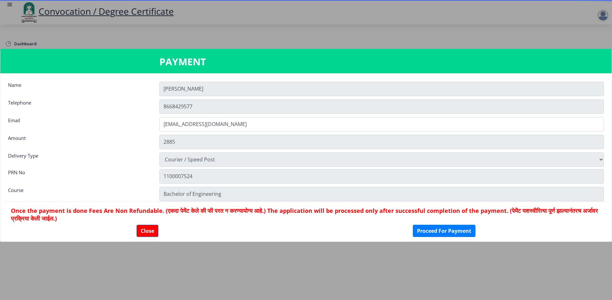
click at [13, 138] on div "Amount" at bounding box center [78, 141] width 151 height 13
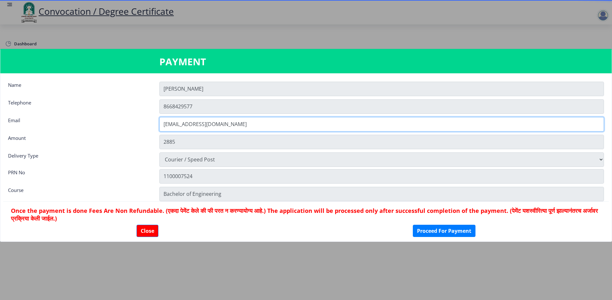
click at [176, 120] on input "[EMAIL_ADDRESS][DOMAIN_NAME]" at bounding box center [381, 124] width 445 height 14
click at [229, 129] on input "[EMAIL_ADDRESS][DOMAIN_NAME]" at bounding box center [381, 124] width 445 height 14
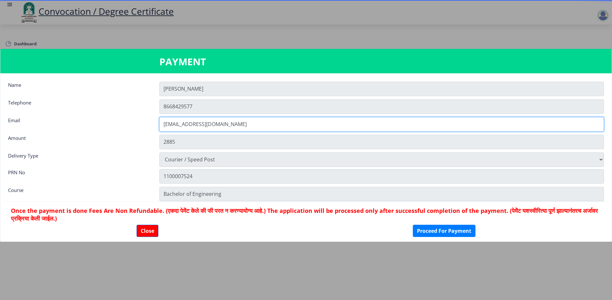
click at [229, 129] on input "[EMAIL_ADDRESS][DOMAIN_NAME]" at bounding box center [381, 124] width 445 height 14
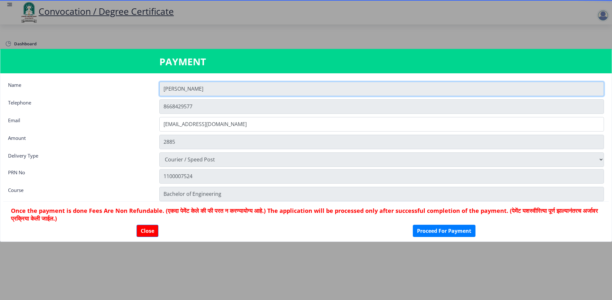
click at [194, 93] on input "Rasika" at bounding box center [381, 89] width 445 height 14
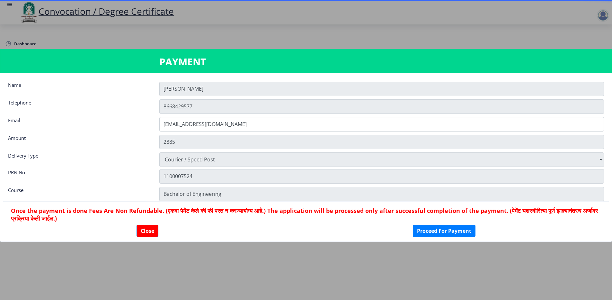
drag, startPoint x: 14, startPoint y: 208, endPoint x: 106, endPoint y: 214, distance: 92.4
click at [106, 214] on h6 "Once the payment is done Fees Are Non Refundable. (एकदा पेमेंट केले की फी परत न…" at bounding box center [306, 214] width 590 height 15
click at [100, 211] on h6 "Once the payment is done Fees Are Non Refundable. (एकदा पेमेंट केले की फी परत न…" at bounding box center [306, 214] width 590 height 15
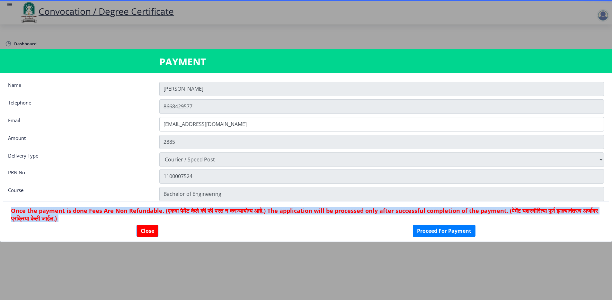
click at [100, 211] on h6 "Once the payment is done Fees Are Non Refundable. (एकदा पेमेंट केले की फी परत न…" at bounding box center [306, 214] width 590 height 15
click at [245, 213] on h6 "Once the payment is done Fees Are Non Refundable. (एकदा पेमेंट केले की फी परत न…" at bounding box center [306, 214] width 590 height 15
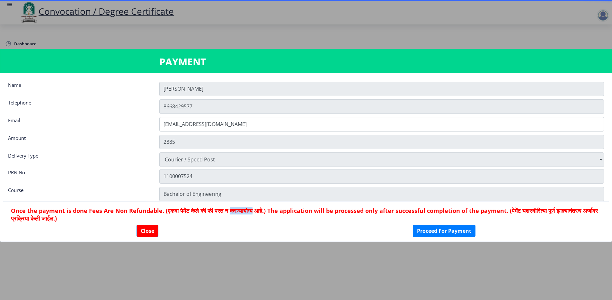
click at [245, 213] on h6 "Once the payment is done Fees Are Non Refundable. (एकदा पेमेंट केले की फी परत न…" at bounding box center [306, 214] width 590 height 15
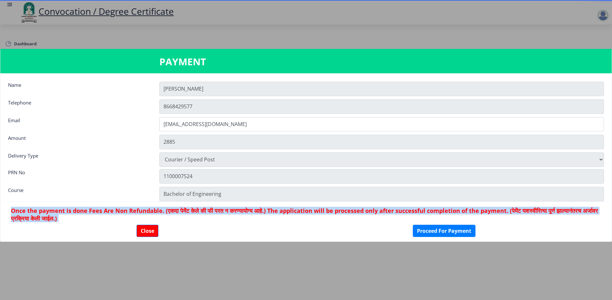
click at [245, 213] on h6 "Once the payment is done Fees Are Non Refundable. (एकदा पेमेंट केले की फी परत न…" at bounding box center [306, 214] width 590 height 15
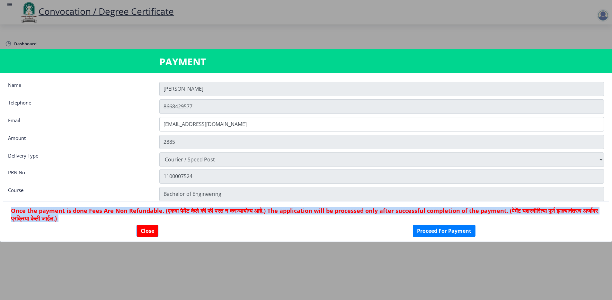
click at [241, 210] on h6 "Once the payment is done Fees Are Non Refundable. (एकदा पेमेंट केले की फी परत न…" at bounding box center [306, 214] width 590 height 15
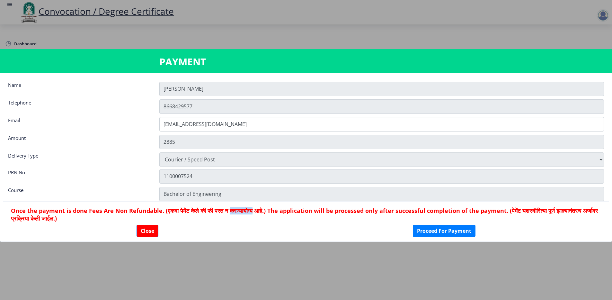
click at [241, 210] on h6 "Once the payment is done Fees Are Non Refundable. (एकदा पेमेंट केले की फी परत न…" at bounding box center [306, 214] width 590 height 15
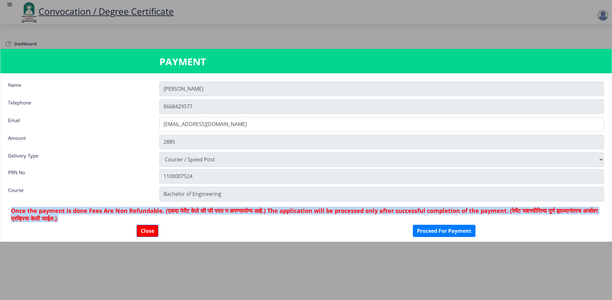
click at [241, 210] on h6 "Once the payment is done Fees Are Non Refundable. (एकदा पेमेंट केले की फी परत न…" at bounding box center [306, 214] width 590 height 15
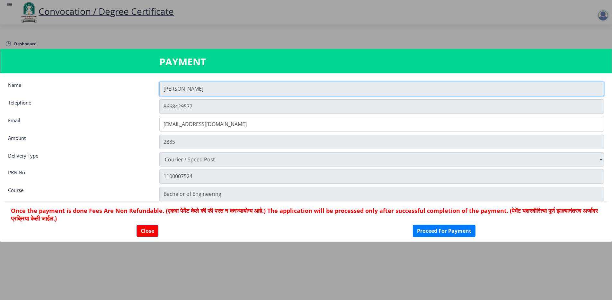
click at [168, 85] on input "Rasika" at bounding box center [381, 89] width 445 height 14
click at [182, 90] on input "Rasika" at bounding box center [381, 89] width 445 height 14
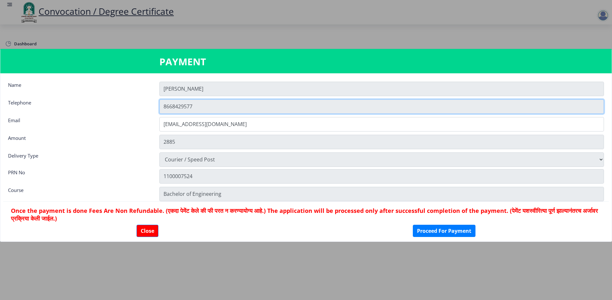
click at [173, 108] on input "8668429577" at bounding box center [381, 106] width 445 height 14
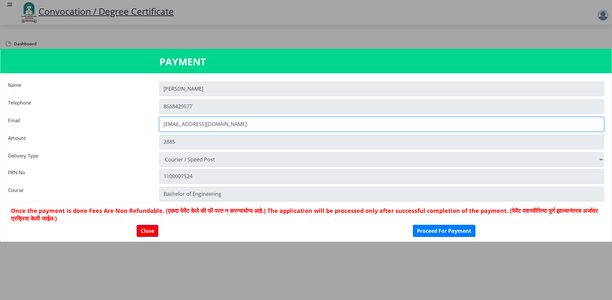
drag, startPoint x: 162, startPoint y: 128, endPoint x: 217, endPoint y: 126, distance: 55.3
click at [217, 126] on input "[EMAIL_ADDRESS][DOMAIN_NAME]" at bounding box center [381, 124] width 445 height 14
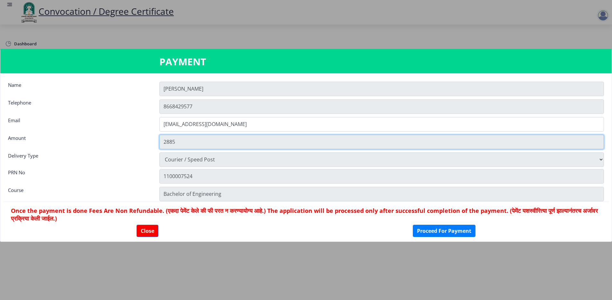
click at [173, 143] on input "2885" at bounding box center [381, 142] width 445 height 14
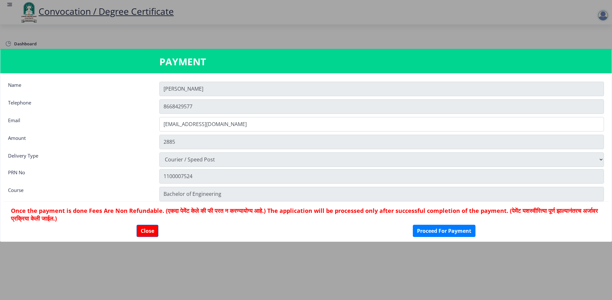
click at [269, 219] on h6 "Once the payment is done Fees Are Non Refundable. (एकदा पेमेंट केले की फी परत न…" at bounding box center [306, 214] width 590 height 15
click at [436, 230] on button "Proceed For Payment" at bounding box center [444, 231] width 63 height 12
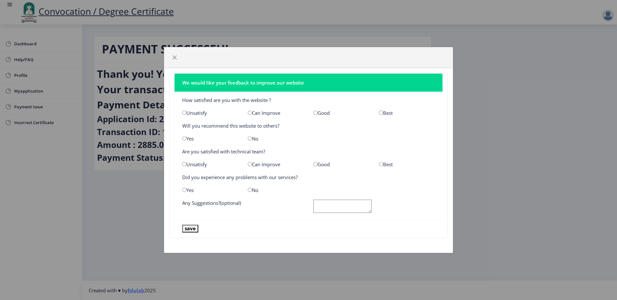
click at [262, 114] on div "Can Improve" at bounding box center [276, 113] width 66 height 6
click at [248, 113] on input "radio" at bounding box center [250, 113] width 4 height 4
radio input "true"
click at [184, 139] on input "radio" at bounding box center [184, 138] width 4 height 4
radio input "true"
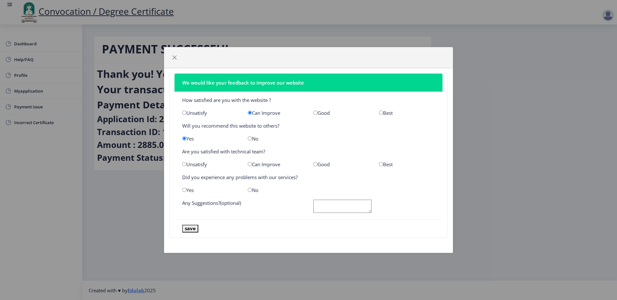
click at [250, 164] on input "radio" at bounding box center [250, 164] width 4 height 4
radio input "true"
click at [251, 190] on input "radio" at bounding box center [250, 190] width 4 height 4
radio input "true"
click at [193, 228] on button "save" at bounding box center [190, 228] width 16 height 7
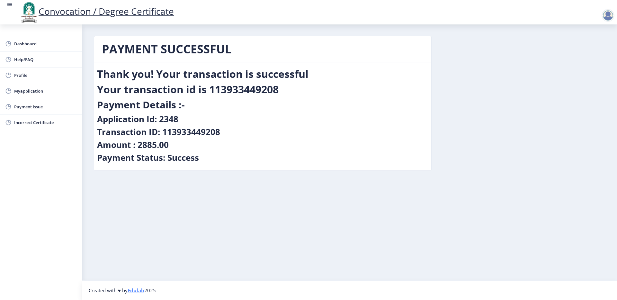
click at [238, 92] on h2 "Your transaction id is 113933449208" at bounding box center [188, 89] width 182 height 13
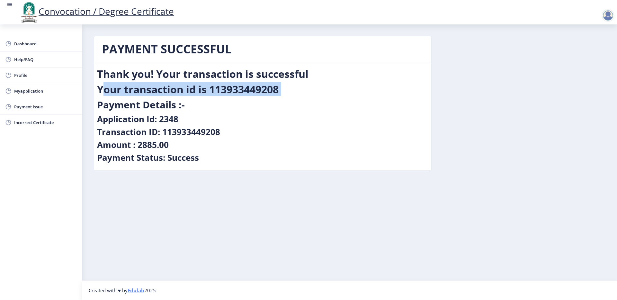
click at [238, 92] on h2 "Your transaction id is 113933449208" at bounding box center [188, 89] width 182 height 13
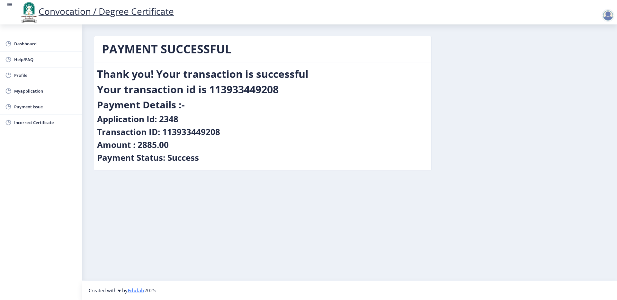
click at [209, 162] on div "Payment Status: Success" at bounding box center [262, 158] width 331 height 13
drag, startPoint x: 209, startPoint y: 162, endPoint x: 98, endPoint y: 41, distance: 164.2
click at [98, 41] on nb-card "PAYMENT SUCCESSFUL Thank you! Your transaction is successful Your transaction i…" at bounding box center [263, 103] width 338 height 135
click at [28, 122] on span "Incorrect Certificate" at bounding box center [45, 123] width 63 height 8
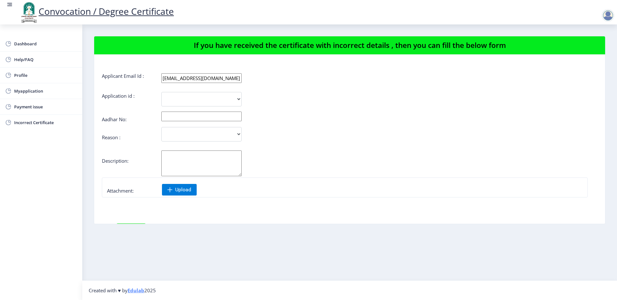
drag, startPoint x: 106, startPoint y: 96, endPoint x: 136, endPoint y: 136, distance: 50.1
click at [136, 136] on form "Applicant Email Id : krasika1307@gmail.com Application id : 2348 Aadhar No: Rea…" at bounding box center [349, 173] width 495 height 200
drag, startPoint x: 197, startPoint y: 48, endPoint x: 513, endPoint y: 41, distance: 316.5
click at [513, 41] on nb-card-header "If you have received the certificate with incorrect details , then you can fill…" at bounding box center [349, 45] width 511 height 18
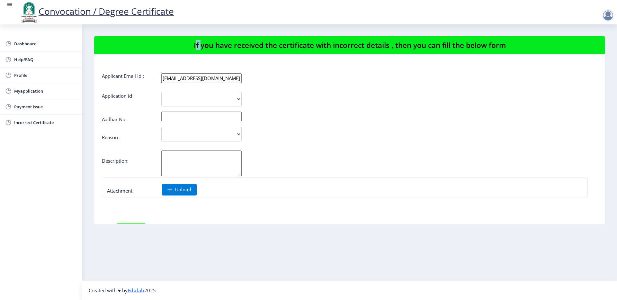
click at [513, 41] on nb-card-header "If you have received the certificate with incorrect details , then you can fill…" at bounding box center [349, 45] width 511 height 18
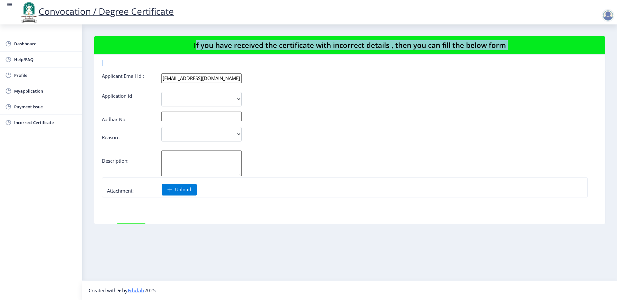
click at [513, 41] on nb-card-header "If you have received the certificate with incorrect details , then you can fill…" at bounding box center [349, 45] width 511 height 18
click at [436, 45] on nb-card-header "If you have received the certificate with incorrect details , then you can fill…" at bounding box center [349, 45] width 511 height 18
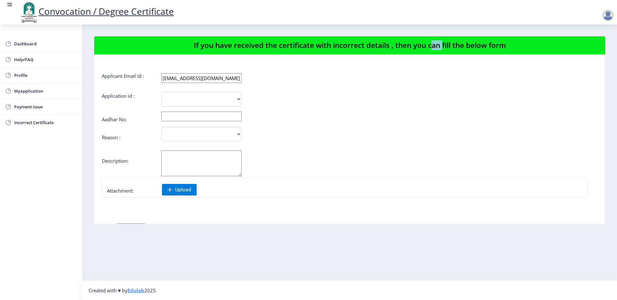
click at [436, 45] on nb-card-header "If you have received the certificate with incorrect details , then you can fill…" at bounding box center [349, 45] width 511 height 18
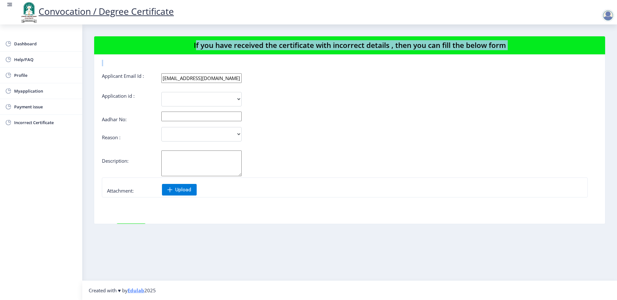
click at [436, 45] on nb-card-header "If you have received the certificate with incorrect details , then you can fill…" at bounding box center [349, 45] width 511 height 18
click at [35, 111] on link "Payment issue" at bounding box center [41, 106] width 82 height 15
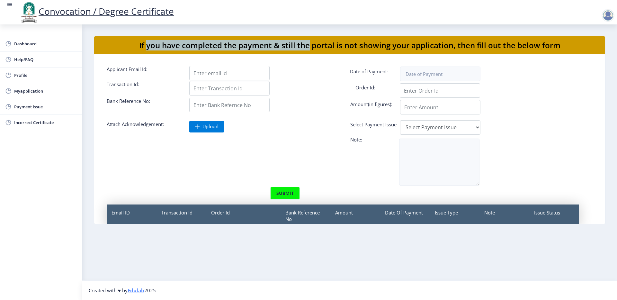
drag, startPoint x: 237, startPoint y: 41, endPoint x: 306, endPoint y: 42, distance: 69.4
click at [306, 42] on nb-card-header "If you have completed the payment & still the portal is not showing your applic…" at bounding box center [349, 45] width 511 height 18
click at [41, 92] on span "Myapplication" at bounding box center [45, 91] width 63 height 8
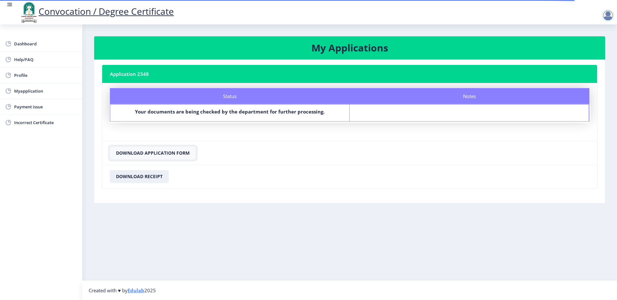
click at [138, 152] on button "Download Application Form" at bounding box center [153, 153] width 86 height 13
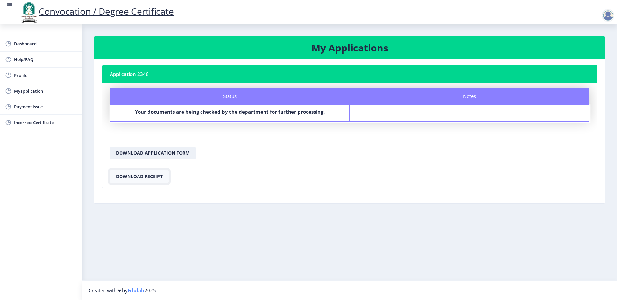
click at [144, 178] on button "Download Receipt" at bounding box center [139, 176] width 59 height 13
drag, startPoint x: 131, startPoint y: 111, endPoint x: 333, endPoint y: 111, distance: 202.4
click at [333, 111] on div "Your documents are being checked by the department for further processing." at bounding box center [229, 112] width 227 height 9
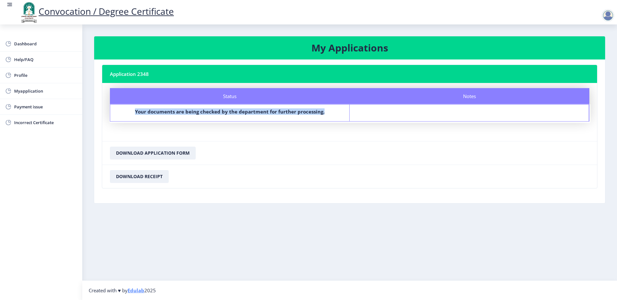
click at [333, 111] on div "Your documents are being checked by the department for further processing." at bounding box center [229, 112] width 227 height 9
click at [37, 77] on span "Profile" at bounding box center [45, 75] width 63 height 8
select select
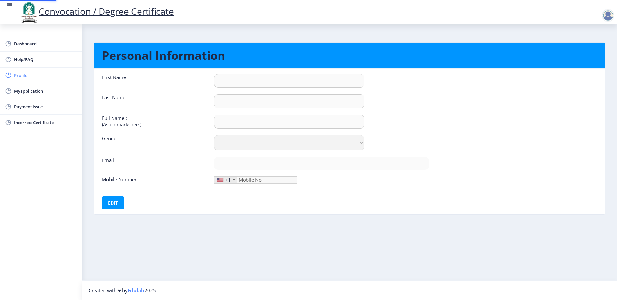
type input "Rasika"
type input "Kulkarni"
type input "Rasika Rajendra Kulkarni"
select select "Female"
type input "[EMAIL_ADDRESS][DOMAIN_NAME]"
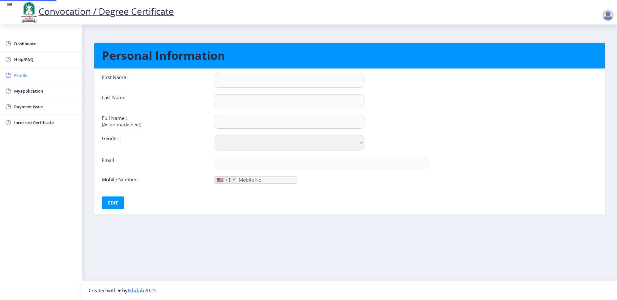
type input "8668429577"
click at [265, 103] on div "First Name : Rasika Last Name: Kulkarni Full Name : (As on marksheet) Rasika Ra…" at bounding box center [265, 129] width 327 height 110
click at [228, 181] on div "+1" at bounding box center [228, 179] width 6 height 6
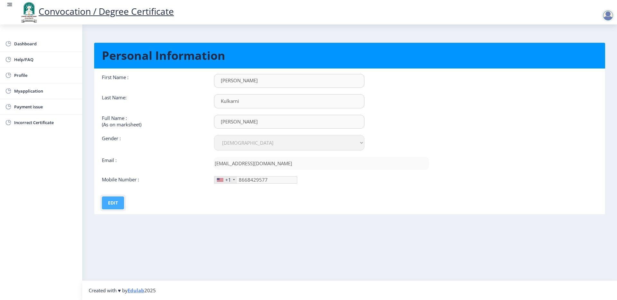
click at [115, 201] on button "Edit" at bounding box center [113, 202] width 22 height 13
click at [218, 180] on div at bounding box center [220, 180] width 6 height 4
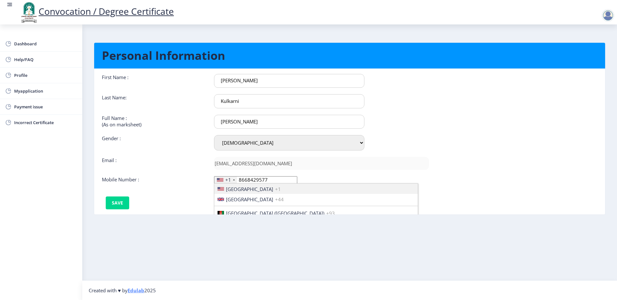
click at [169, 167] on div "Email :" at bounding box center [153, 163] width 112 height 13
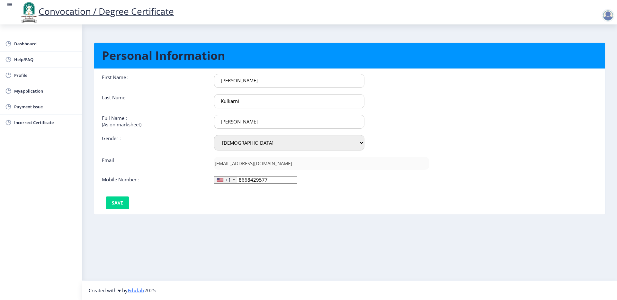
click at [614, 15] on div at bounding box center [608, 15] width 15 height 13
click at [524, 37] on ngx-profile "Personal Information First Name : Rasika Last Name: Kulkarni Full Name : (As on…" at bounding box center [349, 133] width 511 height 195
click at [608, 16] on div at bounding box center [607, 15] width 13 height 13
click at [519, 27] on nb-layout-column "Personal Information First Name : Rasika Last Name: Kulkarni Full Name : (As on…" at bounding box center [349, 152] width 535 height 256
click at [28, 45] on span "Dashboard" at bounding box center [45, 44] width 63 height 8
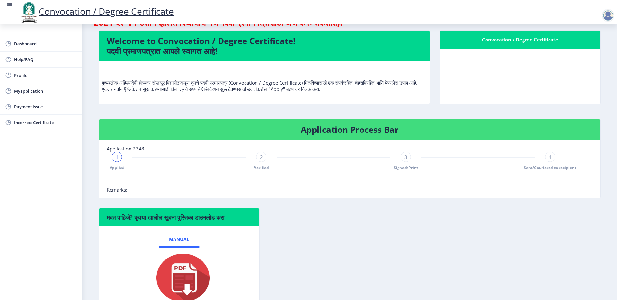
scroll to position [76, 0]
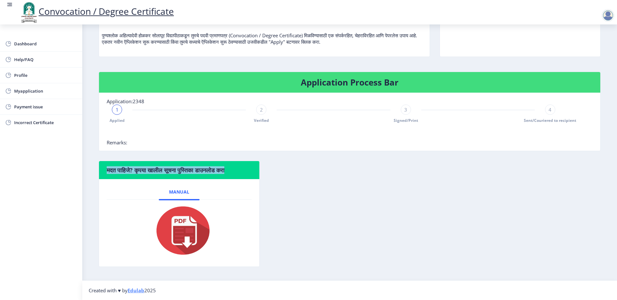
drag, startPoint x: 105, startPoint y: 166, endPoint x: 280, endPoint y: 169, distance: 175.1
click at [280, 169] on div "मदत पाहिजे? कृपया खालील सूचना पुस्तिका डाउनलोड करा Manual" at bounding box center [349, 219] width 511 height 116
click at [286, 168] on div "मदत पाहिजे? कृपया खालील सूचना पुस्तिका डाउनलोड करा Manual" at bounding box center [349, 219] width 511 height 116
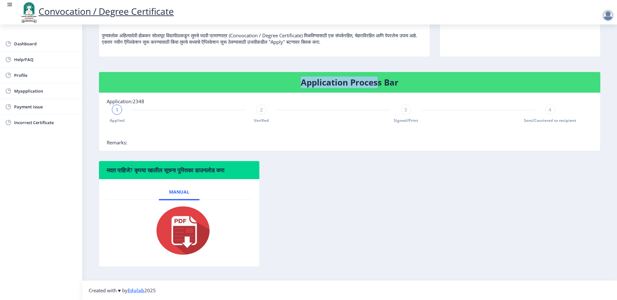
drag, startPoint x: 294, startPoint y: 81, endPoint x: 379, endPoint y: 81, distance: 84.8
click at [379, 81] on h4 "Application Process Bar" at bounding box center [350, 82] width 486 height 10
click at [400, 81] on h4 "Application Process Bar" at bounding box center [350, 82] width 486 height 10
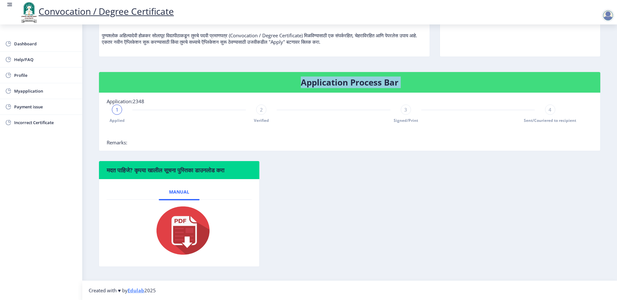
scroll to position [0, 0]
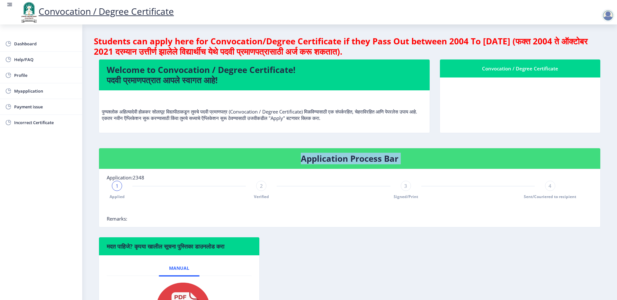
drag, startPoint x: 94, startPoint y: 42, endPoint x: 394, endPoint y: 51, distance: 300.2
click at [394, 51] on h4 "Students can apply here for Convocation/Degree Certificate if they Pass Out bet…" at bounding box center [349, 46] width 511 height 21
click at [221, 52] on h4 "Students can apply here for Convocation/Degree Certificate if they Pass Out bet…" at bounding box center [349, 46] width 511 height 21
click at [395, 49] on h4 "Students can apply here for Convocation/Degree Certificate if they Pass Out bet…" at bounding box center [349, 46] width 511 height 21
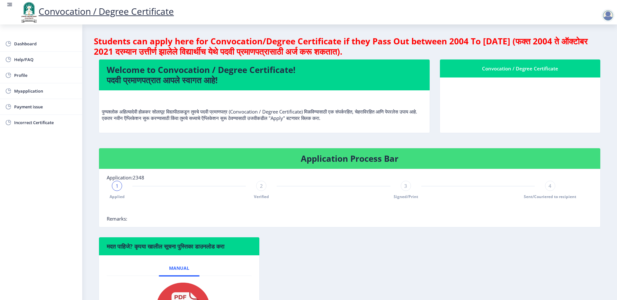
scroll to position [76, 0]
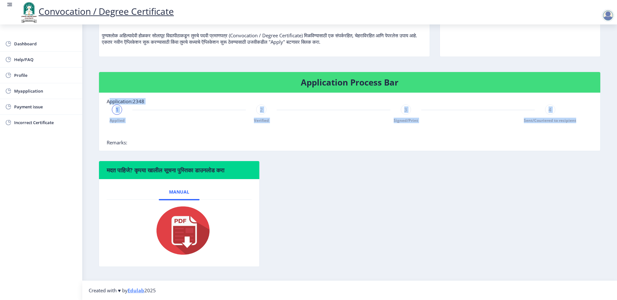
drag, startPoint x: 110, startPoint y: 101, endPoint x: 154, endPoint y: 133, distance: 54.4
click at [154, 133] on nb-card-body "Application:2348 1 Applied 2 Verified 3 Signed/Print 4 Sent/Couriered to recipi…" at bounding box center [349, 122] width 501 height 58
click at [154, 134] on div at bounding box center [334, 132] width 454 height 13
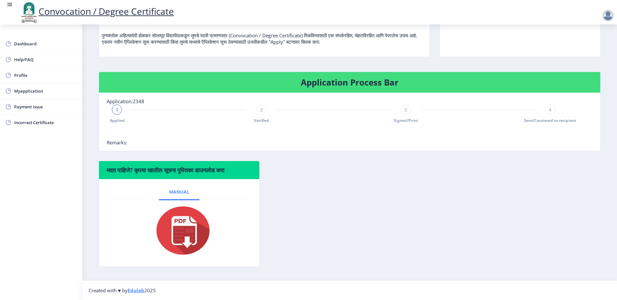
click at [176, 198] on link "Manual" at bounding box center [179, 191] width 41 height 15
click at [178, 193] on span "Manual" at bounding box center [179, 191] width 20 height 5
click at [182, 222] on img at bounding box center [179, 230] width 64 height 51
